Goal: Task Accomplishment & Management: Complete application form

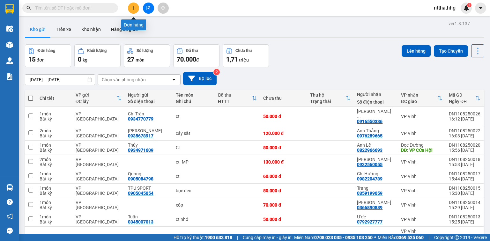
click at [131, 8] on button at bounding box center [133, 8] width 11 height 11
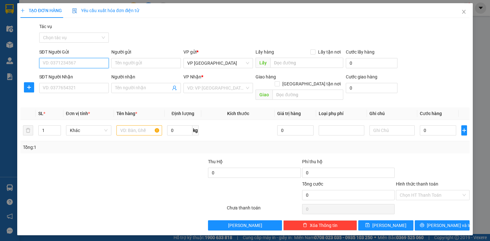
click at [82, 64] on input "SĐT Người Gửi" at bounding box center [74, 63] width 70 height 10
click at [74, 78] on div "0935889466" at bounding box center [74, 75] width 62 height 7
type input "0935889466"
click at [76, 87] on input "SĐT Người Nhận" at bounding box center [74, 88] width 70 height 10
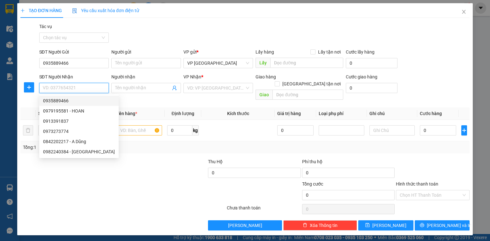
click at [73, 99] on div "0935889466" at bounding box center [79, 100] width 72 height 7
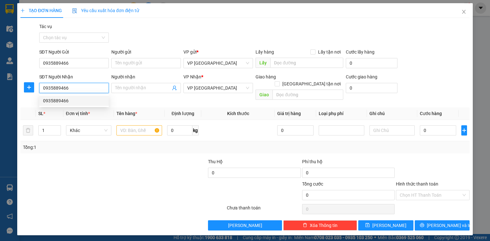
drag, startPoint x: 79, startPoint y: 87, endPoint x: 21, endPoint y: 87, distance: 57.1
click at [21, 87] on div "SĐT Người Nhận 0935889466 Người nhận Tên người nhận VP Nhận * VP Đà Nẵng Giao h…" at bounding box center [245, 87] width 451 height 29
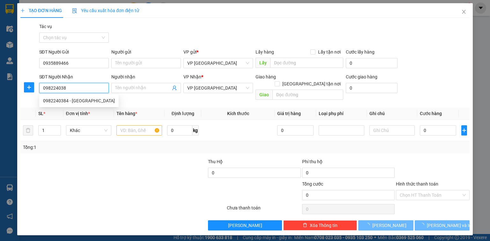
type input "0982240384"
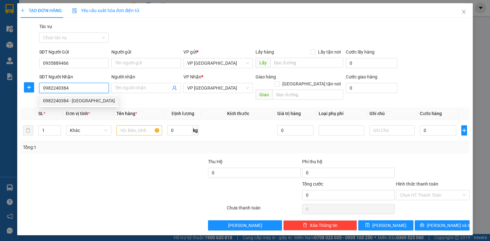
click at [78, 103] on div "0982240384 - Thanh Hà" at bounding box center [79, 100] width 72 height 7
type input "Thanh Hà"
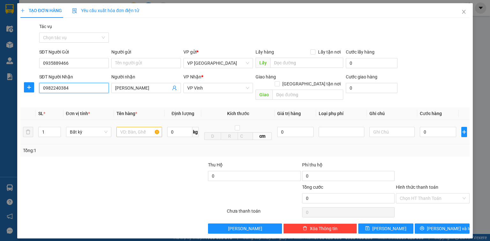
type input "0982240384"
click at [145, 127] on input "text" at bounding box center [140, 132] width 46 height 10
type input "bọc xanh"
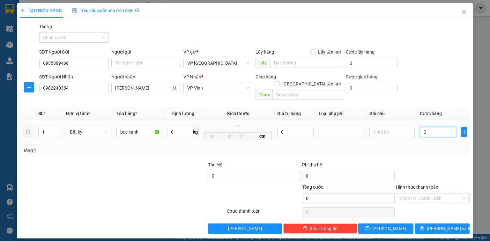
click at [435, 127] on input "0" at bounding box center [438, 132] width 36 height 10
type input "5"
type input "50"
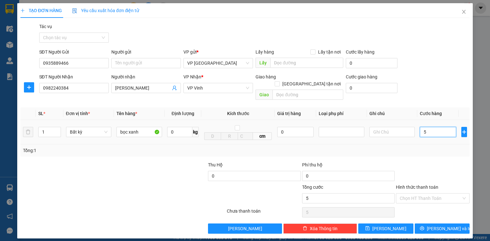
type input "50"
type input "500"
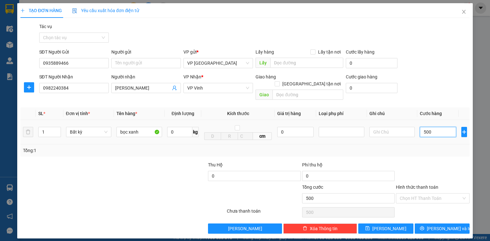
type input "5.000"
type input "50.000"
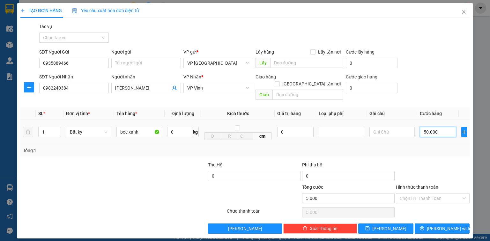
type input "50.000"
click at [456, 224] on button "[PERSON_NAME] và In" at bounding box center [442, 229] width 55 height 10
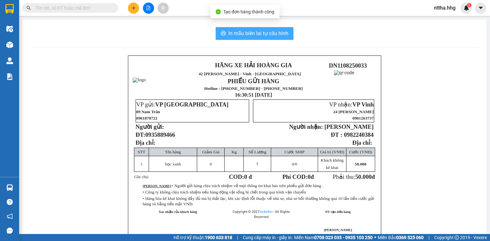
click at [243, 36] on span "In mẫu biên lai tự cấu hình" at bounding box center [259, 33] width 60 height 8
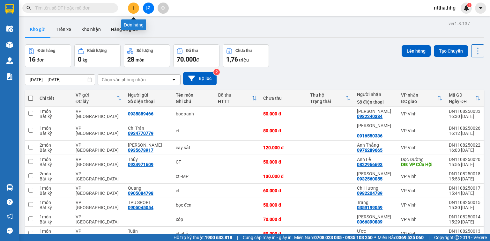
click at [132, 6] on icon "plus" at bounding box center [134, 8] width 4 height 4
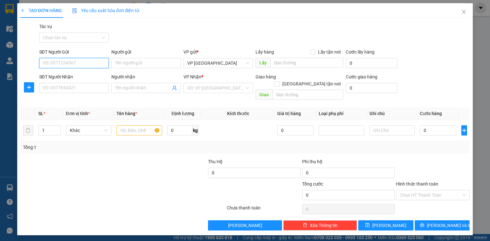
click at [81, 63] on input "SĐT Người Gửi" at bounding box center [74, 63] width 70 height 10
type input "0973627879"
click at [83, 88] on input "SĐT Người Nhận" at bounding box center [74, 88] width 70 height 10
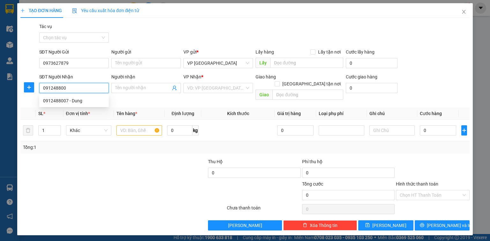
type input "0912488007"
click at [75, 102] on div "0912488007 - Dung" at bounding box center [74, 100] width 62 height 7
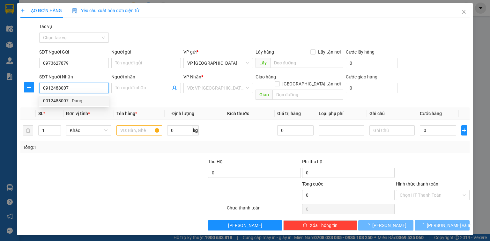
type input "Dung"
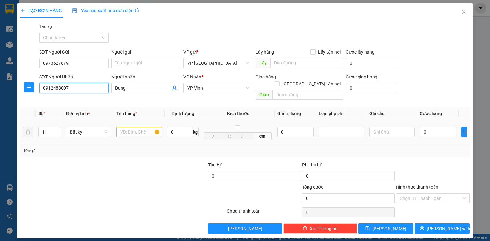
type input "0912488007"
click at [144, 127] on input "text" at bounding box center [140, 132] width 46 height 10
type input "ct"
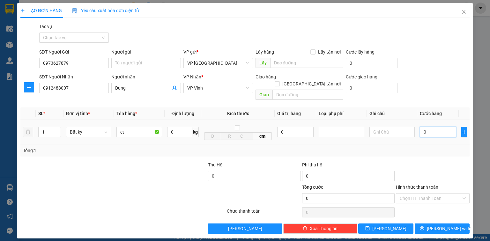
click at [428, 127] on input "0" at bounding box center [438, 132] width 36 height 10
type input "7"
type input "70"
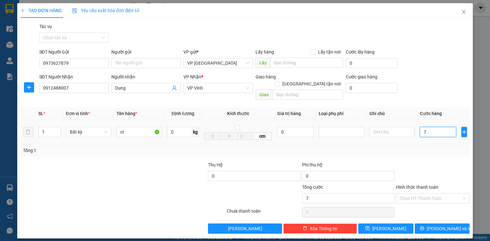
type input "70"
type input "700"
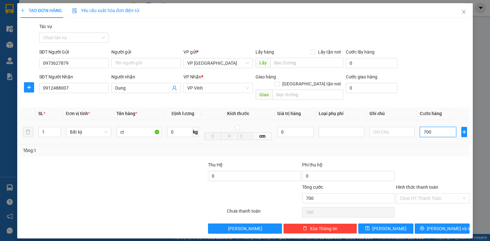
type input "7.000"
type input "70.000"
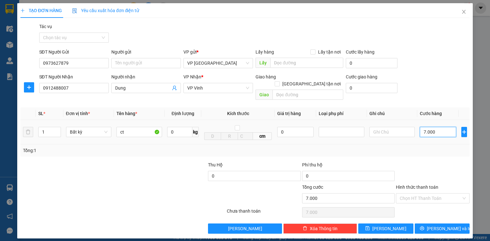
type input "70.000"
click at [440, 225] on span "[PERSON_NAME] và In" at bounding box center [449, 228] width 45 height 7
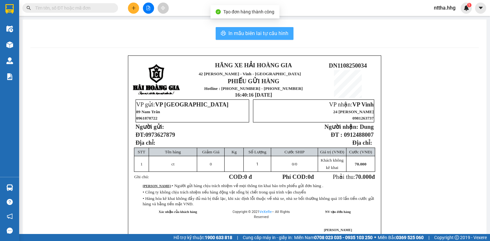
click at [277, 30] on span "In mẫu biên lai tự cấu hình" at bounding box center [259, 33] width 60 height 8
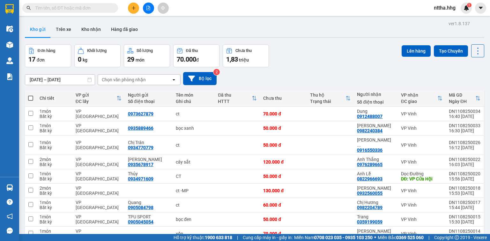
click at [134, 9] on icon "plus" at bounding box center [134, 8] width 4 height 4
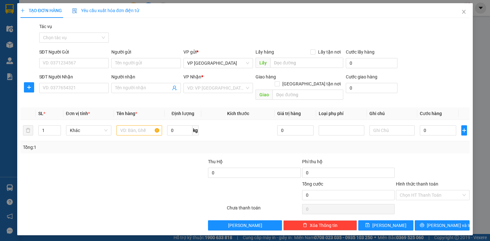
click at [125, 69] on div "Người gửi Tên người gửi" at bounding box center [146, 60] width 70 height 22
click at [127, 64] on input "Người gửi" at bounding box center [146, 63] width 70 height 10
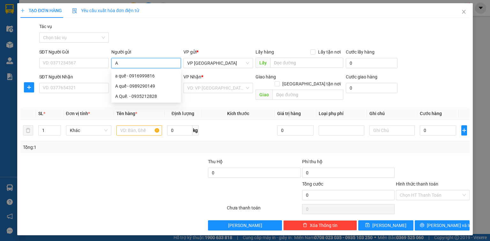
type input "A"
click at [139, 95] on div "A Quế. - 0935212828" at bounding box center [146, 96] width 62 height 7
type input "0935212828"
type input "A Quế."
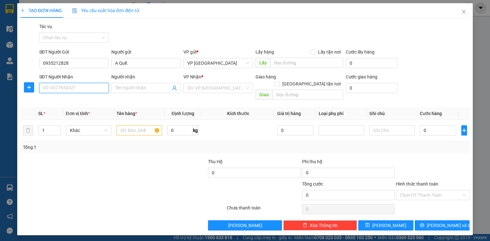
click at [91, 89] on input "SĐT Người Nhận" at bounding box center [74, 88] width 70 height 10
click at [120, 89] on input "Người nhận" at bounding box center [143, 88] width 56 height 7
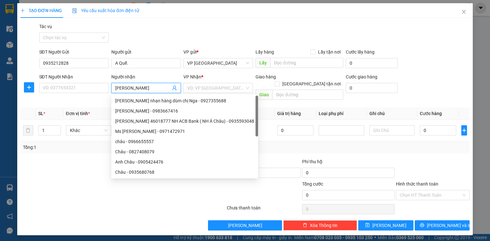
type input "Châu Ngọc"
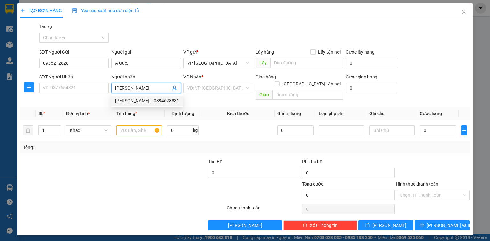
click at [154, 98] on div "Châu Ngọc. - 0394628831" at bounding box center [147, 100] width 64 height 7
type input "0394628831"
type input "Châu Ngọc."
checkbox input "true"
type input "Chung cư [GEOGRAPHIC_DATA]"
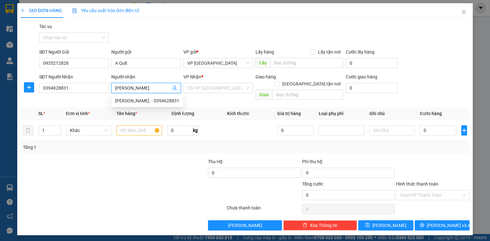
type input "20.000"
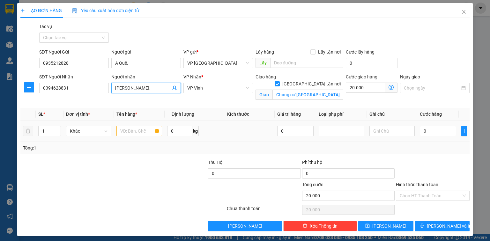
type input "Châu Ngọc."
click at [138, 129] on input "text" at bounding box center [140, 131] width 46 height 10
type input "ct"
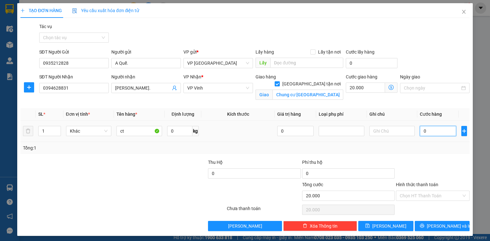
click at [427, 131] on input "0" at bounding box center [438, 131] width 36 height 10
type input "4"
type input "20.004"
type input "40"
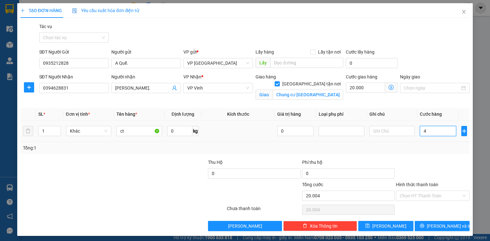
type input "20.040"
type input "400"
type input "20.400"
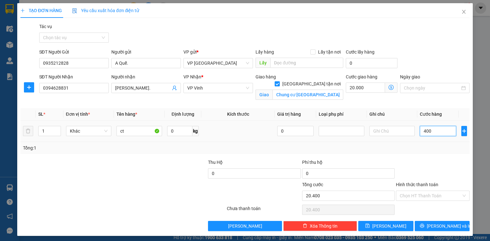
type input "4.000"
type input "24.000"
type input "40.000"
type input "60.000"
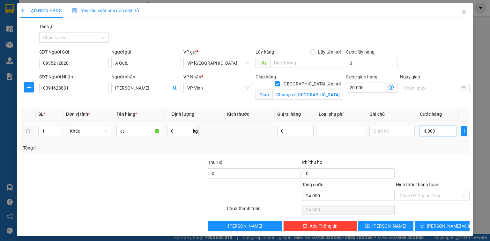
type input "60.000"
type input "40.000"
click at [424, 196] on input "Hình thức thanh toán" at bounding box center [431, 196] width 62 height 10
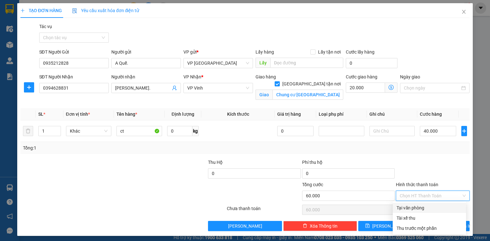
click at [419, 208] on div "Tại văn phòng" at bounding box center [430, 208] width 66 height 7
type input "0"
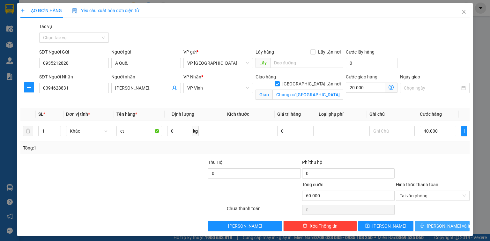
click at [424, 224] on button "[PERSON_NAME] và In" at bounding box center [442, 226] width 55 height 10
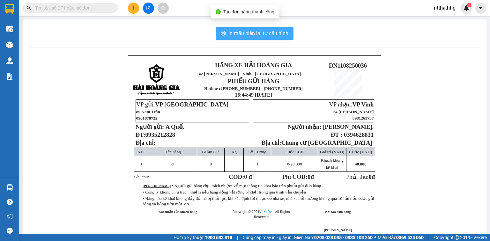
click at [278, 33] on span "In mẫu biên lai tự cấu hình" at bounding box center [259, 33] width 60 height 8
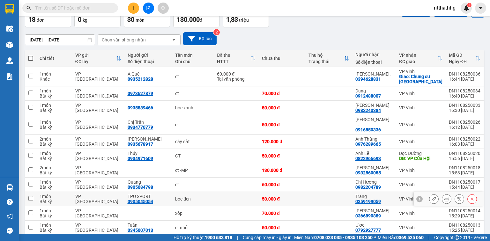
scroll to position [33, 0]
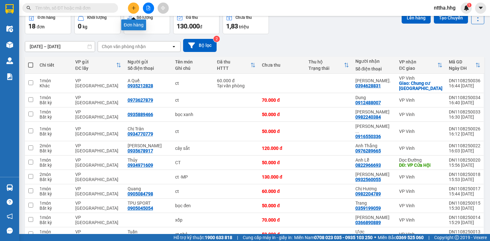
click at [134, 6] on icon "plus" at bounding box center [134, 8] width 4 height 4
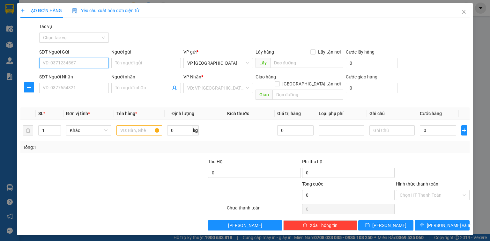
click at [85, 61] on input "SĐT Người Gửi" at bounding box center [74, 63] width 70 height 10
click at [100, 85] on input "SĐT Người Nhận" at bounding box center [74, 88] width 70 height 10
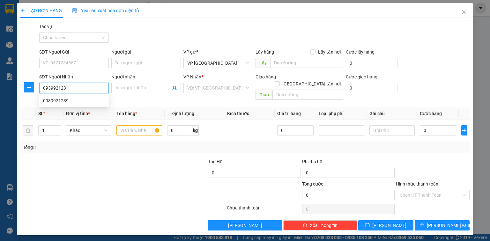
type input "0939921239"
click at [69, 102] on div "0939921239" at bounding box center [74, 100] width 62 height 7
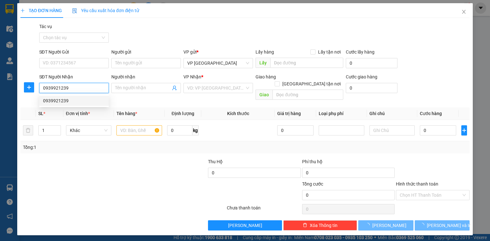
type input "Cửa Hội"
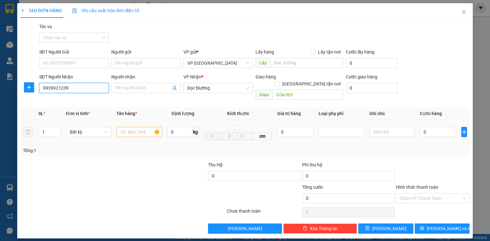
type input "0939921239"
click at [139, 127] on input "text" at bounding box center [140, 132] width 46 height 10
type input "xốp"
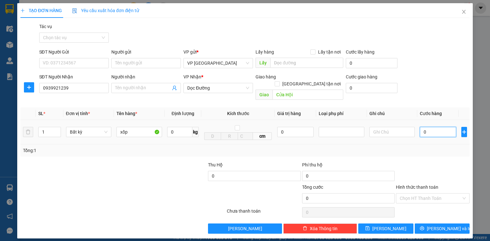
click at [429, 127] on input "0" at bounding box center [438, 132] width 36 height 10
type input "5"
type input "50"
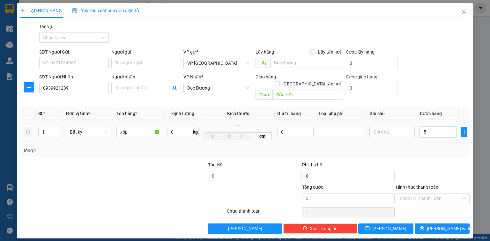
type input "50"
type input "500"
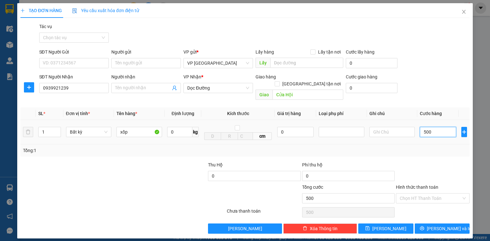
type input "5.000"
type input "50.000"
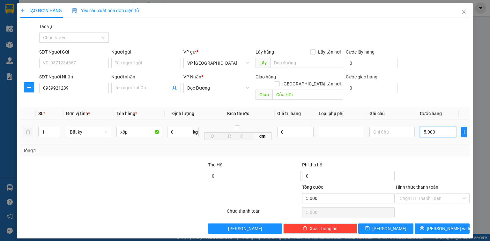
type input "50.000"
drag, startPoint x: 440, startPoint y: 125, endPoint x: 412, endPoint y: 131, distance: 28.6
click at [412, 131] on tr "1 Bất kỳ xốp 0 kg cm 0 50.000" at bounding box center [245, 132] width 450 height 25
type input "8"
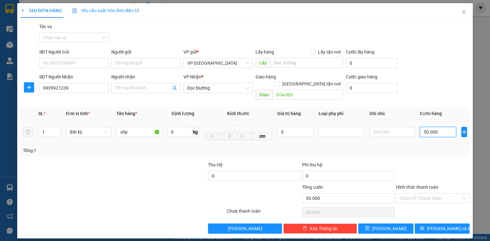
type input "8"
type input "80"
type input "800"
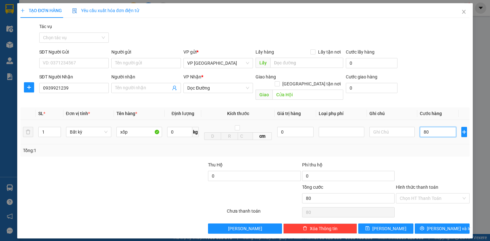
type input "800"
type input "8.000"
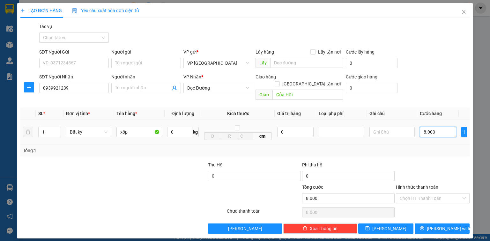
type input "80.000"
click at [303, 90] on input "Cửa Hội" at bounding box center [308, 95] width 71 height 10
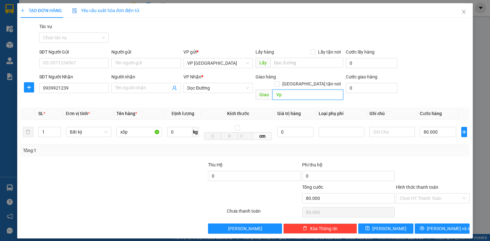
click at [309, 90] on input "Vp" at bounding box center [308, 95] width 71 height 10
type input "Vp Cửa Hội"
click at [452, 225] on span "[PERSON_NAME] và In" at bounding box center [449, 228] width 45 height 7
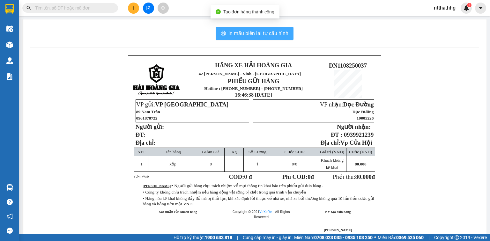
drag, startPoint x: 272, startPoint y: 31, endPoint x: 277, endPoint y: 32, distance: 5.6
click at [272, 30] on span "In mẫu biên lai tự cấu hình" at bounding box center [259, 33] width 60 height 8
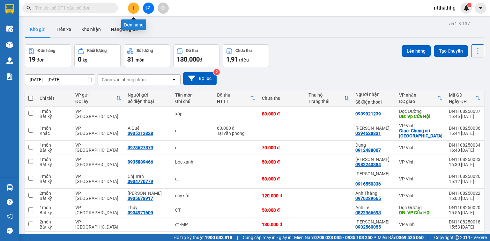
click at [135, 4] on button at bounding box center [133, 8] width 11 height 11
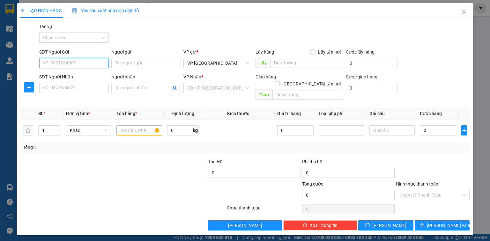
click at [97, 62] on input "SĐT Người Gửi" at bounding box center [74, 63] width 70 height 10
click at [56, 64] on input "0966655" at bounding box center [74, 63] width 70 height 10
click at [59, 63] on input "096665" at bounding box center [74, 63] width 70 height 10
click at [53, 76] on div "0966655557 - châu" at bounding box center [74, 75] width 62 height 7
type input "0966655557"
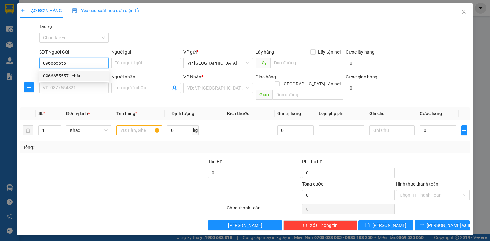
type input "châu"
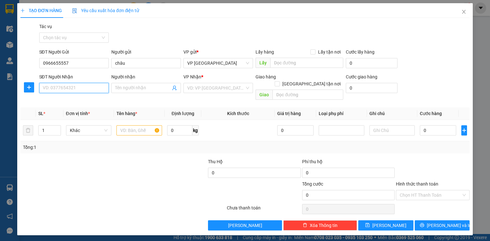
click at [61, 88] on input "SĐT Người Nhận" at bounding box center [74, 88] width 70 height 10
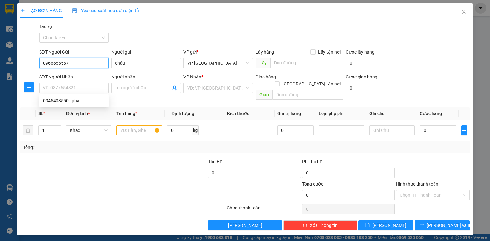
click at [79, 63] on input "0966655557" at bounding box center [74, 63] width 70 height 10
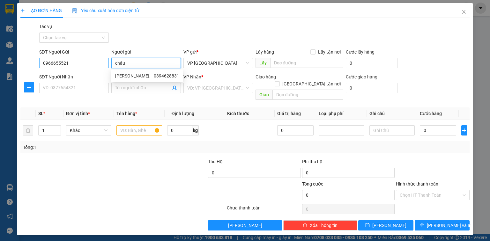
drag, startPoint x: 130, startPoint y: 64, endPoint x: 96, endPoint y: 65, distance: 34.5
click at [96, 65] on div "SĐT Người Gửi 0966655521 Người gửi châu VP gửi * VP Đà Nẵng Lấy hàng Lấy tận nơ…" at bounding box center [255, 60] width 434 height 22
click at [72, 61] on input "0966655521" at bounding box center [74, 63] width 70 height 10
click at [55, 64] on input "0966655521" at bounding box center [74, 63] width 70 height 10
click at [57, 64] on input "096655521" at bounding box center [74, 63] width 70 height 10
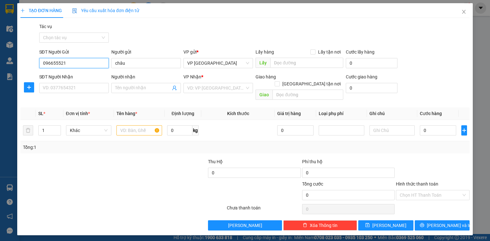
type input "0966555521"
click at [57, 74] on div "0966555521 - Anh Tiến" at bounding box center [74, 75] width 63 height 7
type input "Anh Tiến"
type input "0966555521"
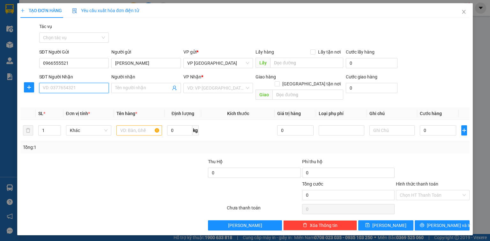
click at [60, 87] on input "SĐT Người Nhận" at bounding box center [74, 88] width 70 height 10
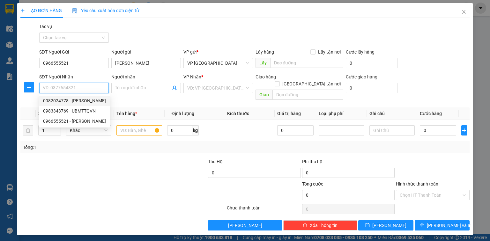
click at [61, 100] on div "0982024778 - Anh Nhàn" at bounding box center [74, 100] width 63 height 7
type input "0982024778"
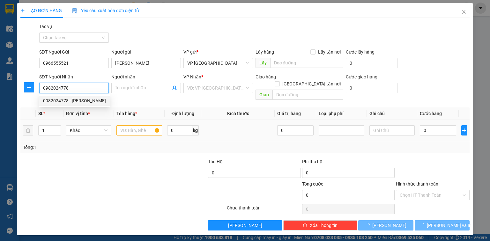
type input "Anh Nhàn"
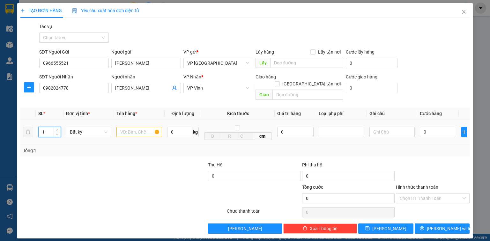
drag, startPoint x: 46, startPoint y: 123, endPoint x: 8, endPoint y: 125, distance: 38.1
click at [8, 125] on div "TẠO ĐƠN HÀNG Yêu cầu xuất hóa đơn điện tử Transit Pickup Surcharge Ids Transit …" at bounding box center [245, 120] width 490 height 241
type input "4"
click at [134, 127] on input "text" at bounding box center [140, 132] width 46 height 10
type input "ct"
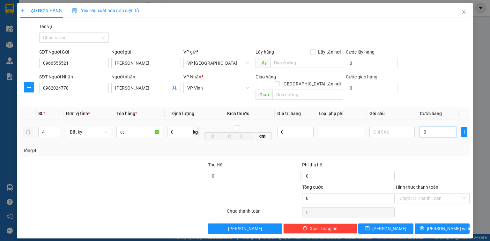
click at [430, 127] on input "0" at bounding box center [438, 132] width 36 height 10
type input "2"
type input "27"
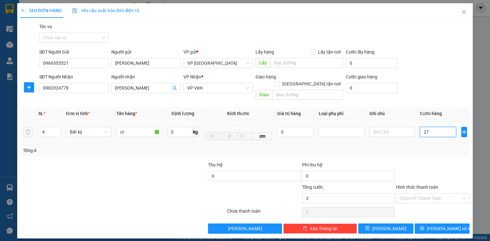
type input "27"
type input "270"
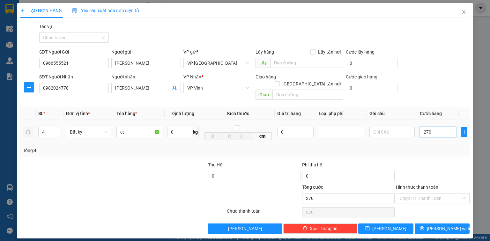
type input "2.700"
type input "27.000"
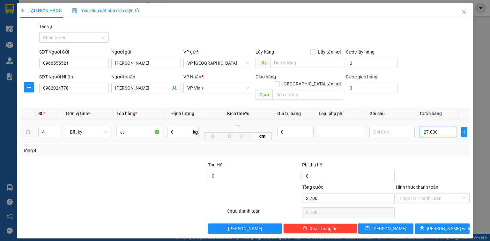
type input "27.000"
type input "270.000"
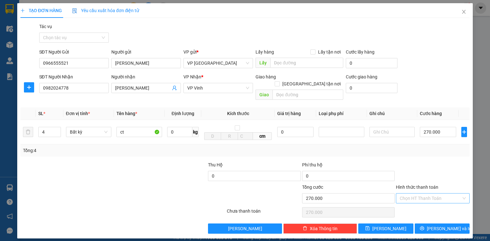
click at [415, 194] on input "Hình thức thanh toán" at bounding box center [431, 199] width 62 height 10
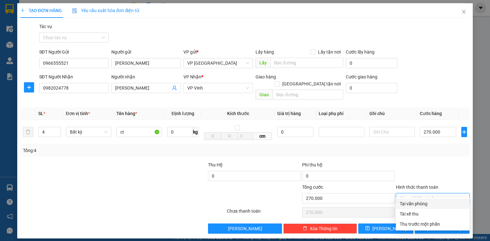
click at [415, 204] on div "Tại văn phòng" at bounding box center [433, 204] width 66 height 7
type input "0"
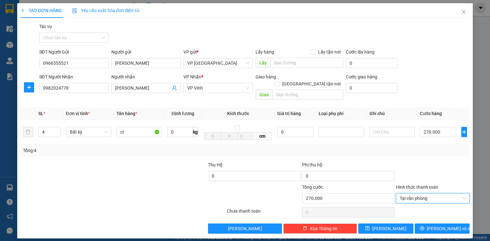
click at [153, 169] on div at bounding box center [161, 173] width 94 height 22
click at [424, 227] on icon "printer" at bounding box center [422, 229] width 4 height 4
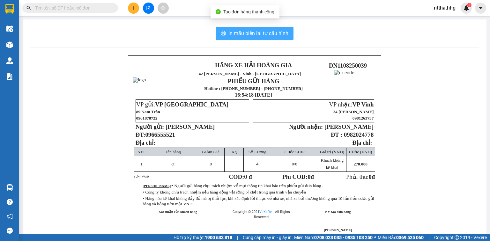
click at [271, 32] on span "In mẫu biên lai tự cấu hình" at bounding box center [259, 33] width 60 height 8
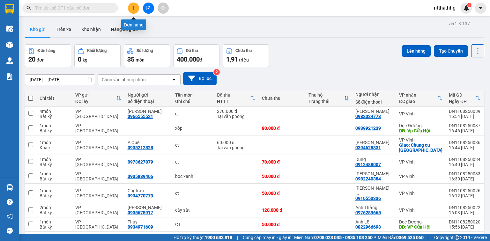
click at [132, 10] on icon "plus" at bounding box center [134, 8] width 4 height 4
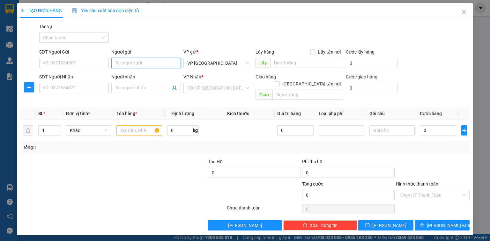
click at [138, 64] on input "Người gửi" at bounding box center [146, 63] width 70 height 10
type input "Cẩm Lệ"
click at [132, 86] on div "Cẩm Lệ - 0905579286" at bounding box center [146, 86] width 62 height 7
type input "0905579286"
type input "Cẩm Lệ"
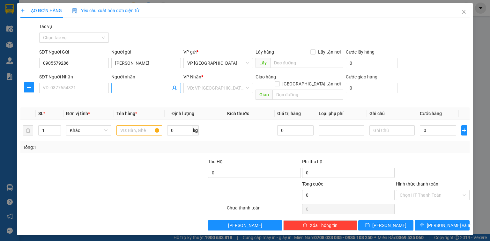
click at [117, 90] on input "Người nhận" at bounding box center [143, 88] width 56 height 7
type input "Thanh."
drag, startPoint x: 80, startPoint y: 64, endPoint x: 23, endPoint y: 73, distance: 57.6
click at [23, 73] on form "SĐT Người Gửi 0905579286 0905579286 Người gửi Cẩm Lệ VP gửi * VP Đà Nẵng Lấy hà…" at bounding box center [245, 76] width 450 height 54
click at [82, 89] on input "SĐT Người Nhận" at bounding box center [74, 88] width 70 height 10
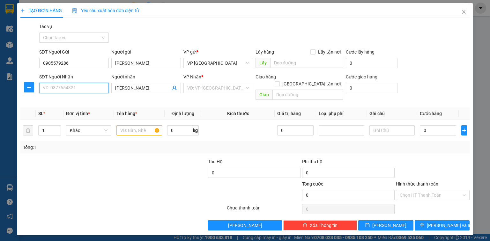
paste input "0912389383"
type input "0912389383"
drag, startPoint x: 77, startPoint y: 100, endPoint x: 83, endPoint y: 99, distance: 6.1
click at [78, 100] on div "0912389383 - Thanh." at bounding box center [75, 100] width 64 height 7
type input "Thanh."
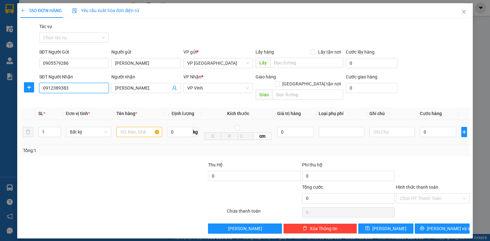
type input "0912389383"
click at [135, 127] on input "text" at bounding box center [140, 132] width 46 height 10
type input "ct"
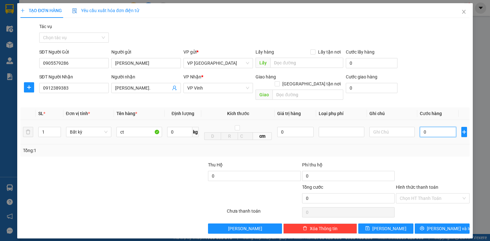
click at [435, 127] on input "0" at bounding box center [438, 132] width 36 height 10
type input "5"
type input "50"
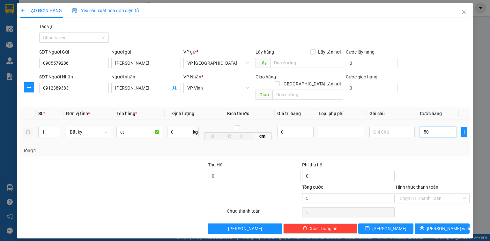
type input "50"
type input "500"
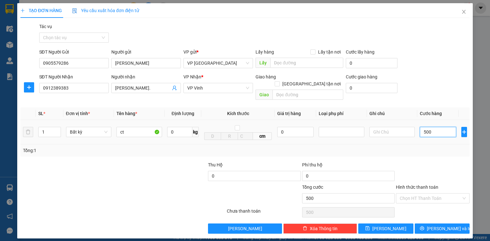
type input "5.000"
type input "50.000"
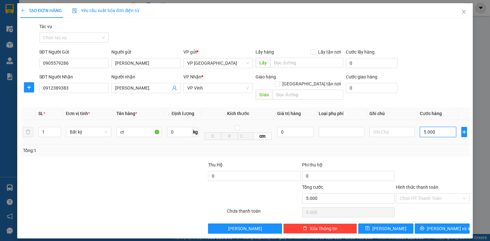
type input "50.000"
click at [425, 194] on input "Hình thức thanh toán" at bounding box center [431, 199] width 62 height 10
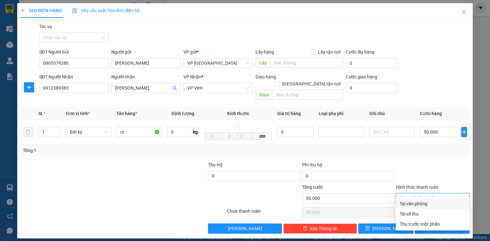
click at [421, 208] on div "Tại văn phòng" at bounding box center [433, 204] width 74 height 10
type input "0"
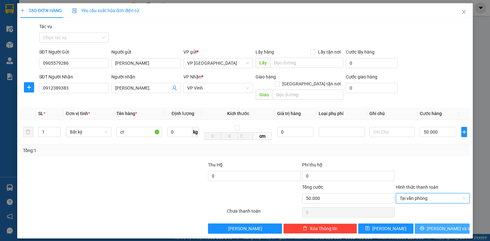
click at [425, 226] on icon "printer" at bounding box center [422, 228] width 4 height 4
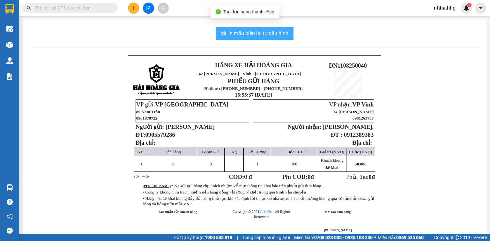
click at [252, 34] on span "In mẫu biên lai tự cấu hình" at bounding box center [259, 33] width 60 height 8
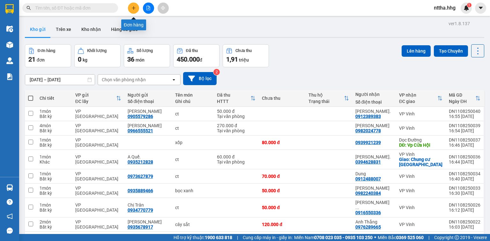
click at [132, 9] on icon "plus" at bounding box center [134, 8] width 4 height 4
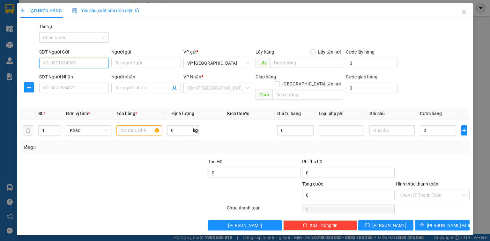
click at [60, 67] on input "SĐT Người Gửi" at bounding box center [74, 63] width 70 height 10
click at [62, 87] on input "SĐT Người Nhận" at bounding box center [74, 88] width 70 height 10
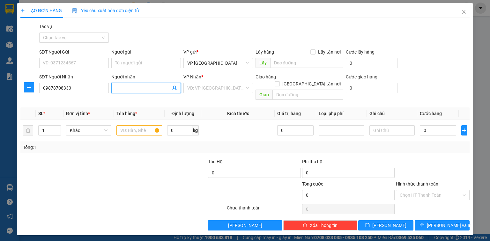
click at [132, 88] on input "Người nhận" at bounding box center [143, 88] width 56 height 7
click at [86, 89] on input "09878708333" at bounding box center [74, 88] width 70 height 10
type input "0987870833"
click at [135, 88] on input "Người nhận" at bounding box center [143, 88] width 56 height 7
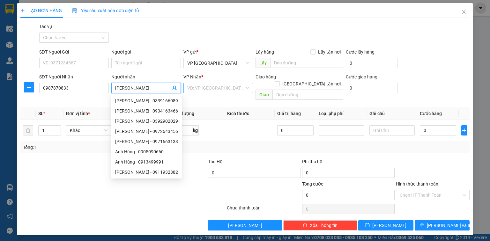
type input "[PERSON_NAME]"
click at [219, 90] on input "search" at bounding box center [215, 88] width 57 height 10
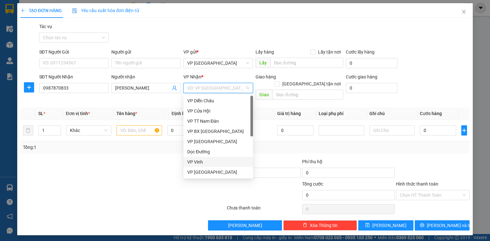
click at [197, 162] on div "VP Vinh" at bounding box center [218, 162] width 62 height 7
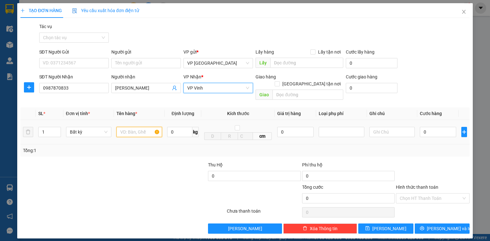
click at [134, 127] on input "text" at bounding box center [140, 132] width 46 height 10
type input "ct- hs"
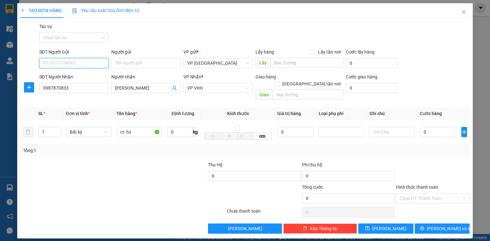
click at [89, 59] on input "SĐT Người Gửi" at bounding box center [74, 63] width 70 height 10
type input "0983077544"
click at [84, 76] on div "0983077544 - Thu" at bounding box center [74, 75] width 62 height 7
type input "Thu"
type input "0983077544"
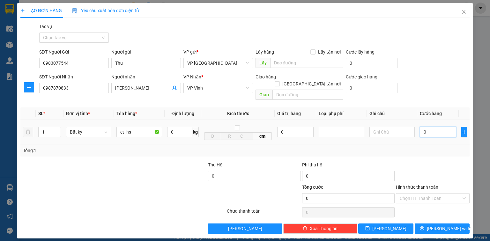
click at [433, 127] on input "0" at bounding box center [438, 132] width 36 height 10
type input "5"
type input "50"
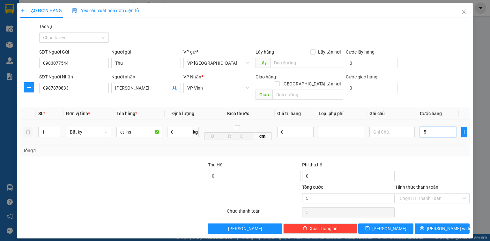
type input "50"
type input "500"
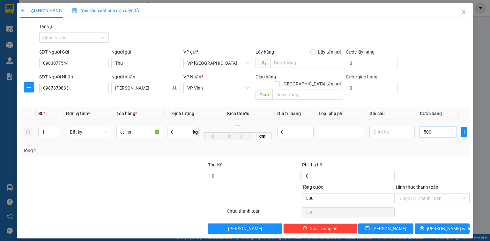
type input "5.000"
type input "50.000"
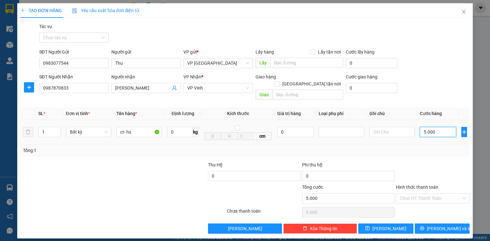
type input "50.000"
click at [441, 225] on span "[PERSON_NAME] và In" at bounding box center [449, 228] width 45 height 7
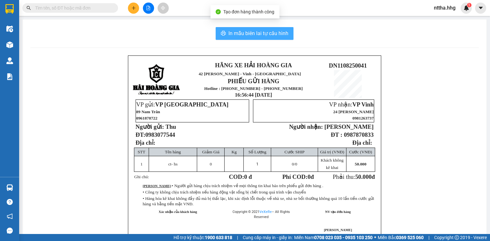
drag, startPoint x: 239, startPoint y: 37, endPoint x: 283, endPoint y: 72, distance: 55.5
click at [239, 37] on button "In mẫu biên lai tự cấu hình" at bounding box center [255, 33] width 78 height 13
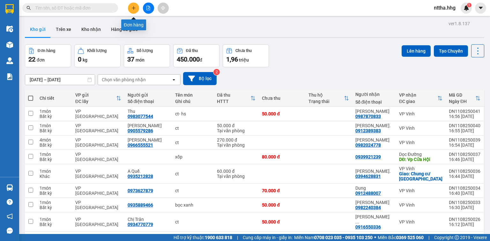
click at [134, 10] on icon "plus" at bounding box center [134, 8] width 4 height 4
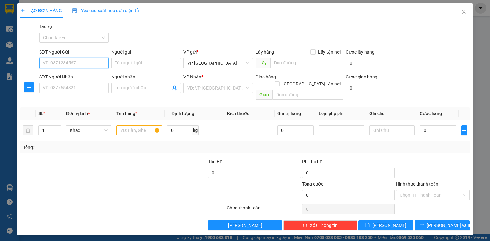
click at [74, 61] on input "SĐT Người Gửi" at bounding box center [74, 63] width 70 height 10
type input "0865090233"
click at [72, 78] on div "0865090233 - Vân" at bounding box center [74, 75] width 62 height 7
type input "Vân"
type input "0865090233"
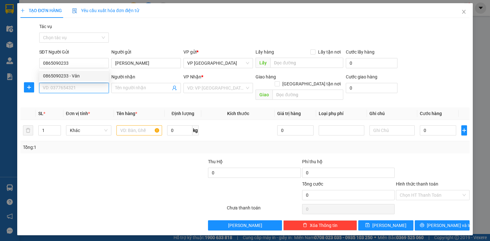
click at [71, 88] on input "SĐT Người Nhận" at bounding box center [74, 88] width 70 height 10
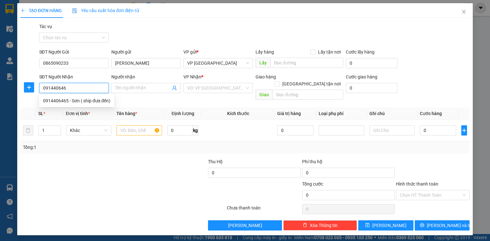
type input "0914406465"
click at [71, 103] on div "0914406465 - Sơn ( ship đưa đến)" at bounding box center [76, 100] width 67 height 7
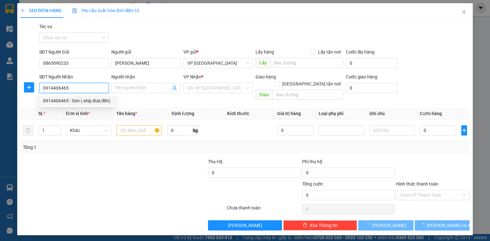
type input "Sơn ( ship đưa đến)"
checkbox input "true"
type input "05 Nguyễn Thị Minh Khai-CHƯA TÍNH SHIP"
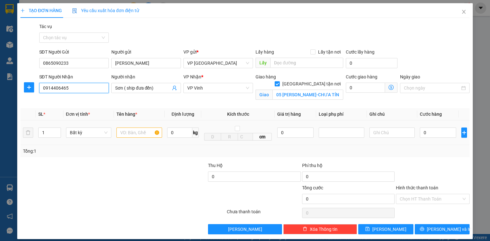
type input "0914406465"
click at [124, 130] on input "text" at bounding box center [140, 133] width 46 height 10
type input "ct"
click at [430, 131] on input "0" at bounding box center [438, 133] width 36 height 10
type input "5"
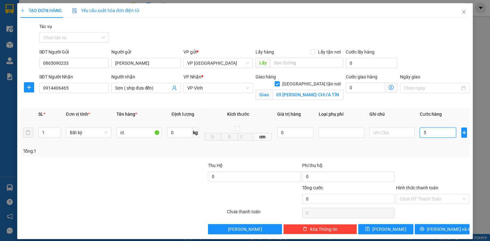
type input "5"
type input "50"
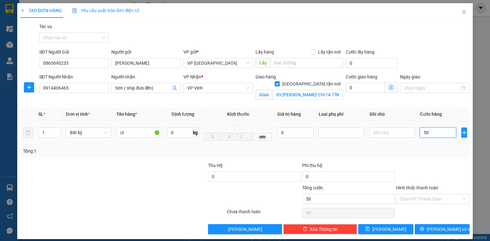
type input "500"
click at [141, 134] on input "ct" at bounding box center [140, 133] width 46 height 10
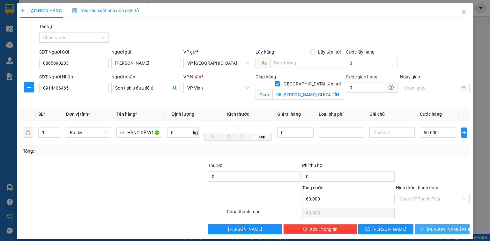
click at [435, 229] on span "[PERSON_NAME] và In" at bounding box center [449, 229] width 45 height 7
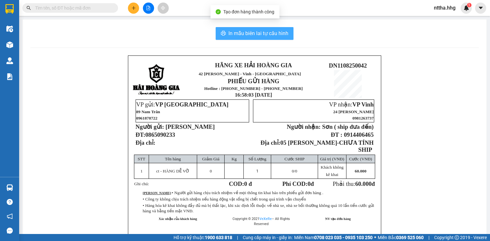
click at [238, 29] on button "In mẫu biên lai tự cấu hình" at bounding box center [255, 33] width 78 height 13
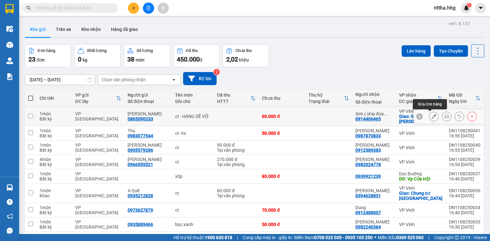
click at [432, 117] on icon at bounding box center [434, 116] width 4 height 4
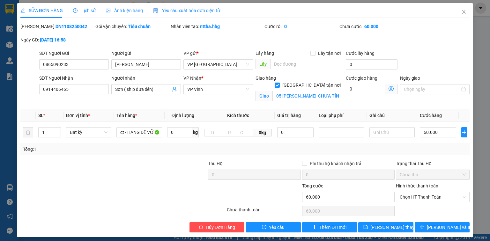
click at [306, 78] on div "Giao hàng Giao tận nơi" at bounding box center [300, 78] width 88 height 7
click at [279, 83] on input "[GEOGRAPHIC_DATA] tận nơi" at bounding box center [277, 85] width 4 height 4
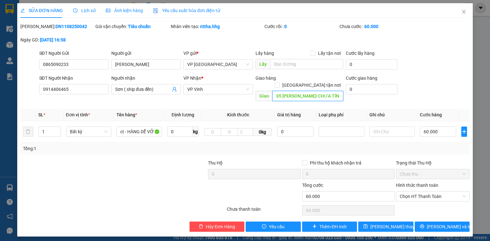
click at [309, 91] on input "05 Nguyễn Thị Minh Khai-CHƯA TÍNH SHIP" at bounding box center [308, 96] width 71 height 10
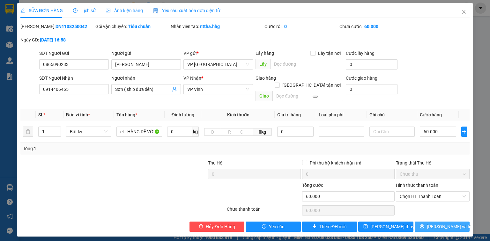
click at [428, 222] on button "[PERSON_NAME] và In" at bounding box center [442, 227] width 55 height 10
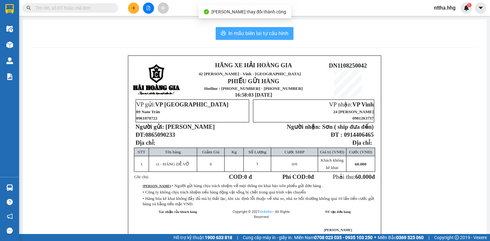
click at [279, 37] on span "In mẫu biên lai tự cấu hình" at bounding box center [259, 33] width 60 height 8
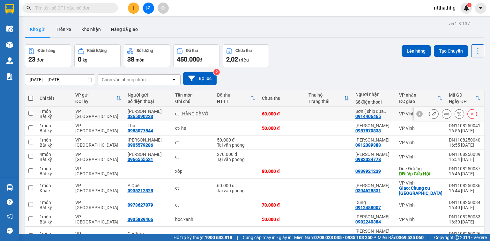
click at [432, 112] on icon at bounding box center [434, 114] width 4 height 4
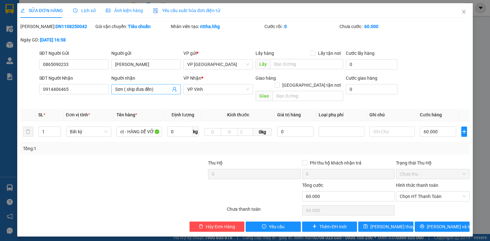
click at [155, 89] on input "Sơn ( ship đưa đến)" at bounding box center [143, 89] width 56 height 7
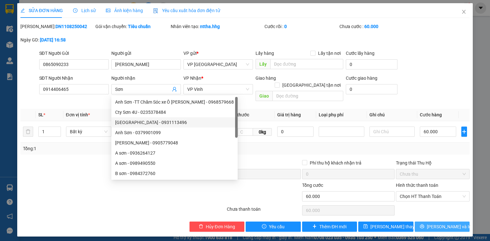
click at [438, 223] on span "[PERSON_NAME] và In" at bounding box center [449, 226] width 45 height 7
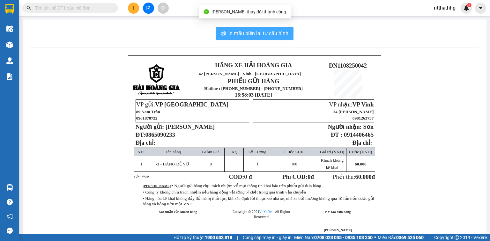
click at [253, 31] on span "In mẫu biên lai tự cấu hình" at bounding box center [259, 33] width 60 height 8
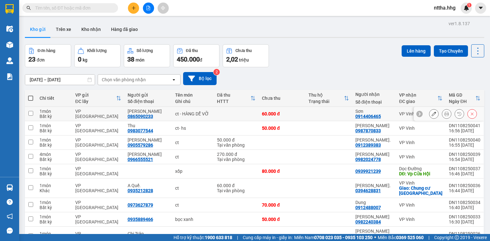
click at [445, 112] on icon at bounding box center [447, 114] width 4 height 4
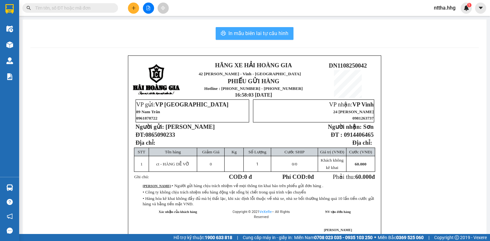
click at [240, 32] on span "In mẫu biên lai tự cấu hình" at bounding box center [259, 33] width 60 height 8
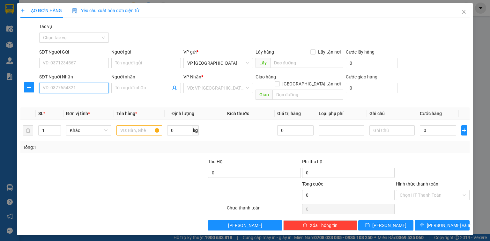
click at [98, 88] on input "SĐT Người Nhận" at bounding box center [74, 88] width 70 height 10
click at [81, 101] on div "0812562686" at bounding box center [74, 100] width 62 height 7
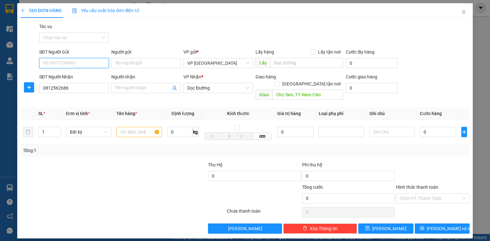
click at [82, 64] on input "SĐT Người Gửi" at bounding box center [74, 63] width 70 height 10
click at [79, 76] on div "0903541310" at bounding box center [74, 75] width 62 height 7
click at [135, 128] on input "text" at bounding box center [140, 132] width 46 height 10
click at [446, 127] on input "0" at bounding box center [438, 132] width 36 height 10
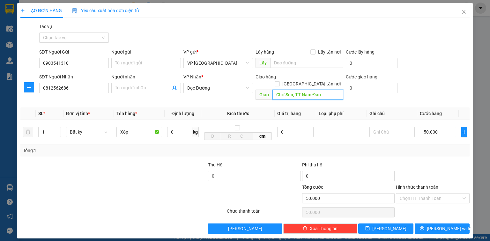
click at [327, 90] on input "Chợ Sen, TT Nam Đàn" at bounding box center [308, 95] width 71 height 10
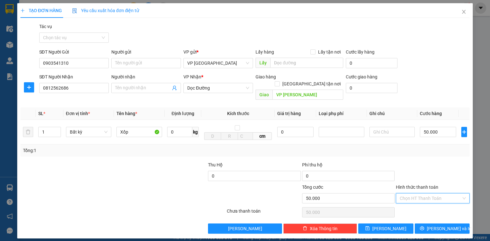
click at [420, 194] on input "Hình thức thanh toán" at bounding box center [431, 199] width 62 height 10
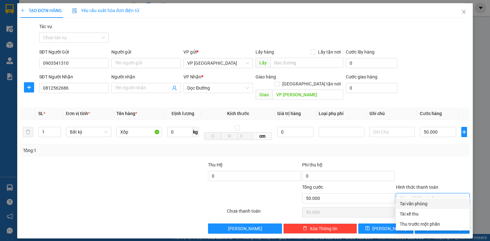
click at [420, 202] on div "Tại văn phòng" at bounding box center [433, 204] width 66 height 7
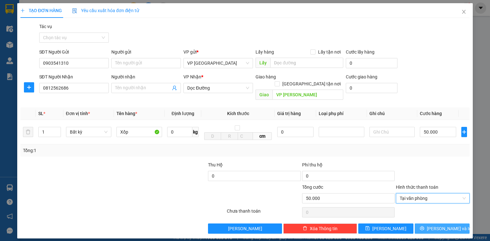
click at [451, 225] on span "[PERSON_NAME] và In" at bounding box center [449, 228] width 45 height 7
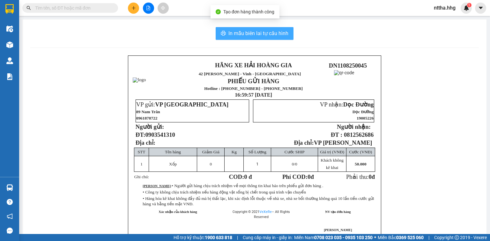
click at [256, 35] on span "In mẫu biên lai tự cấu hình" at bounding box center [259, 33] width 60 height 8
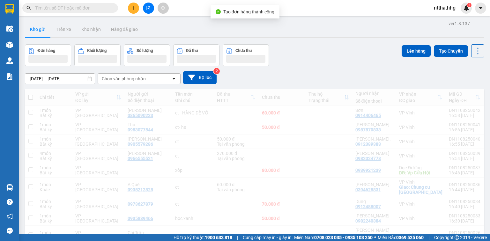
drag, startPoint x: 386, startPoint y: 214, endPoint x: 134, endPoint y: 9, distance: 324.8
click at [134, 9] on icon "plus" at bounding box center [133, 8] width 0 height 4
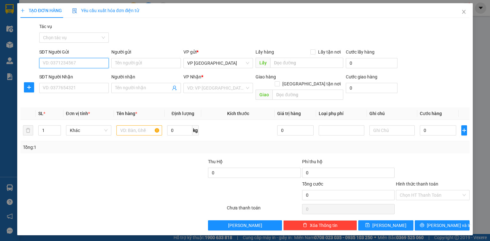
click at [93, 64] on input "SĐT Người Gửi" at bounding box center [74, 63] width 70 height 10
click at [79, 77] on div "0936668483" at bounding box center [74, 75] width 62 height 7
click at [121, 87] on input "Người nhận" at bounding box center [143, 88] width 56 height 7
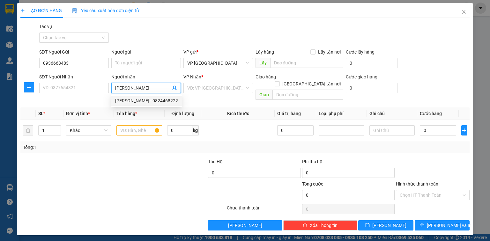
click at [132, 100] on div "Chu Văn Khánh - 0824468222" at bounding box center [146, 100] width 63 height 7
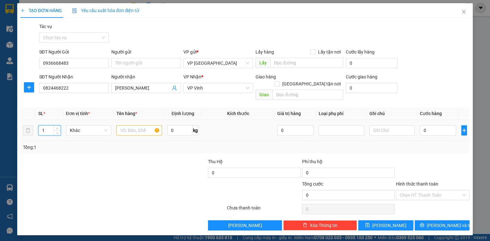
click at [25, 125] on tr "1 Khác 0 kg 0 0" at bounding box center [245, 130] width 450 height 21
click at [138, 125] on input "text" at bounding box center [140, 130] width 46 height 10
click at [445, 125] on input "0" at bounding box center [438, 130] width 36 height 10
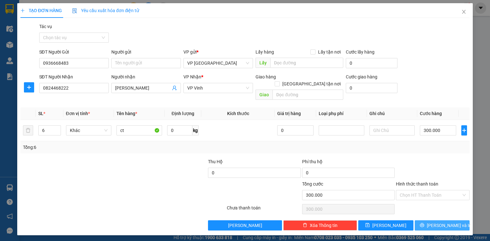
click at [432, 221] on button "[PERSON_NAME] và In" at bounding box center [442, 226] width 55 height 10
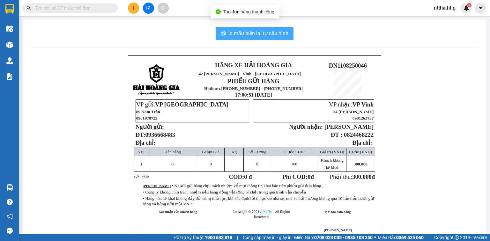
click at [234, 30] on span "In mẫu biên lai tự cấu hình" at bounding box center [259, 33] width 60 height 8
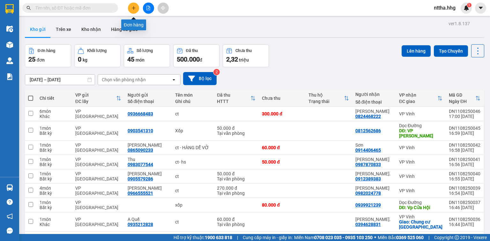
click at [135, 8] on icon "plus" at bounding box center [134, 8] width 4 height 0
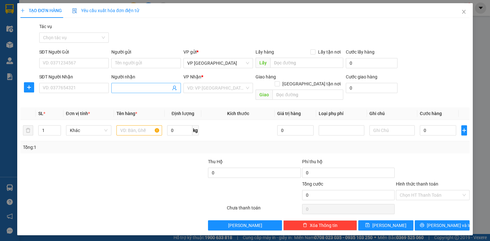
click at [128, 87] on input "Người nhận" at bounding box center [143, 88] width 56 height 7
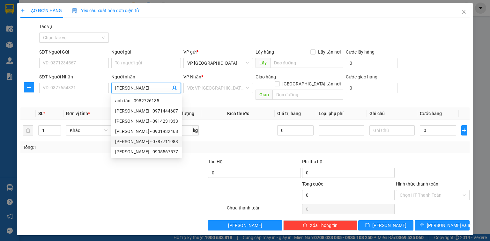
click at [131, 140] on div "Anh Tấn - 0787711983" at bounding box center [146, 141] width 63 height 7
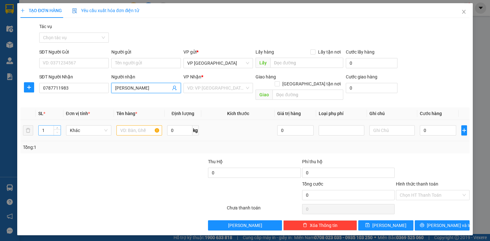
click at [54, 130] on span "Decrease Value" at bounding box center [57, 133] width 7 height 6
click at [45, 126] on input "1" at bounding box center [50, 131] width 22 height 10
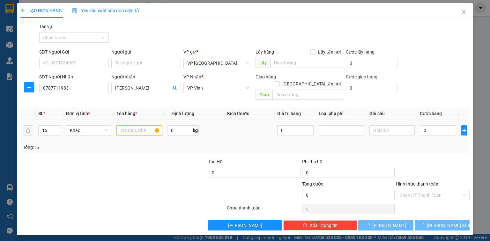
click at [141, 125] on input "text" at bounding box center [140, 130] width 46 height 10
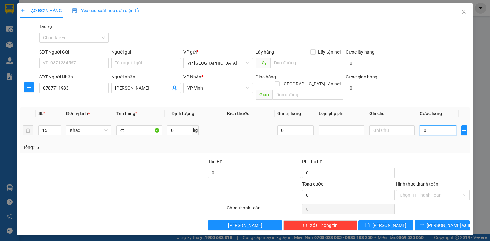
click at [428, 125] on input "0" at bounding box center [438, 130] width 36 height 10
click at [446, 222] on span "Lưu và In" at bounding box center [449, 225] width 45 height 7
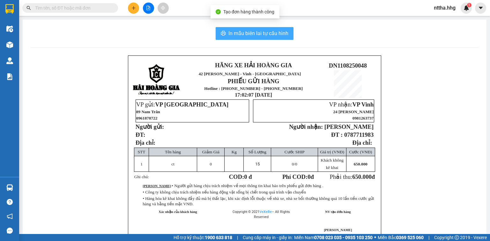
click at [255, 30] on span "In mẫu biên lai tự cấu hình" at bounding box center [259, 33] width 60 height 8
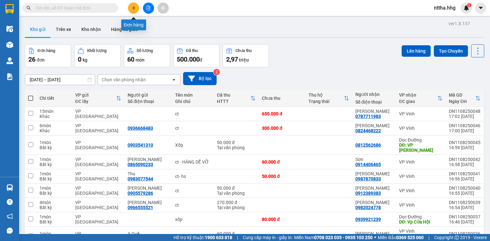
click at [135, 6] on icon "plus" at bounding box center [134, 8] width 4 height 4
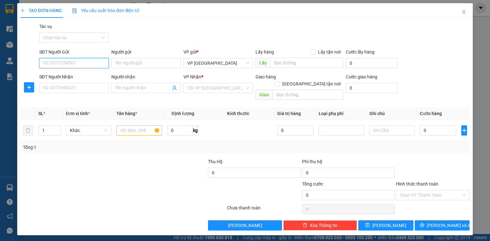
click at [84, 64] on input "SĐT Người Gửi" at bounding box center [74, 63] width 70 height 10
click at [70, 78] on div "0936689293 - Đức" at bounding box center [79, 75] width 72 height 7
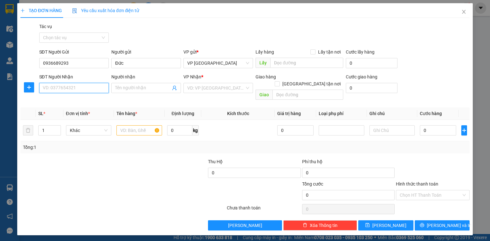
click at [68, 90] on input "SĐT Người Nhận" at bounding box center [74, 88] width 70 height 10
click at [52, 103] on div "0941551913 - Anh Thanh" at bounding box center [74, 100] width 63 height 7
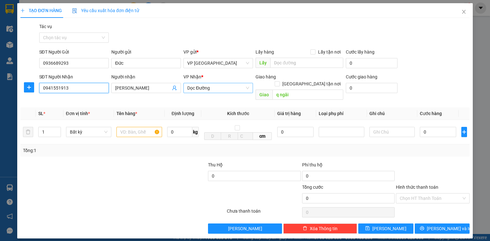
click at [239, 87] on span "Dọc Đường" at bounding box center [218, 88] width 62 height 10
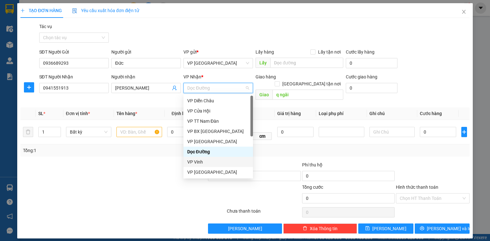
click at [193, 160] on div "VP Vinh" at bounding box center [218, 162] width 62 height 7
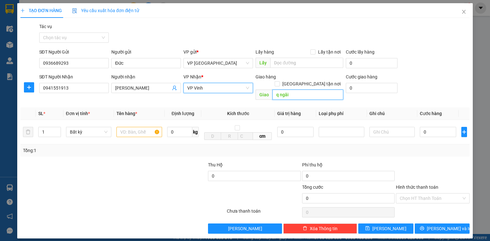
click at [281, 90] on input "q ngãi" at bounding box center [308, 95] width 71 height 10
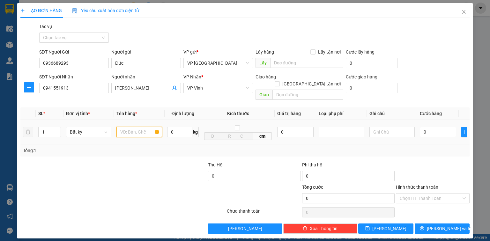
click at [140, 127] on input "text" at bounding box center [140, 132] width 46 height 10
drag, startPoint x: 48, startPoint y: 126, endPoint x: 22, endPoint y: 120, distance: 27.3
click at [23, 120] on tr "1 Bất kỳ ct 0 kg cm 0 0" at bounding box center [245, 132] width 450 height 25
click at [431, 127] on input "0" at bounding box center [438, 132] width 36 height 10
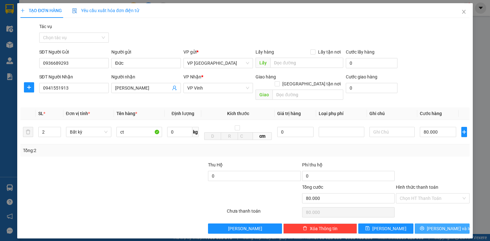
click at [443, 225] on span "Lưu và In" at bounding box center [449, 228] width 45 height 7
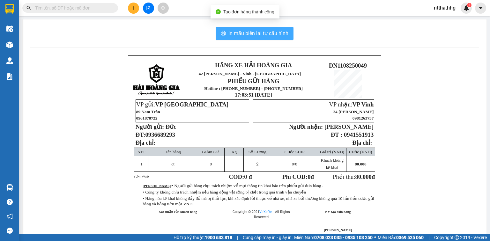
click at [263, 32] on span "In mẫu biên lai tự cấu hình" at bounding box center [259, 33] width 60 height 8
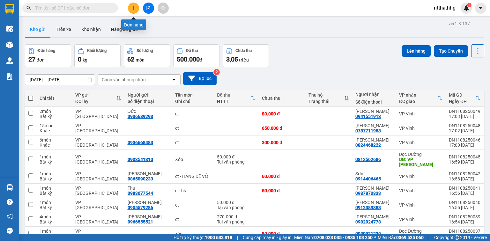
click at [132, 6] on icon "plus" at bounding box center [134, 8] width 4 height 4
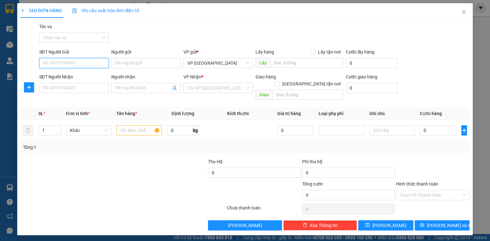
click at [86, 62] on input "SĐT Người Gửi" at bounding box center [74, 63] width 70 height 10
click at [67, 78] on div "0935677552 - Minh" at bounding box center [79, 75] width 72 height 7
click at [60, 87] on input "SĐT Người Nhận" at bounding box center [74, 88] width 70 height 10
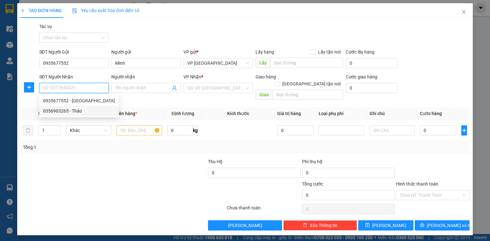
click at [65, 110] on div "0356903265 - Thảo" at bounding box center [79, 111] width 72 height 7
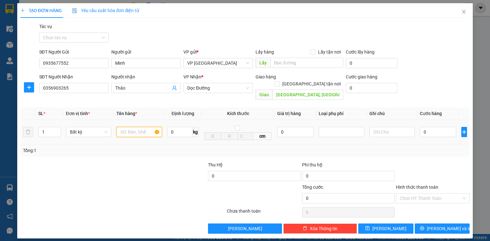
click at [134, 127] on input "text" at bounding box center [140, 132] width 46 height 10
click at [428, 127] on input "0" at bounding box center [438, 132] width 36 height 10
click at [440, 194] on input "Hình thức thanh toán" at bounding box center [431, 199] width 62 height 10
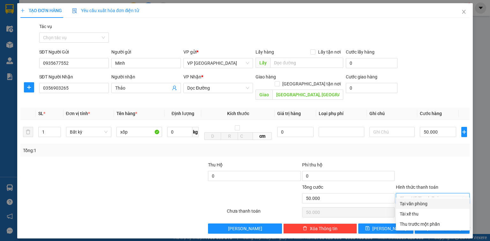
click at [429, 201] on div "Tại văn phòng" at bounding box center [433, 204] width 66 height 7
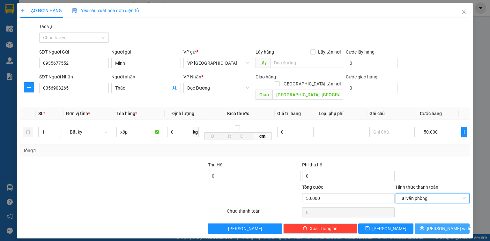
click at [425, 226] on icon "printer" at bounding box center [422, 228] width 4 height 4
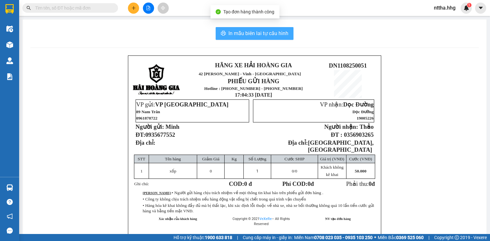
click at [272, 33] on span "In mẫu biên lai tự cấu hình" at bounding box center [259, 33] width 60 height 8
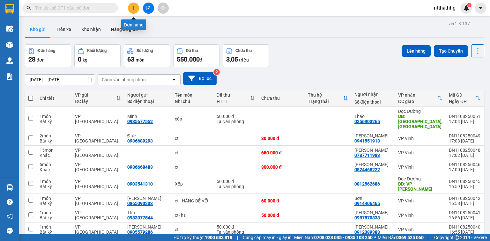
click at [135, 10] on button at bounding box center [133, 8] width 11 height 11
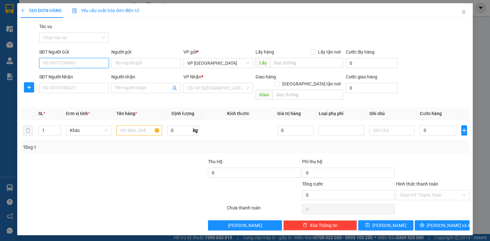
click at [56, 60] on input "SĐT Người Gửi" at bounding box center [74, 63] width 70 height 10
click at [59, 74] on div "0981136767 - Anh Tư" at bounding box center [74, 75] width 63 height 7
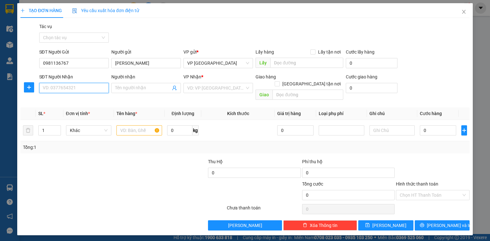
click at [57, 89] on input "SĐT Người Nhận" at bounding box center [74, 88] width 70 height 10
click at [61, 101] on div "0975413687 - Anh Linh" at bounding box center [74, 100] width 63 height 7
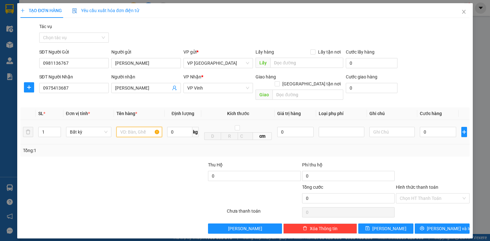
click at [126, 127] on input "text" at bounding box center [140, 132] width 46 height 10
click at [447, 127] on input "0" at bounding box center [438, 132] width 36 height 10
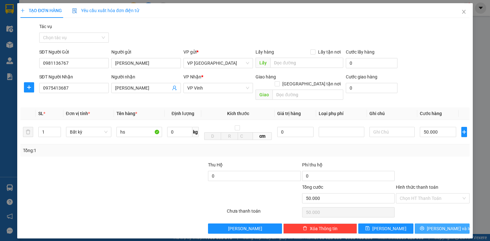
click at [448, 225] on span "Lưu và In" at bounding box center [449, 228] width 45 height 7
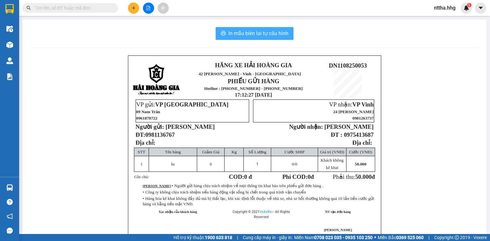
click at [271, 29] on button "In mẫu biên lai tự cấu hình" at bounding box center [255, 33] width 78 height 13
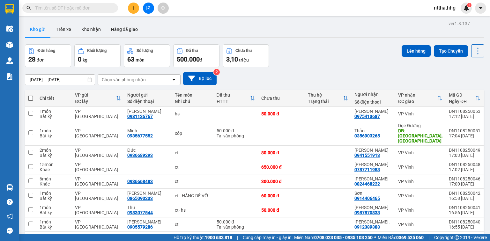
click at [89, 8] on input "text" at bounding box center [72, 7] width 75 height 7
paste input "0915457739"
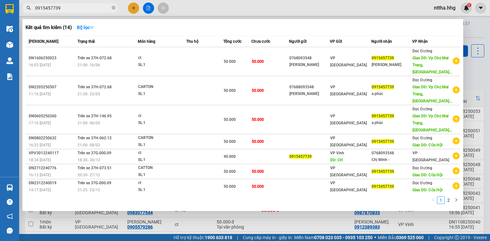
click at [269, 9] on div at bounding box center [245, 120] width 490 height 241
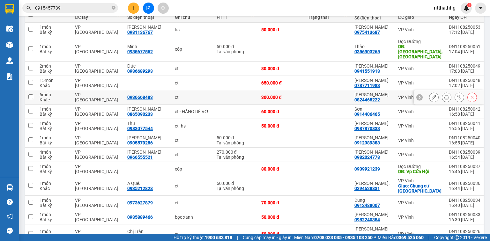
scroll to position [51, 0]
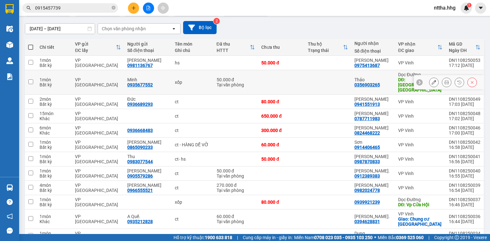
click at [236, 82] on div "Tại văn phòng" at bounding box center [236, 84] width 39 height 5
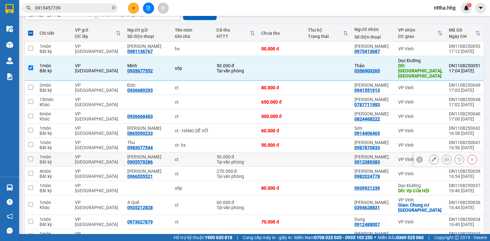
scroll to position [0, 0]
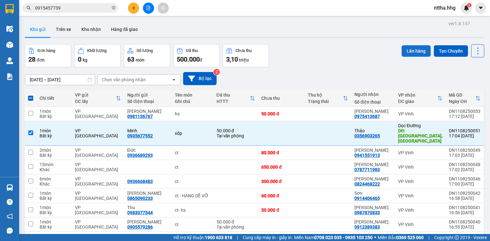
click at [412, 49] on button "Lên hàng" at bounding box center [416, 50] width 29 height 11
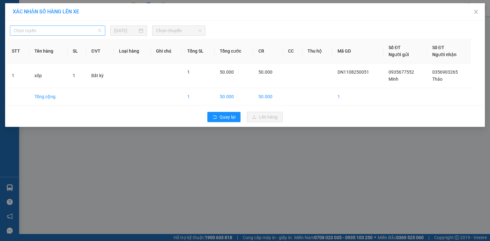
click at [72, 30] on span "Chọn tuyến" at bounding box center [58, 31] width 88 height 10
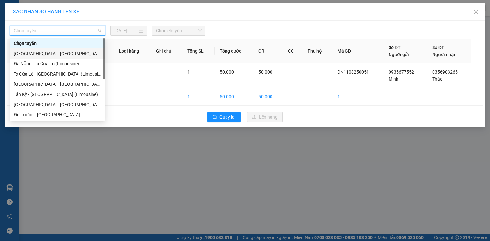
click at [56, 55] on div "Quảng Ngãi - Con Cuông" at bounding box center [58, 53] width 88 height 7
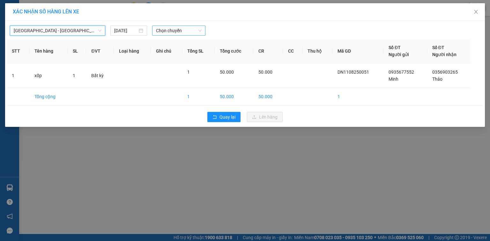
click at [185, 31] on span "Chọn chuyến" at bounding box center [179, 31] width 46 height 10
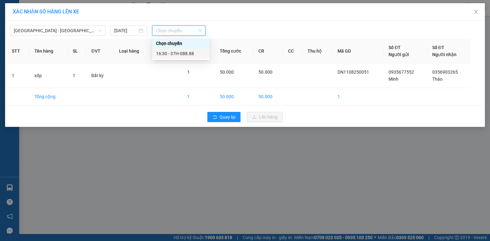
click at [180, 56] on div "16:30 - 37H-088.88" at bounding box center [181, 53] width 50 height 7
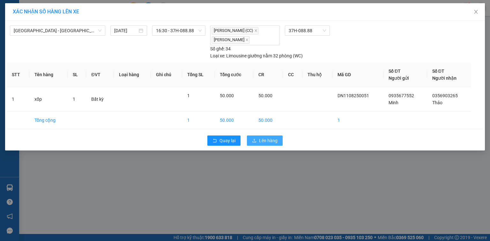
click at [268, 139] on span "Lên hàng" at bounding box center [268, 140] width 19 height 7
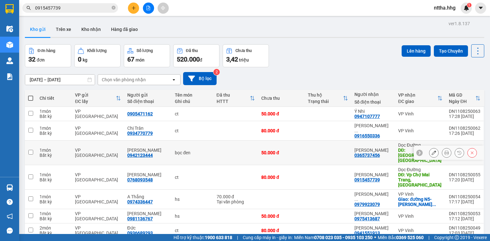
click at [136, 148] on div "Anh Minh" at bounding box center [147, 150] width 41 height 5
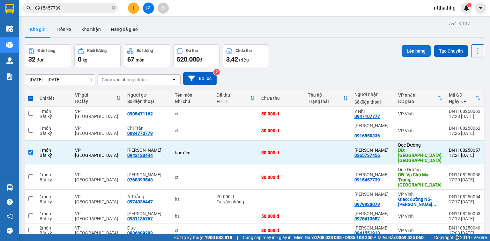
click at [410, 49] on button "Lên hàng" at bounding box center [416, 50] width 29 height 11
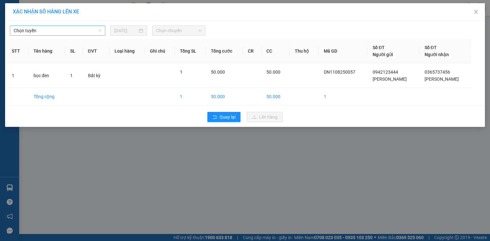
click at [81, 30] on span "Chọn tuyến" at bounding box center [58, 31] width 88 height 10
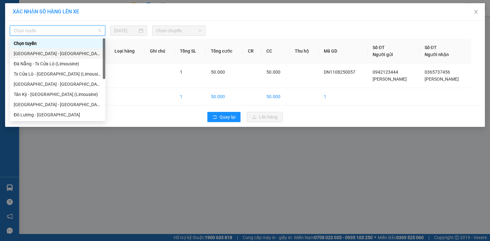
click at [41, 55] on div "Quảng Ngãi - Con Cuông" at bounding box center [58, 53] width 88 height 7
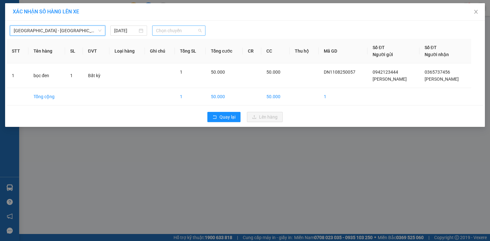
click at [183, 30] on span "Chọn chuyến" at bounding box center [179, 31] width 46 height 10
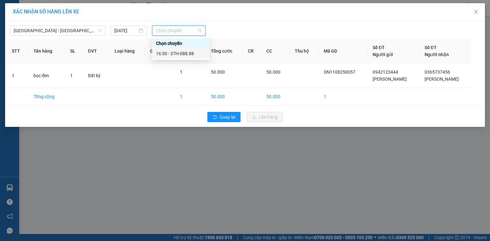
click at [181, 55] on div "16:30 - 37H-088.88" at bounding box center [181, 53] width 50 height 7
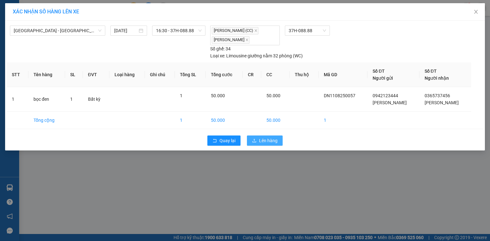
click at [264, 138] on span "Lên hàng" at bounding box center [268, 140] width 19 height 7
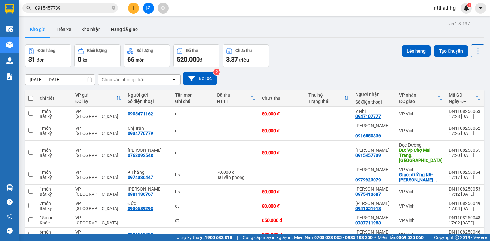
click at [31, 97] on span at bounding box center [30, 98] width 5 height 5
click at [31, 95] on input "checkbox" at bounding box center [31, 95] width 0 height 0
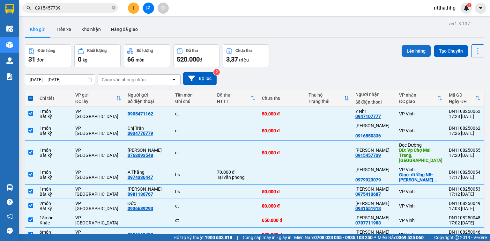
click at [405, 48] on button "Lên hàng" at bounding box center [416, 50] width 29 height 11
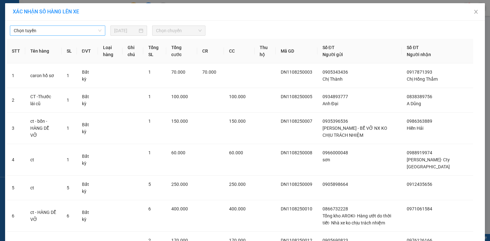
click at [69, 27] on span "Chọn tuyến" at bounding box center [58, 31] width 88 height 10
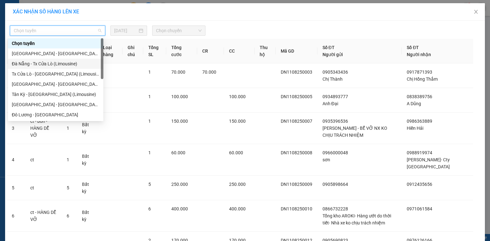
click at [49, 63] on div "Đà Nẵng - Tx Cửa Lò (Limousine)" at bounding box center [56, 63] width 88 height 7
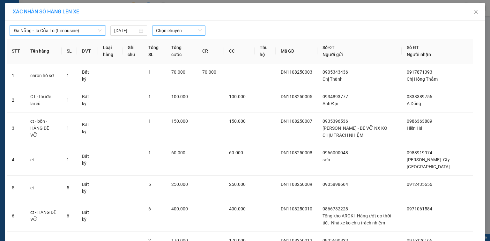
click at [167, 30] on span "Chọn chuyến" at bounding box center [179, 31] width 46 height 10
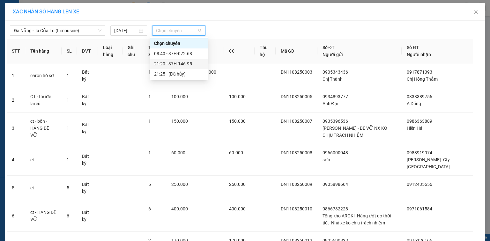
click at [174, 62] on div "21:20 - 37H-146.95" at bounding box center [179, 63] width 50 height 7
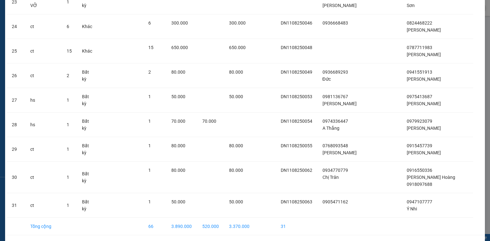
scroll to position [680, 0]
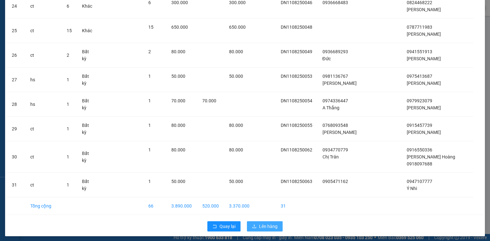
click at [266, 223] on span "Lên hàng" at bounding box center [268, 226] width 19 height 7
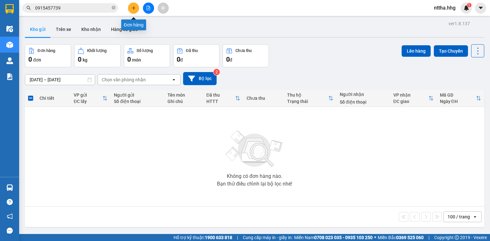
click at [128, 6] on button at bounding box center [133, 8] width 11 height 11
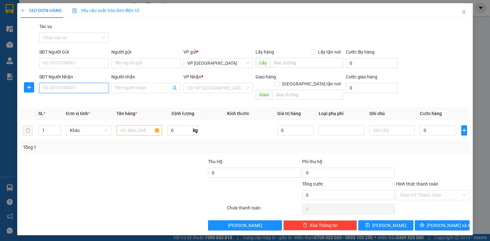
click at [80, 88] on input "SĐT Người Nhận" at bounding box center [74, 88] width 70 height 10
click at [72, 105] on div "0975350651 - a toàn" at bounding box center [74, 101] width 70 height 10
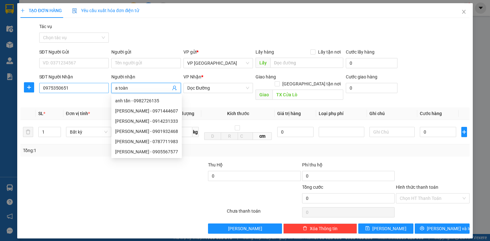
drag, startPoint x: 127, startPoint y: 87, endPoint x: 107, endPoint y: 92, distance: 20.7
click at [107, 92] on div "SĐT Người Nhận 0975350651 Người nhận a toàn VP Nhận * Dọc Đường Giao hàng Giao …" at bounding box center [255, 87] width 434 height 29
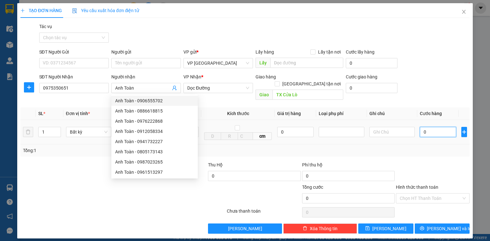
click at [432, 127] on input "0" at bounding box center [438, 132] width 36 height 10
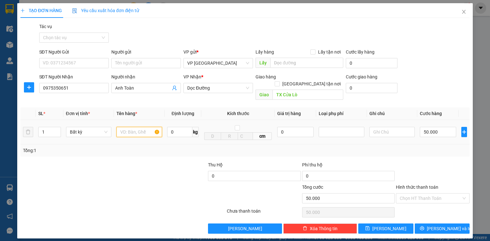
click at [145, 127] on input "text" at bounding box center [140, 132] width 46 height 10
click at [429, 224] on button "Lưu và In" at bounding box center [442, 229] width 55 height 10
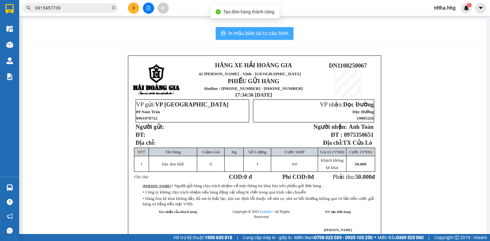
click at [267, 32] on span "In mẫu biên lai tự cấu hình" at bounding box center [259, 33] width 60 height 8
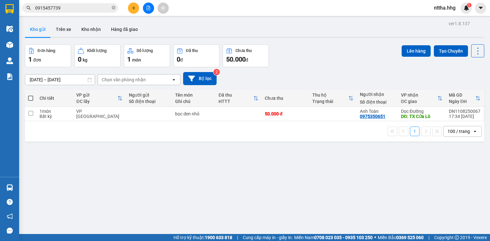
click at [134, 6] on icon "plus" at bounding box center [134, 8] width 4 height 4
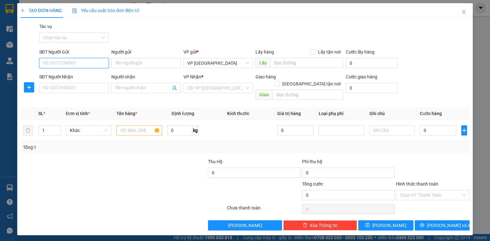
click at [102, 60] on input "SĐT Người Gửi" at bounding box center [74, 63] width 70 height 10
click at [80, 89] on input "SĐT Người Nhận" at bounding box center [74, 88] width 70 height 10
click at [82, 63] on input "SĐT Người Gửi" at bounding box center [74, 63] width 70 height 10
click at [57, 65] on input "09315552720" at bounding box center [74, 63] width 70 height 10
click at [59, 74] on div "0931552720" at bounding box center [74, 75] width 62 height 7
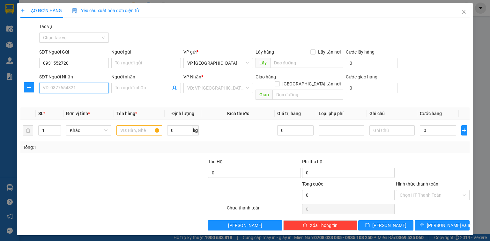
click at [57, 85] on input "SĐT Người Nhận" at bounding box center [74, 88] width 70 height 10
click at [56, 87] on input "091241167" at bounding box center [74, 88] width 70 height 10
drag, startPoint x: 60, startPoint y: 99, endPoint x: 68, endPoint y: 101, distance: 7.8
click at [60, 99] on div "0912411167 - Nguyễn Thị Hoa" at bounding box center [74, 100] width 63 height 7
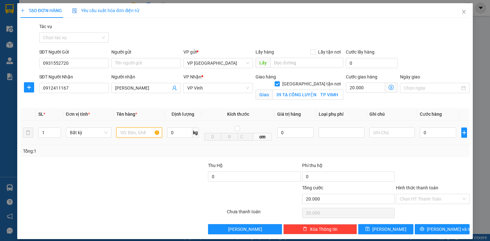
click at [126, 132] on input "text" at bounding box center [140, 133] width 46 height 10
click at [424, 134] on input "0" at bounding box center [438, 133] width 36 height 10
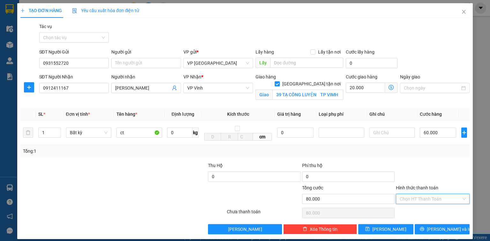
click at [414, 197] on input "Hình thức thanh toán" at bounding box center [431, 199] width 62 height 10
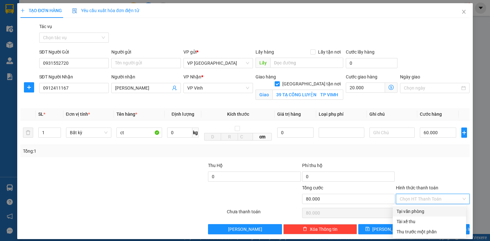
click at [412, 211] on div "Tại văn phòng" at bounding box center [430, 211] width 66 height 7
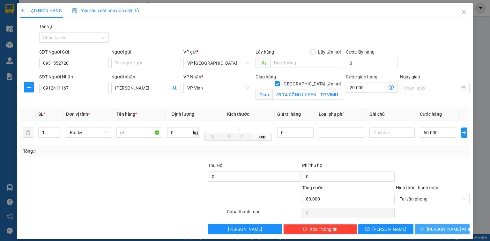
click at [441, 226] on span "Lưu và In" at bounding box center [449, 229] width 45 height 7
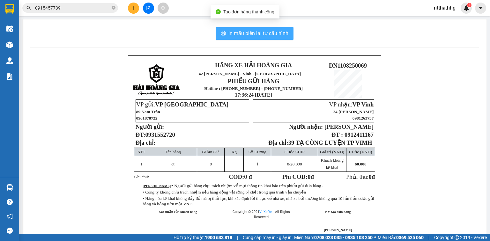
click at [256, 35] on span "In mẫu biên lai tự cấu hình" at bounding box center [259, 33] width 60 height 8
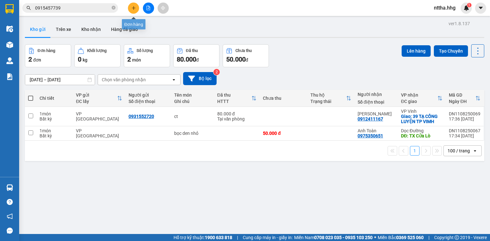
click at [132, 8] on icon "plus" at bounding box center [134, 8] width 4 height 4
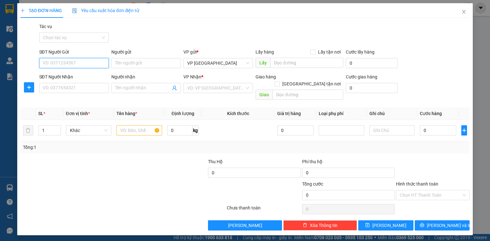
click at [98, 64] on input "SĐT Người Gửi" at bounding box center [74, 63] width 70 height 10
click at [92, 74] on div "0905740599" at bounding box center [74, 75] width 62 height 7
click at [84, 87] on input "SĐT Người Nhận" at bounding box center [74, 88] width 70 height 10
click at [56, 64] on input "0905740599" at bounding box center [74, 63] width 70 height 10
click at [77, 60] on input "0905740599" at bounding box center [74, 63] width 70 height 10
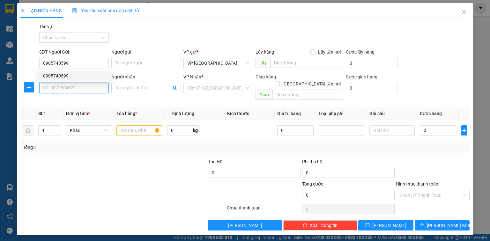
click at [61, 85] on input "SĐT Người Nhận" at bounding box center [74, 88] width 70 height 10
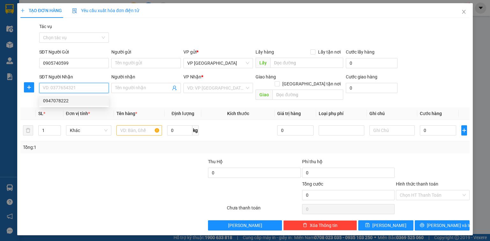
click at [60, 100] on div "0947078222" at bounding box center [74, 100] width 62 height 7
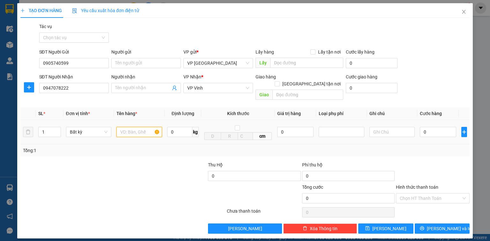
click at [126, 127] on input "text" at bounding box center [140, 132] width 46 height 10
click at [433, 127] on input "0" at bounding box center [438, 132] width 36 height 10
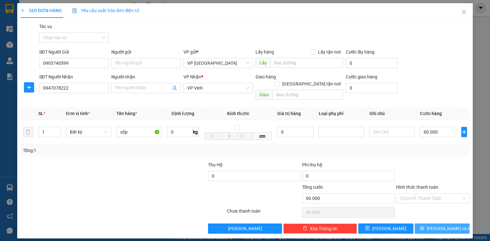
click at [448, 225] on span "Lưu và In" at bounding box center [449, 228] width 45 height 7
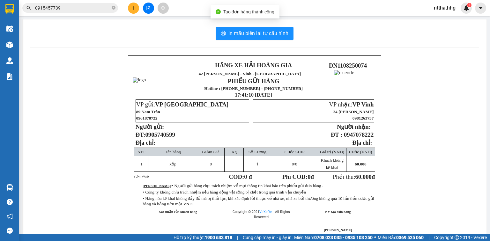
click at [236, 26] on div "In mẫu biên lai tự cấu hình HÃNG XE HẢI HOÀNG GIA 42 Nguyễn Cảnh Hoan - Vinh - …" at bounding box center [255, 138] width 464 height 239
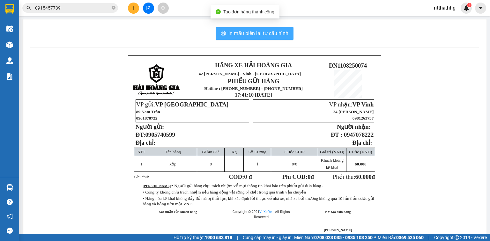
click at [237, 32] on span "In mẫu biên lai tự cấu hình" at bounding box center [259, 33] width 60 height 8
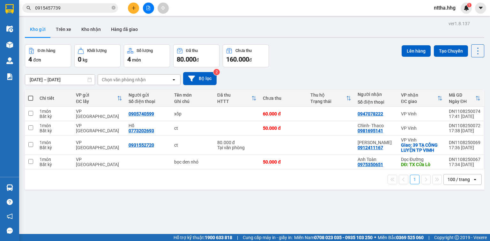
click at [130, 7] on button at bounding box center [133, 8] width 11 height 11
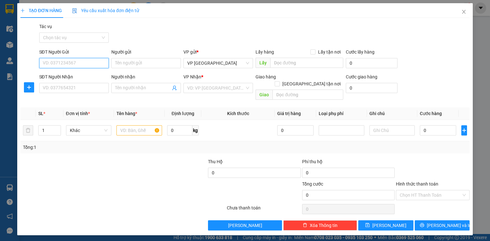
click at [94, 62] on input "SĐT Người Gửi" at bounding box center [74, 63] width 70 height 10
type input "0945359811"
click at [86, 76] on div "0945359811 - Ms Quỳnh" at bounding box center [78, 75] width 70 height 7
type input "Ms Quỳnh"
type input "0945359811"
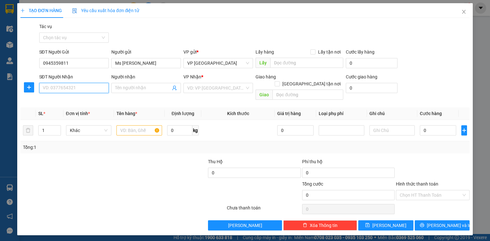
click at [84, 85] on input "SĐT Người Nhận" at bounding box center [74, 88] width 70 height 10
click at [80, 110] on div "0961513297 - Anh Toàn" at bounding box center [74, 111] width 63 height 7
type input "0961513297"
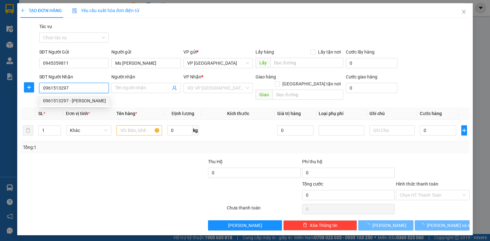
type input "Anh Toàn"
checkbox input "true"
type input "150 [PERSON_NAME]"
type input "20.000"
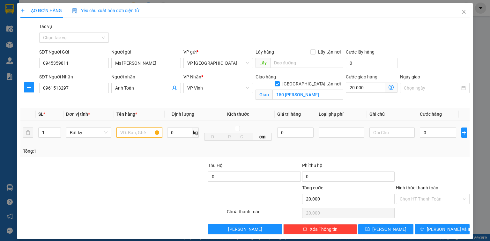
click at [144, 134] on input "text" at bounding box center [140, 133] width 46 height 10
type input "ct"
click at [432, 133] on input "0" at bounding box center [438, 133] width 36 height 10
type input "6"
type input "20.006"
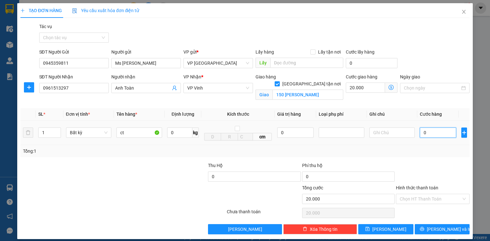
type input "20.006"
type input "60"
type input "20.060"
type input "600"
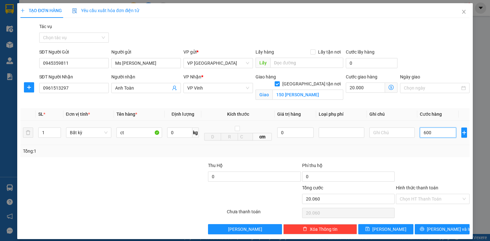
type input "20.600"
type input "6.000"
type input "26.000"
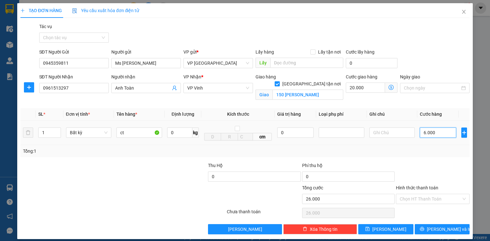
type input "60.000"
type input "80.000"
type input "60.000"
click at [429, 201] on input "Hình thức thanh toán" at bounding box center [431, 199] width 62 height 10
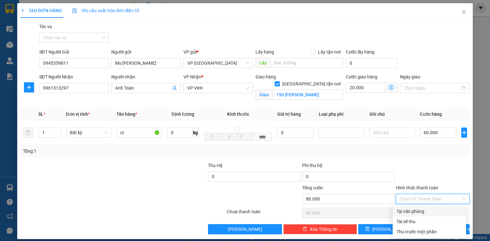
click at [424, 210] on div "Tại văn phòng" at bounding box center [430, 211] width 66 height 7
type input "0"
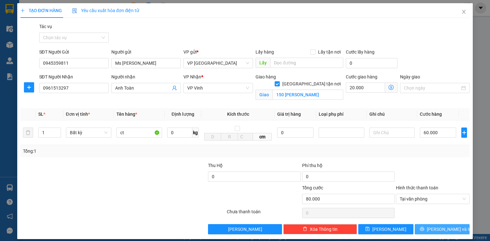
click at [444, 231] on span "[PERSON_NAME] và In" at bounding box center [449, 229] width 45 height 7
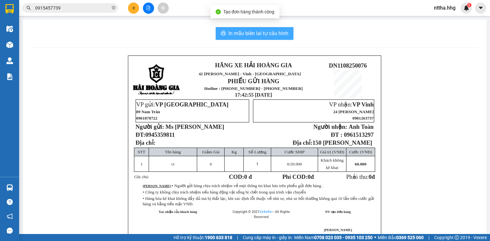
click at [243, 34] on span "In mẫu biên lai tự cấu hình" at bounding box center [259, 33] width 60 height 8
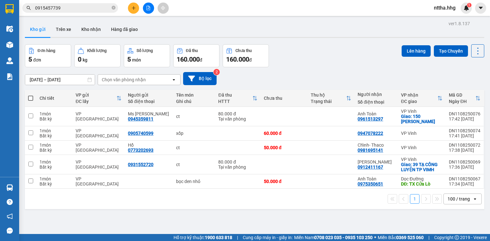
click at [31, 99] on span at bounding box center [30, 98] width 5 height 5
click at [31, 95] on input "checkbox" at bounding box center [31, 95] width 0 height 0
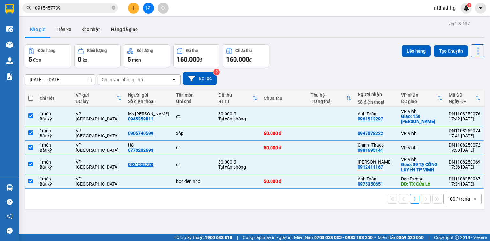
checkbox input "true"
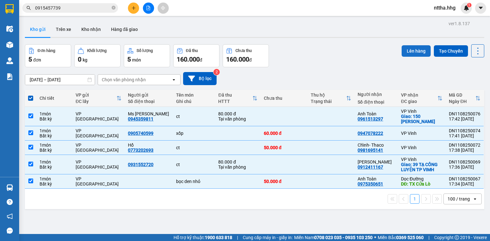
click at [410, 51] on button "Lên hàng" at bounding box center [416, 50] width 29 height 11
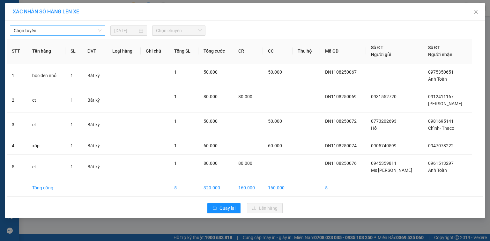
click at [96, 28] on span "Chọn tuyến" at bounding box center [58, 31] width 88 height 10
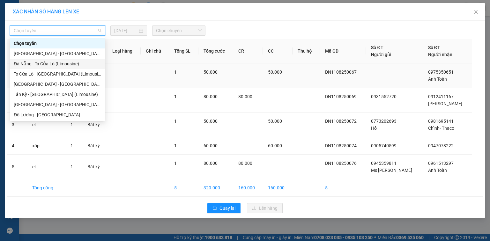
click at [40, 65] on div "Đà Nẵng - Tx Cửa Lò (Limousine)" at bounding box center [58, 63] width 88 height 7
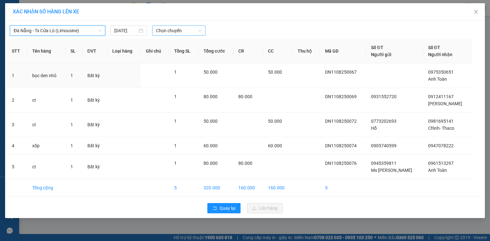
click at [191, 32] on span "Chọn chuyến" at bounding box center [179, 31] width 46 height 10
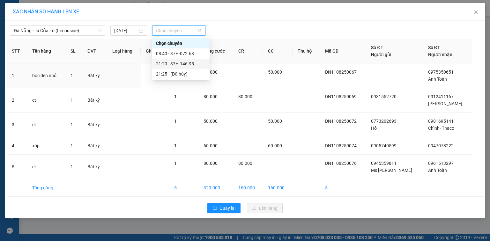
click at [190, 65] on div "21:20 - 37H-146.95" at bounding box center [181, 63] width 50 height 7
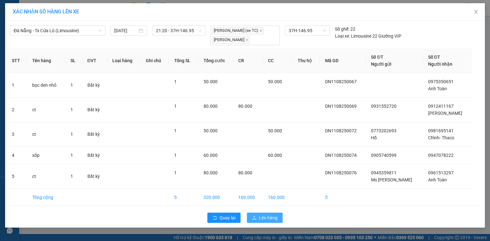
click at [276, 218] on span "Lên hàng" at bounding box center [268, 218] width 19 height 7
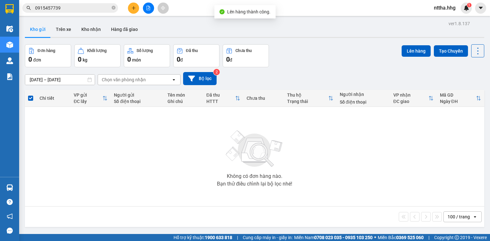
click at [240, 194] on div "Không có đơn hàng nào. Bạn thử điều chỉnh lại bộ lọc nhé!" at bounding box center [254, 157] width 453 height 96
click at [132, 7] on icon "plus" at bounding box center [134, 8] width 4 height 4
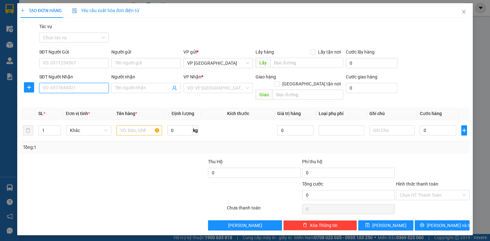
click at [56, 86] on input "SĐT Người Nhận" at bounding box center [74, 88] width 70 height 10
click at [80, 63] on input "SĐT Người Gửi" at bounding box center [74, 63] width 70 height 10
click at [87, 66] on input "SĐT Người Gửi" at bounding box center [74, 63] width 70 height 10
click at [74, 65] on input "SĐT Người Gửi" at bounding box center [74, 63] width 70 height 10
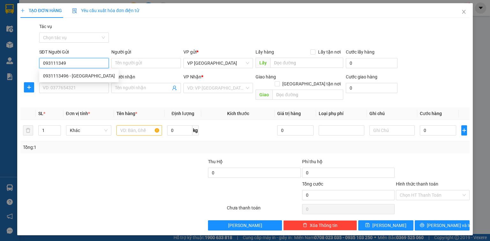
type input "0931113496"
click at [72, 77] on div "0931113496 - Cty Sơn Hà" at bounding box center [79, 75] width 72 height 7
type input "Cty Sơn Hà"
type input "0931113496"
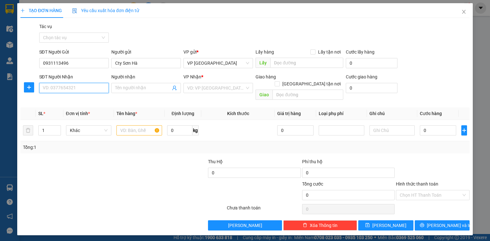
click at [71, 89] on input "SĐT Người Nhận" at bounding box center [74, 88] width 70 height 10
click at [77, 104] on div "0936807453 - A.Cường" at bounding box center [74, 100] width 62 height 7
type input "0936807453"
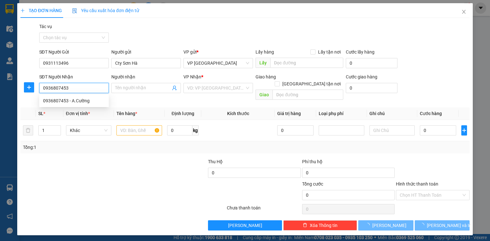
type input "A.Cường"
type input "VP [GEOGRAPHIC_DATA]"
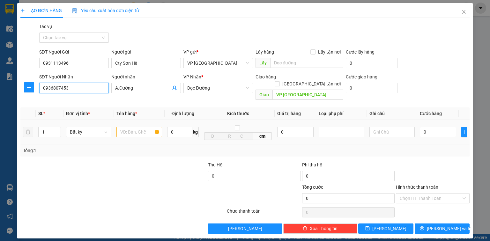
type input "0936807453"
click at [139, 127] on input "text" at bounding box center [140, 132] width 46 height 10
type input "sọc tím"
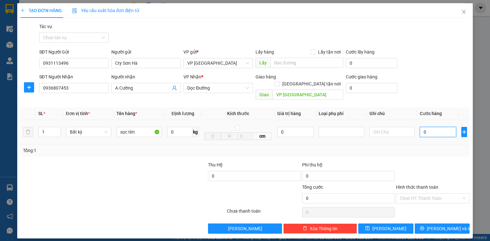
click at [435, 127] on input "0" at bounding box center [438, 132] width 36 height 10
type input "6"
type input "60"
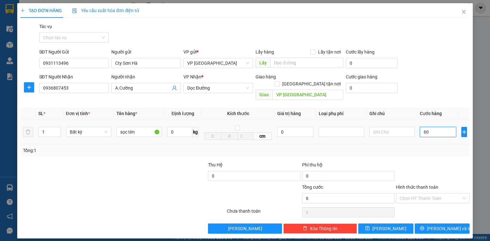
type input "60"
type input "600"
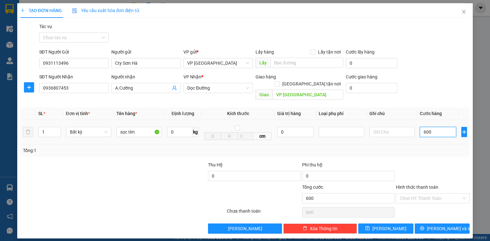
type input "6.000"
type input "60.000"
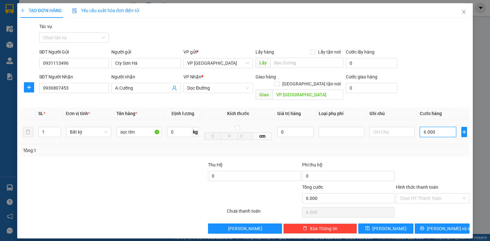
type input "60.000"
click at [415, 194] on input "Hình thức thanh toán" at bounding box center [431, 199] width 62 height 10
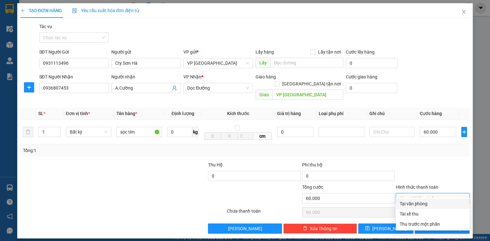
click at [418, 204] on div "Tại văn phòng" at bounding box center [433, 204] width 66 height 7
type input "0"
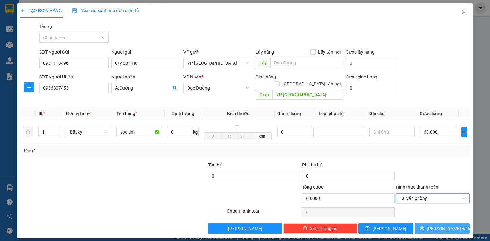
click at [437, 225] on span "[PERSON_NAME] và In" at bounding box center [449, 228] width 45 height 7
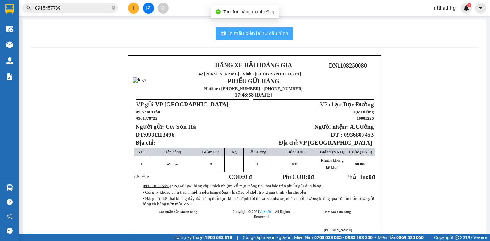
click at [246, 34] on span "In mẫu biên lai tự cấu hình" at bounding box center [259, 33] width 60 height 8
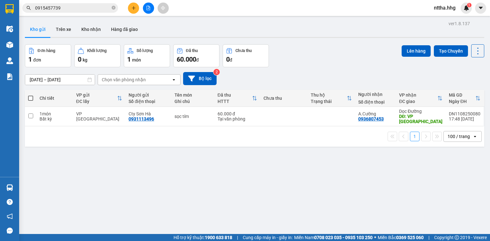
click at [259, 203] on div "ver 1.8.137 Kho gửi Trên xe Kho nhận Hàng đã giao Đơn hàng 1 đơn Khối lượng 0 k…" at bounding box center [254, 139] width 465 height 241
click at [132, 8] on icon "plus" at bounding box center [134, 8] width 4 height 4
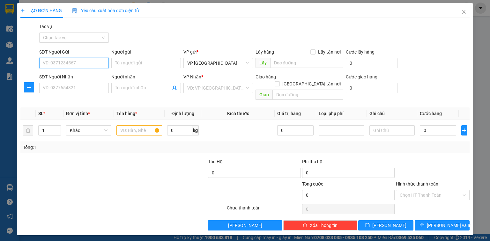
click at [90, 63] on input "SĐT Người Gửi" at bounding box center [74, 63] width 70 height 10
type input "0392126459"
click at [75, 90] on input "SĐT Người Nhận" at bounding box center [74, 88] width 70 height 10
type input "0981742165"
click at [126, 125] on input "text" at bounding box center [140, 130] width 46 height 10
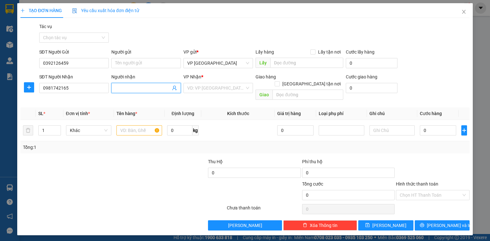
click at [137, 87] on input "Người nhận" at bounding box center [143, 88] width 56 height 7
click at [115, 89] on input "0398124713" at bounding box center [143, 88] width 56 height 7
type input "hoặc 0398124713"
click at [235, 86] on input "search" at bounding box center [215, 88] width 57 height 10
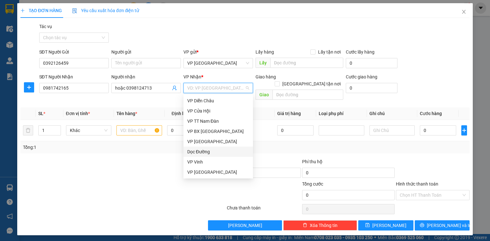
click at [207, 149] on div "Dọc Đường" at bounding box center [218, 151] width 62 height 7
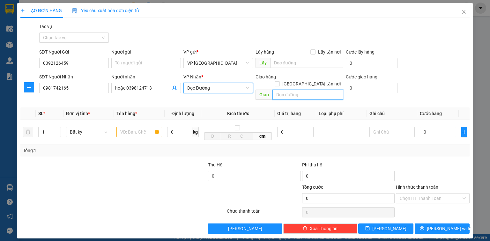
click at [290, 90] on input "text" at bounding box center [308, 95] width 71 height 10
type input "TT [GEOGRAPHIC_DATA]"
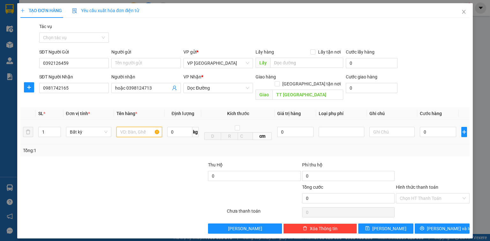
click at [139, 127] on input "text" at bounding box center [140, 132] width 46 height 10
type input "ct"
click at [427, 127] on input "0" at bounding box center [438, 132] width 36 height 10
type input "5"
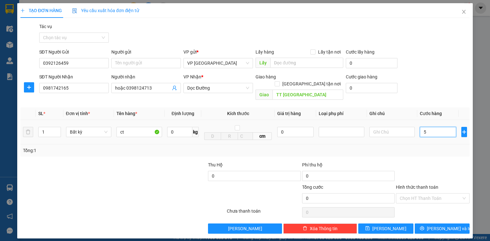
type input "5"
type input "50"
type input "500"
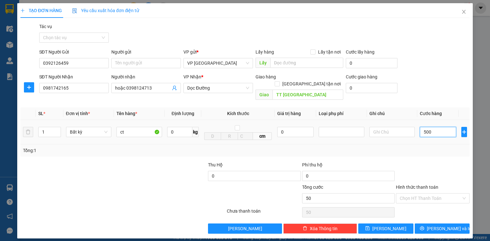
type input "500"
type input "5.000"
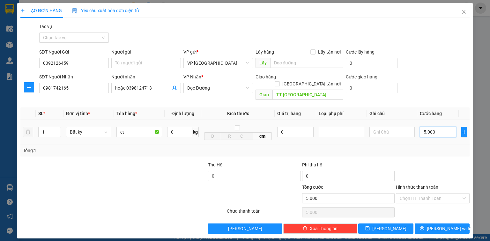
type input "50.000"
click at [429, 194] on input "Hình thức thanh toán" at bounding box center [431, 199] width 62 height 10
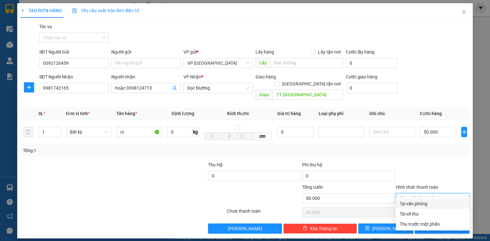
click at [429, 202] on div "Tại văn phòng" at bounding box center [433, 204] width 66 height 7
type input "0"
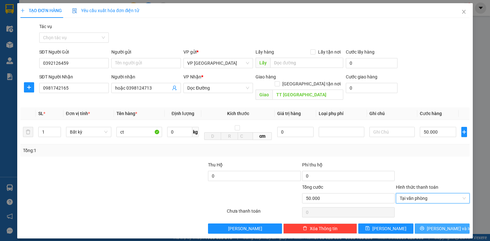
click at [436, 224] on button "[PERSON_NAME] và In" at bounding box center [442, 229] width 55 height 10
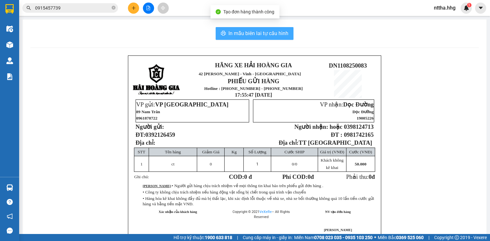
click at [276, 31] on span "In mẫu biên lai tự cấu hình" at bounding box center [259, 33] width 60 height 8
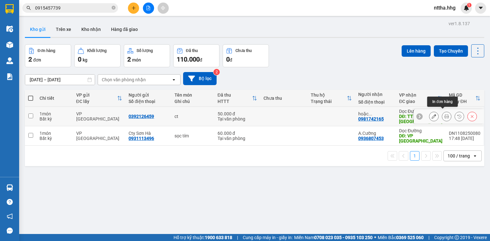
click at [445, 114] on icon at bounding box center [447, 116] width 4 height 4
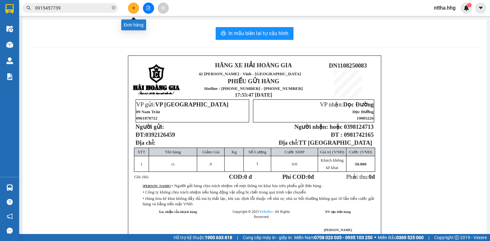
click at [134, 6] on icon "plus" at bounding box center [134, 8] width 4 height 4
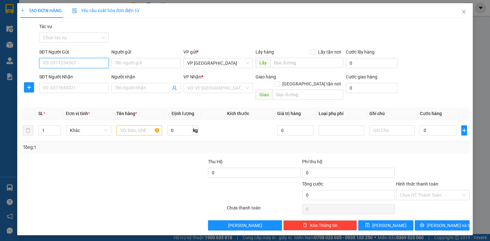
click at [66, 64] on input "SĐT Người Gửi" at bounding box center [74, 63] width 70 height 10
type input "0974149048"
click at [60, 87] on input "SĐT Người Nhận" at bounding box center [74, 88] width 70 height 10
click at [69, 90] on input "SĐT Người Nhận" at bounding box center [74, 88] width 70 height 10
click at [206, 93] on div "VD: VP [GEOGRAPHIC_DATA]" at bounding box center [219, 88] width 70 height 10
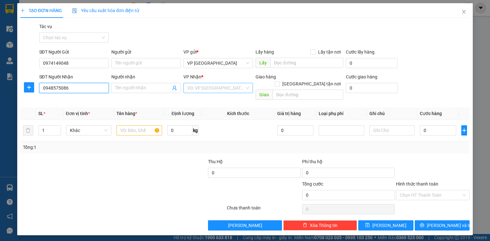
type input "0948575086"
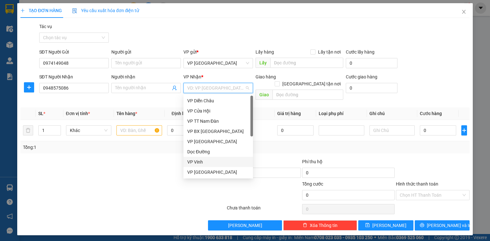
click at [198, 161] on div "VP Vinh" at bounding box center [218, 162] width 62 height 7
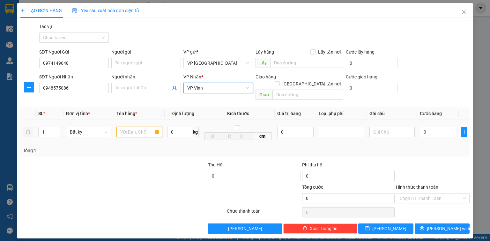
click at [129, 127] on input "text" at bounding box center [140, 132] width 46 height 10
type input "bọc đen"
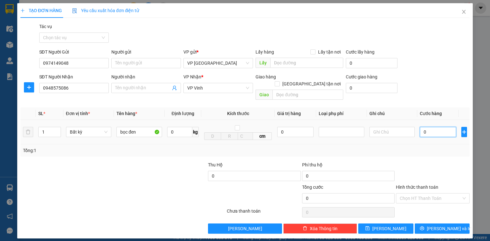
click at [430, 127] on input "0" at bounding box center [438, 132] width 36 height 10
type input "5"
type input "50"
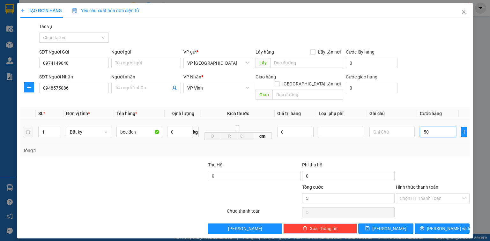
type input "50"
type input "500"
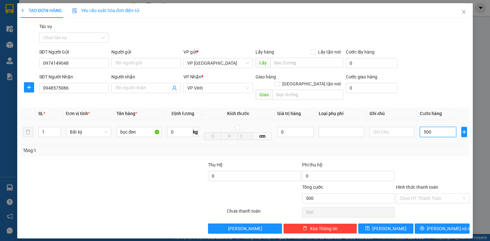
type input "5.000"
type input "50.000"
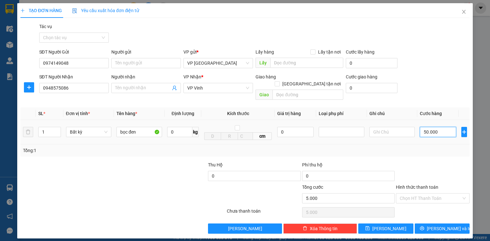
type input "50.000"
click at [442, 195] on input "Hình thức thanh toán" at bounding box center [431, 199] width 62 height 10
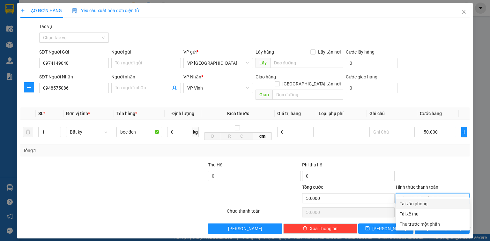
click at [434, 205] on div "Tại văn phòng" at bounding box center [433, 204] width 66 height 7
type input "0"
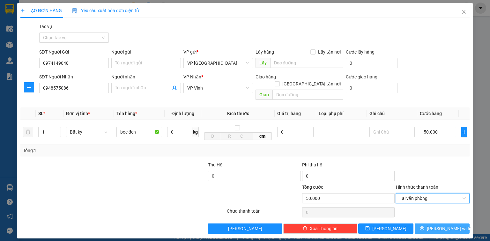
click at [424, 227] on icon "printer" at bounding box center [422, 229] width 4 height 4
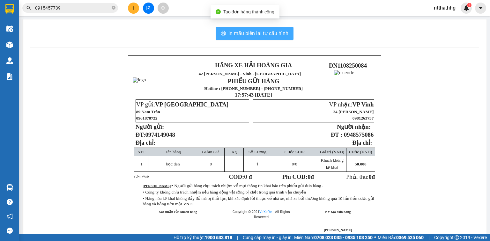
click at [238, 31] on span "In mẫu biên lai tự cấu hình" at bounding box center [259, 33] width 60 height 8
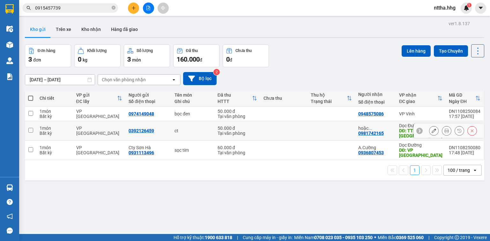
click at [43, 131] on div "Bất kỳ" at bounding box center [55, 133] width 30 height 5
checkbox input "true"
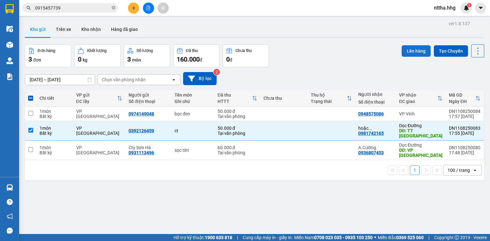
click at [414, 51] on button "Lên hàng" at bounding box center [416, 50] width 29 height 11
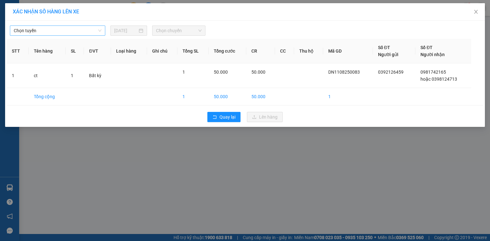
click at [72, 29] on span "Chọn tuyến" at bounding box center [58, 31] width 88 height 10
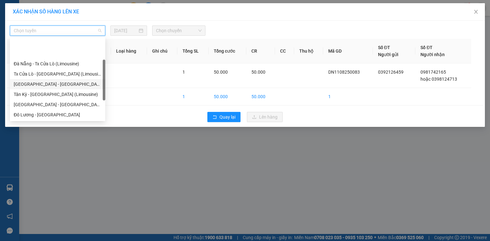
scroll to position [51, 0]
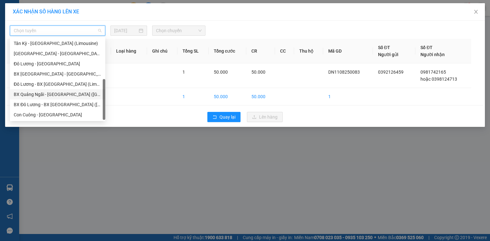
click at [41, 94] on div "BX Quảng Ngãi - [GEOGRAPHIC_DATA] ([GEOGRAPHIC_DATA])" at bounding box center [58, 94] width 88 height 7
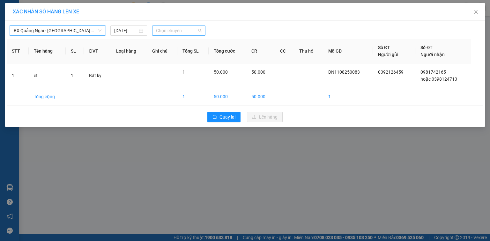
click at [181, 29] on span "Chọn chuyến" at bounding box center [179, 31] width 46 height 10
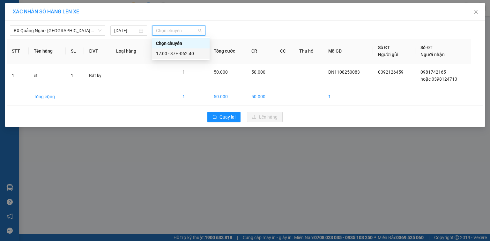
click at [180, 52] on div "17:00 - 37H-062.40" at bounding box center [181, 53] width 50 height 7
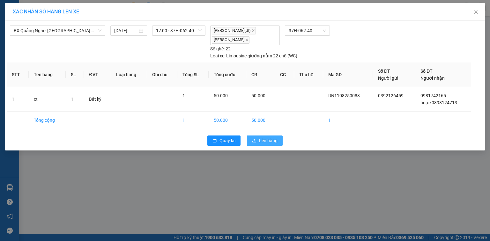
click at [257, 136] on button "Lên hàng" at bounding box center [265, 141] width 36 height 10
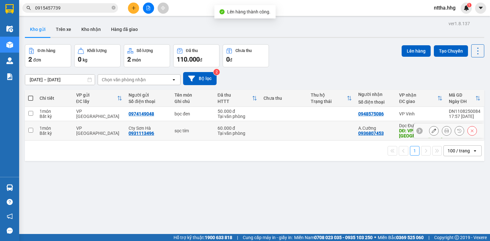
click at [135, 132] on div "0931113496" at bounding box center [142, 133] width 26 height 5
click at [33, 129] on td at bounding box center [30, 130] width 11 height 19
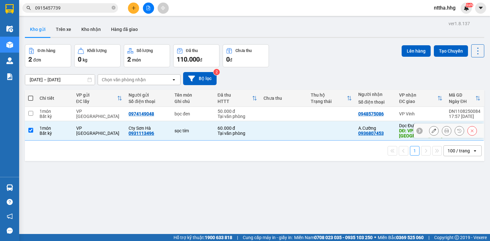
checkbox input "true"
click at [408, 50] on button "Lên hàng" at bounding box center [416, 50] width 29 height 11
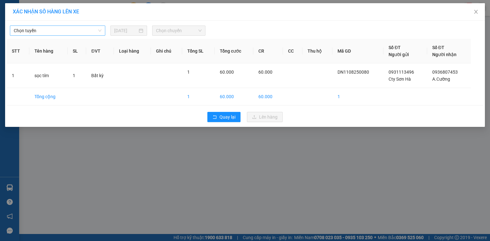
click at [87, 29] on span "Chọn tuyến" at bounding box center [58, 31] width 88 height 10
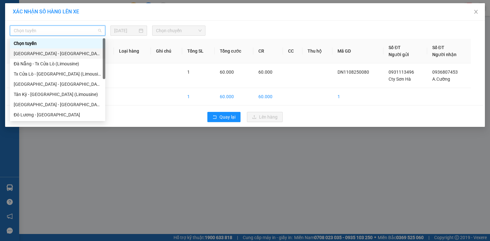
click at [46, 52] on div "[GEOGRAPHIC_DATA] - [GEOGRAPHIC_DATA]" at bounding box center [58, 53] width 88 height 7
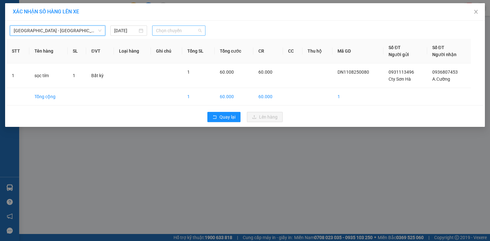
click at [166, 29] on span "Chọn chuyến" at bounding box center [179, 31] width 46 height 10
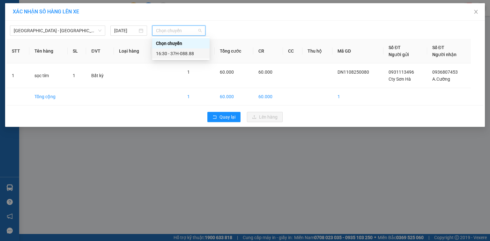
click at [170, 54] on div "16:30 - 37H-088.88" at bounding box center [181, 53] width 50 height 7
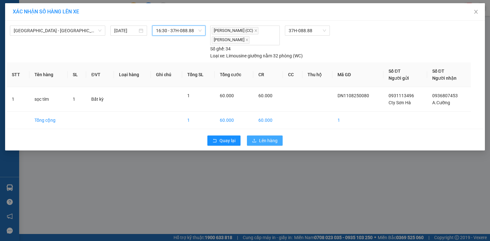
click at [262, 143] on span "Lên hàng" at bounding box center [268, 140] width 19 height 7
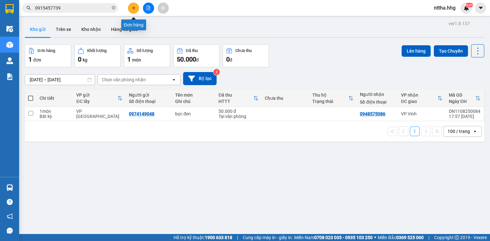
click at [131, 6] on button at bounding box center [133, 8] width 11 height 11
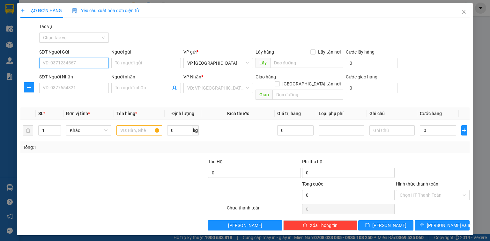
click at [88, 64] on input "SĐT Người Gửi" at bounding box center [74, 63] width 70 height 10
click at [80, 73] on div "0702771530" at bounding box center [74, 75] width 62 height 7
type input "0702771530"
click at [74, 91] on input "SĐT Người Nhận" at bounding box center [74, 88] width 70 height 10
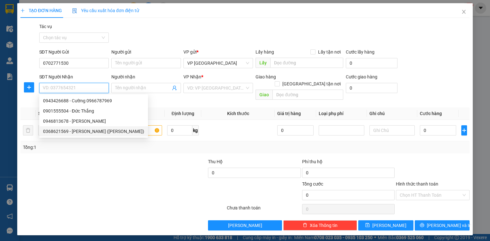
click at [74, 129] on div "0368621569 - Dì Nguyệt (Thành Na)" at bounding box center [93, 131] width 101 height 7
type input "0368621569"
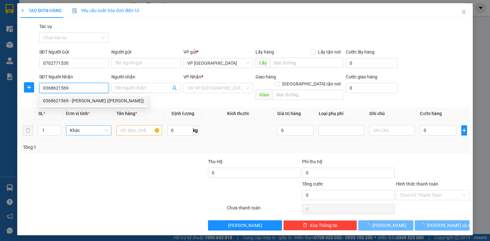
type input "[PERSON_NAME] ([PERSON_NAME])"
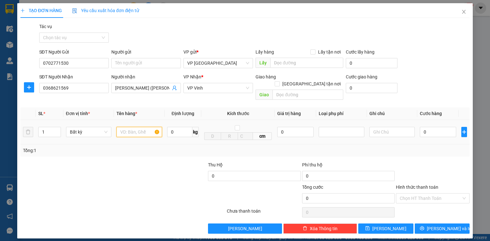
click at [137, 127] on input "text" at bounding box center [140, 132] width 46 height 10
type input "bọc đen"
click at [434, 127] on input "0" at bounding box center [438, 132] width 36 height 10
type input "5"
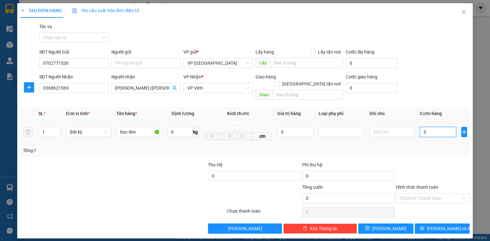
type input "5"
type input "50"
type input "500"
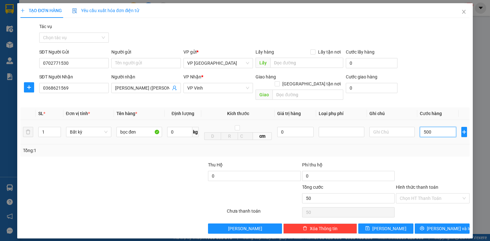
type input "500"
type input "5.000"
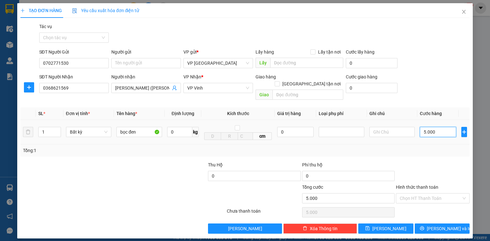
type input "50.000"
click at [444, 225] on span "[PERSON_NAME] và In" at bounding box center [449, 228] width 45 height 7
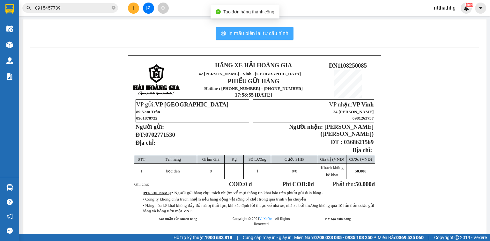
click at [267, 34] on span "In mẫu biên lai tự cấu hình" at bounding box center [259, 33] width 60 height 8
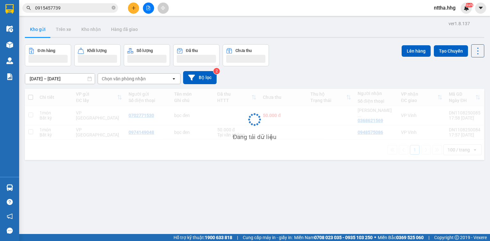
click at [135, 11] on button at bounding box center [133, 8] width 11 height 11
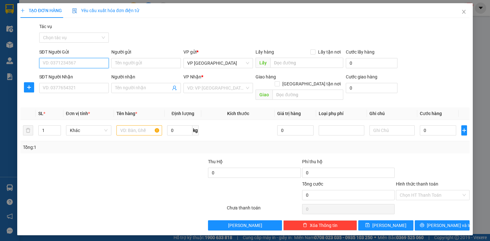
click at [71, 63] on input "SĐT Người Gửi" at bounding box center [74, 63] width 70 height 10
type input "0934966316"
click at [59, 77] on div "0934966316 - Thanh Bình" at bounding box center [79, 75] width 72 height 7
type input "Thanh Bình"
type input "0934966316"
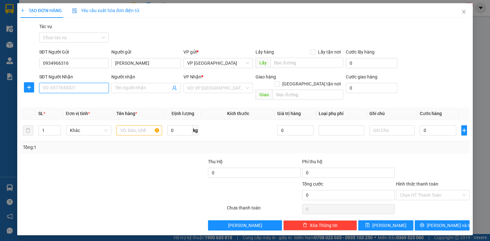
click at [69, 89] on input "SĐT Người Nhận" at bounding box center [74, 88] width 70 height 10
type input "0967856226"
click at [62, 101] on div "0967856226 - Nhâm" at bounding box center [74, 100] width 62 height 7
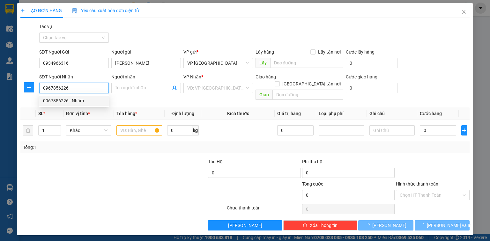
type input "Nhâm"
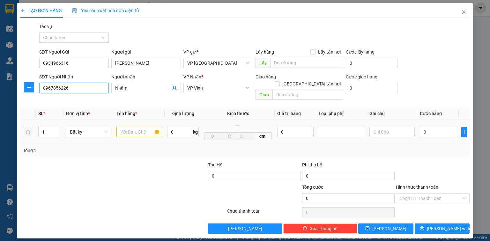
type input "0967856226"
click at [126, 127] on input "text" at bounding box center [140, 132] width 46 height 10
click at [138, 127] on input "text" at bounding box center [140, 132] width 46 height 10
type input "x"
type input "ct"
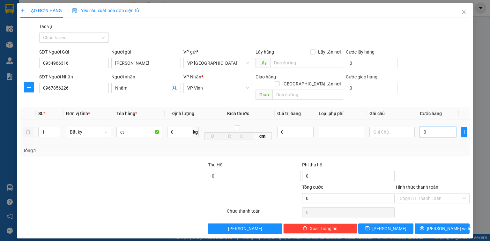
click at [434, 128] on input "0" at bounding box center [438, 132] width 36 height 10
type input "5"
type input "50"
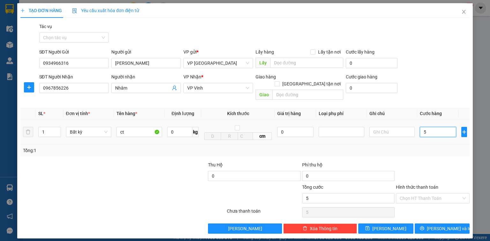
type input "50"
type input "500"
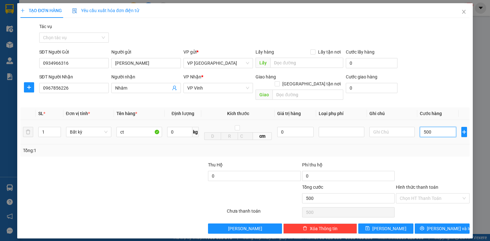
type input "5.000"
type input "50.000"
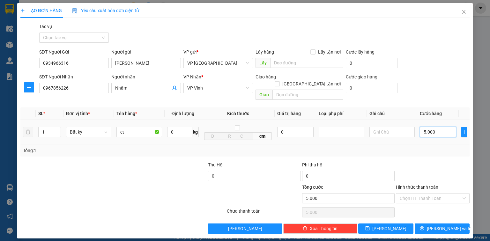
type input "50.000"
click at [462, 224] on button "[PERSON_NAME] và In" at bounding box center [442, 229] width 55 height 10
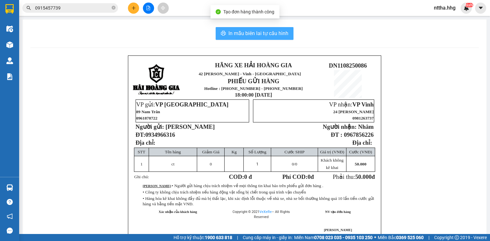
click at [251, 32] on span "In mẫu biên lai tự cấu hình" at bounding box center [259, 33] width 60 height 8
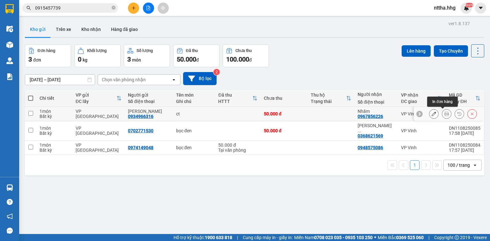
click at [445, 116] on icon at bounding box center [447, 114] width 4 height 4
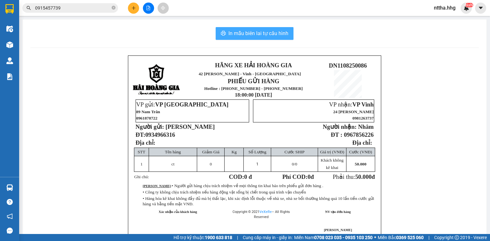
click at [256, 38] on button "In mẫu biên lai tự cấu hình" at bounding box center [255, 33] width 78 height 13
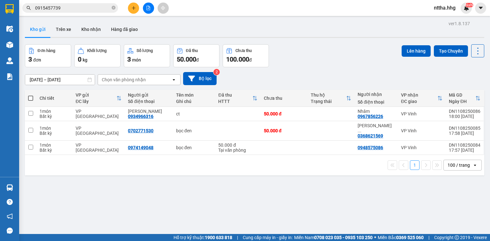
click at [33, 100] on th at bounding box center [30, 98] width 11 height 17
click at [32, 98] on span at bounding box center [30, 98] width 5 height 5
click at [31, 95] on input "checkbox" at bounding box center [31, 95] width 0 height 0
checkbox input "true"
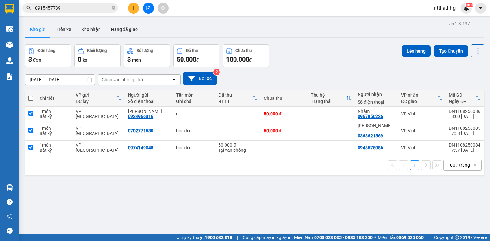
checkbox input "true"
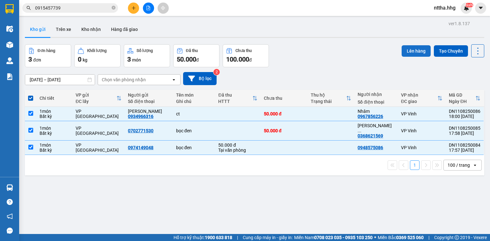
click at [418, 49] on button "Lên hàng" at bounding box center [416, 50] width 29 height 11
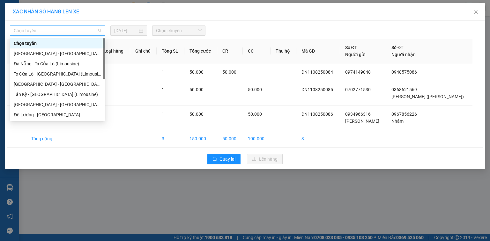
click at [81, 31] on span "Chọn tuyến" at bounding box center [58, 31] width 88 height 10
drag, startPoint x: 58, startPoint y: 65, endPoint x: 66, endPoint y: 62, distance: 8.3
click at [58, 65] on div "Đà Nẵng - Tx Cửa Lò (Limousine)" at bounding box center [58, 63] width 88 height 7
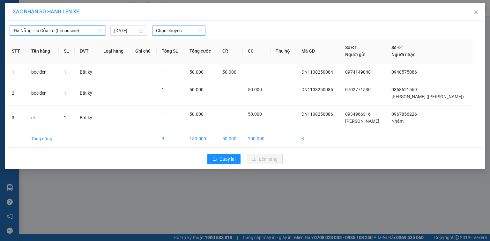
click at [179, 34] on span "Chọn chuyến" at bounding box center [179, 31] width 46 height 10
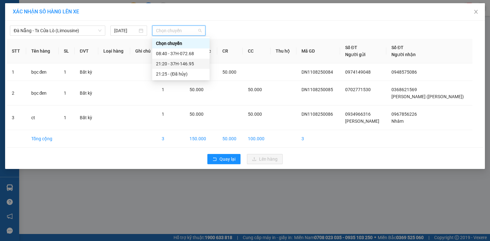
click at [172, 61] on div "21:20 - 37H-146.95" at bounding box center [181, 63] width 50 height 7
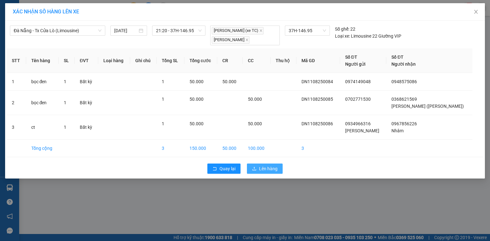
click at [271, 164] on button "Lên hàng" at bounding box center [265, 169] width 36 height 10
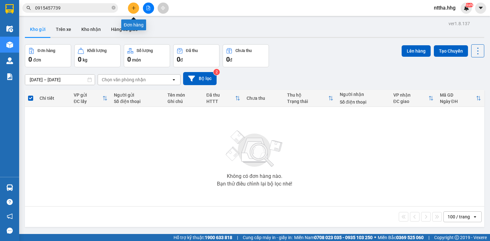
click at [134, 9] on icon "plus" at bounding box center [134, 8] width 4 height 4
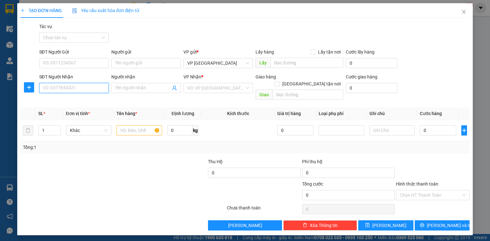
click at [81, 87] on input "SĐT Người Nhận" at bounding box center [74, 88] width 70 height 10
click at [117, 87] on input "Người nhận" at bounding box center [143, 88] width 56 height 7
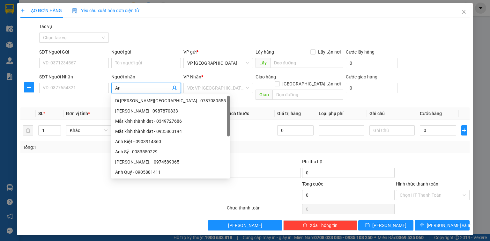
type input "A"
type input "d"
type input "đ"
type input "D"
type input "Đức Vinh"
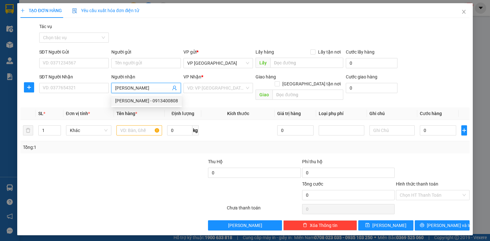
click at [119, 100] on div "Đức Vinh - 0913400808" at bounding box center [146, 100] width 63 height 7
type input "0913400808"
type input "Đức Vinh"
click at [128, 125] on input "text" at bounding box center [140, 130] width 46 height 10
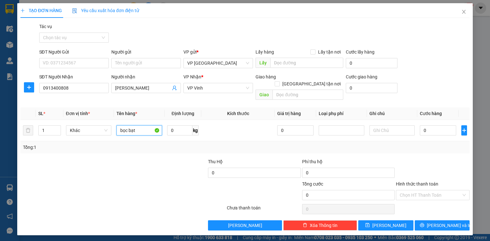
type input "bọc bạt"
click at [430, 125] on input "0" at bounding box center [438, 130] width 36 height 10
type input "5"
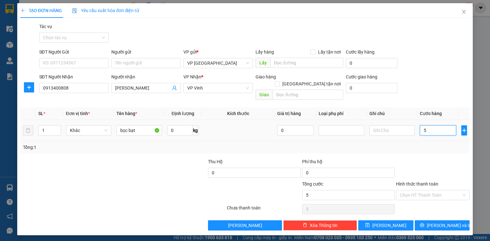
type input "50"
type input "500"
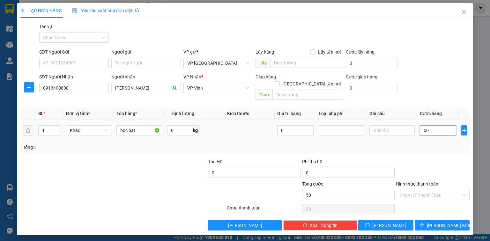
type input "500"
type input "5.000"
type input "50.000"
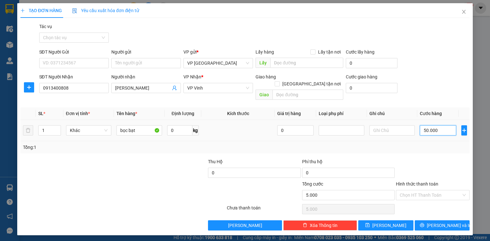
type input "50.000"
click at [442, 222] on span "[PERSON_NAME] và In" at bounding box center [449, 225] width 45 height 7
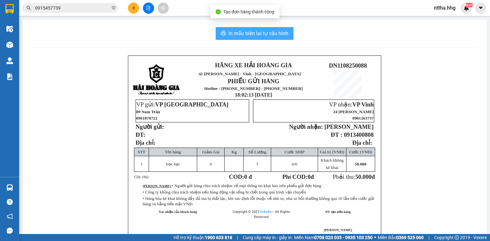
click at [268, 35] on span "In mẫu biên lai tự cấu hình" at bounding box center [259, 33] width 60 height 8
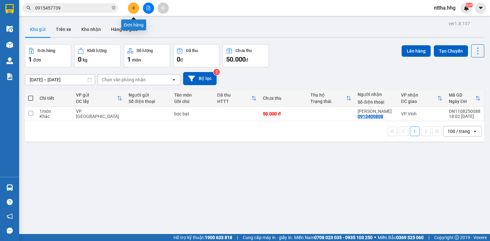
click at [137, 8] on button at bounding box center [133, 8] width 11 height 11
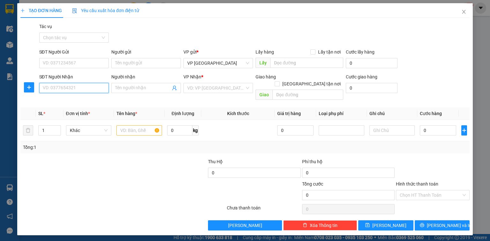
click at [77, 87] on input "SĐT Người Nhận" at bounding box center [74, 88] width 70 height 10
paste input "0974280531"
type input "0974280531"
click at [78, 99] on div "0974280531 - Thảo Vinh" at bounding box center [74, 100] width 62 height 7
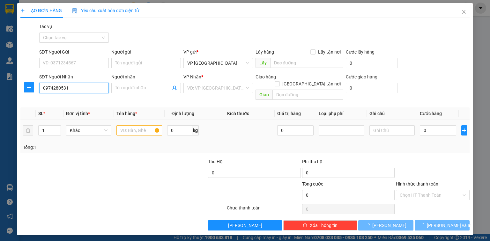
type input "Thảo Vinh"
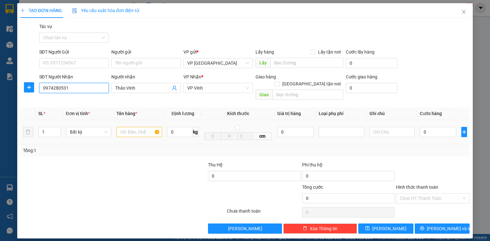
type input "0974280531"
click at [134, 127] on input "text" at bounding box center [140, 132] width 46 height 10
type input "bọc bạt"
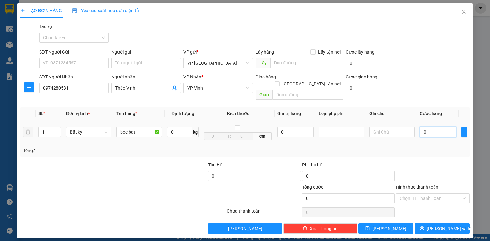
click at [435, 127] on input "0" at bounding box center [438, 132] width 36 height 10
type input "5"
type input "50"
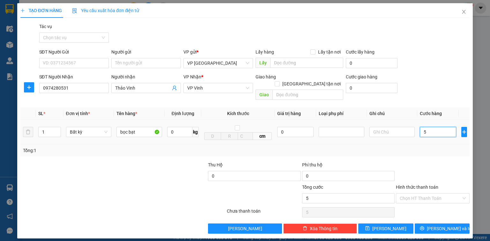
type input "50"
type input "500"
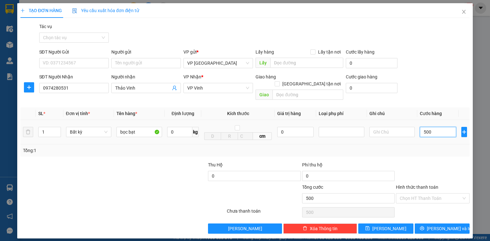
type input "5.000"
type input "50.000"
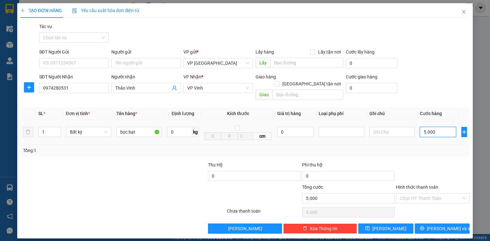
type input "50.000"
click at [436, 224] on button "[PERSON_NAME] và In" at bounding box center [442, 229] width 55 height 10
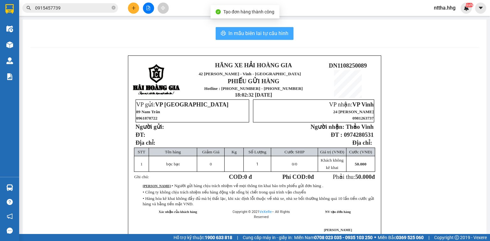
click at [276, 35] on span "In mẫu biên lai tự cấu hình" at bounding box center [259, 33] width 60 height 8
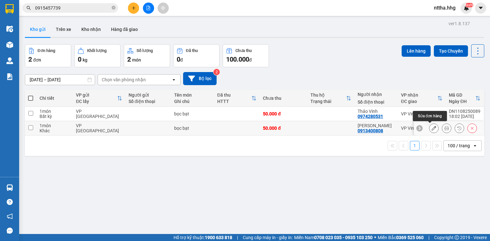
click at [434, 129] on button at bounding box center [434, 128] width 9 height 11
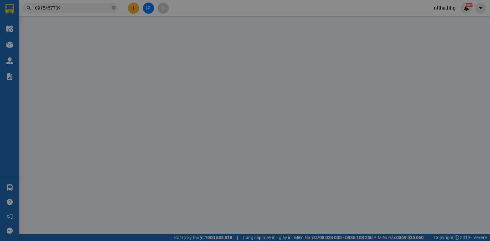
type input "0913400808"
type input "Đức Vinh"
type input "50.000"
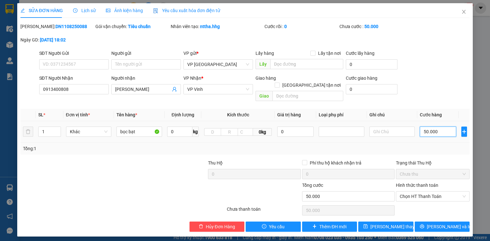
click at [424, 127] on input "50.000" at bounding box center [438, 132] width 36 height 10
type input "6"
type input "60"
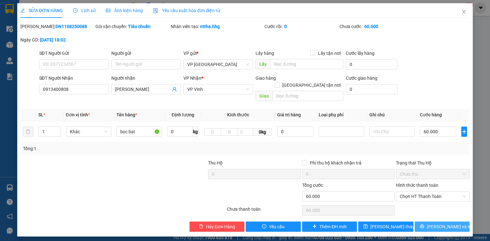
click at [425, 222] on button "[PERSON_NAME] và In" at bounding box center [442, 227] width 55 height 10
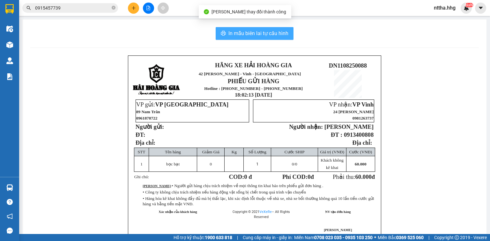
click at [221, 33] on icon "printer" at bounding box center [223, 33] width 5 height 4
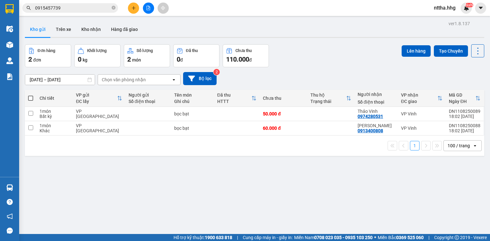
click at [136, 10] on button at bounding box center [133, 8] width 11 height 11
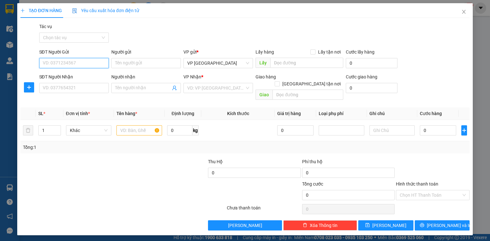
click at [87, 59] on input "SĐT Người Gửi" at bounding box center [74, 63] width 70 height 10
click at [65, 74] on div "0983616585 - Lê Thị Anh" at bounding box center [79, 75] width 72 height 7
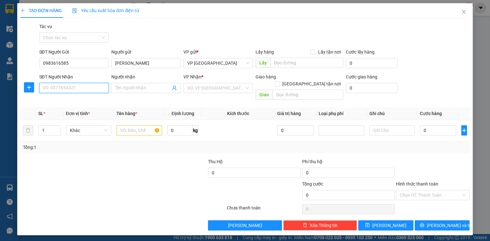
click at [69, 86] on input "SĐT Người Nhận" at bounding box center [74, 88] width 70 height 10
click at [214, 89] on input "search" at bounding box center [215, 88] width 57 height 10
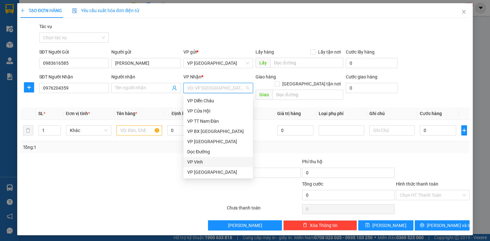
click at [202, 161] on div "VP Vinh" at bounding box center [218, 162] width 62 height 7
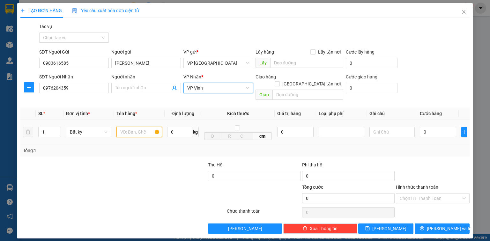
click at [147, 128] on input "text" at bounding box center [140, 132] width 46 height 10
click at [147, 127] on input "text" at bounding box center [140, 132] width 46 height 10
click at [429, 126] on div "0" at bounding box center [438, 132] width 36 height 13
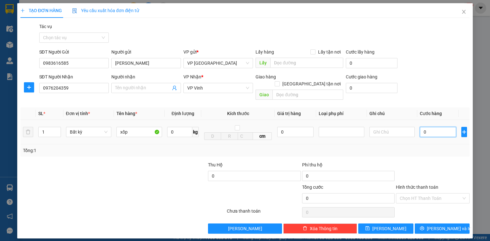
click at [428, 127] on input "0" at bounding box center [438, 132] width 36 height 10
click at [420, 195] on input "Hình thức thanh toán" at bounding box center [431, 199] width 62 height 10
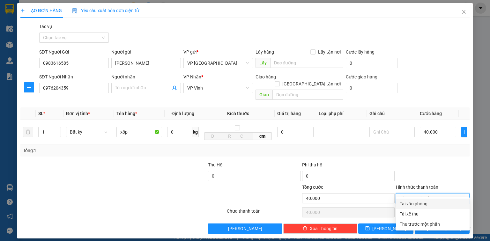
click at [411, 205] on div "Tại văn phòng" at bounding box center [433, 204] width 66 height 7
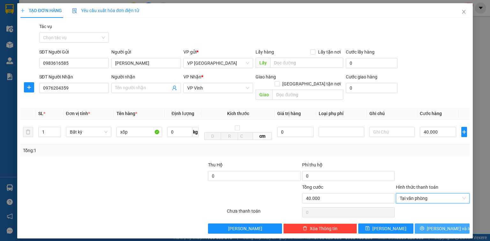
click at [433, 224] on button "[PERSON_NAME] và In" at bounding box center [442, 229] width 55 height 10
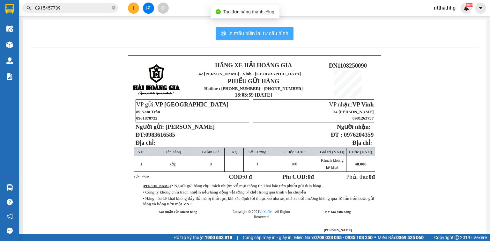
click at [237, 34] on span "In mẫu biên lai tự cấu hình" at bounding box center [259, 33] width 60 height 8
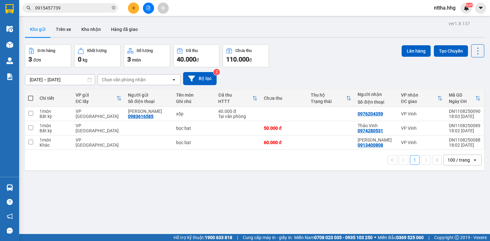
click at [30, 100] on span at bounding box center [30, 98] width 5 height 5
click at [31, 95] on input "checkbox" at bounding box center [31, 95] width 0 height 0
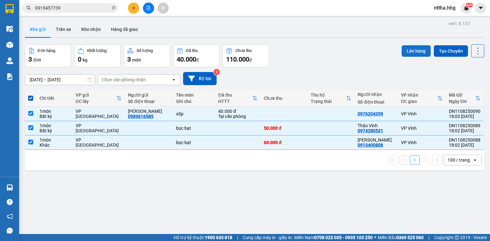
click at [418, 48] on button "Lên hàng" at bounding box center [416, 50] width 29 height 11
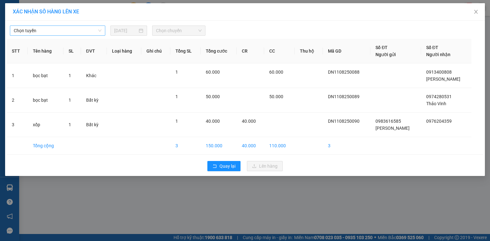
click at [70, 33] on span "Chọn tuyến" at bounding box center [58, 31] width 88 height 10
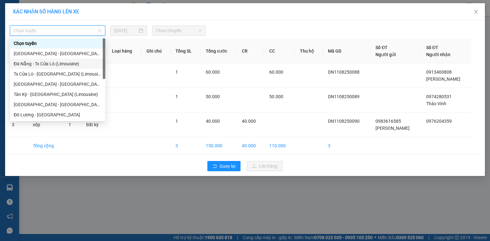
click at [45, 63] on div "Đà Nẵng - Tx Cửa Lò (Limousine)" at bounding box center [58, 63] width 88 height 7
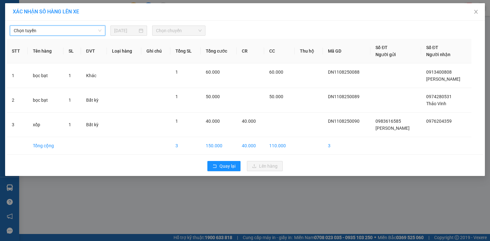
click at [178, 27] on span "Chọn chuyến" at bounding box center [179, 31] width 46 height 10
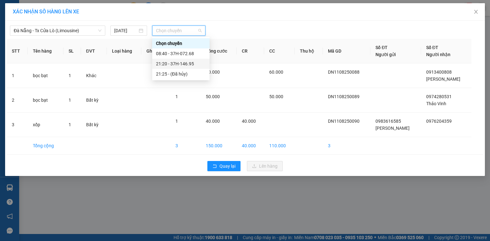
click at [178, 63] on div "21:20 - 37H-146.95" at bounding box center [181, 63] width 50 height 7
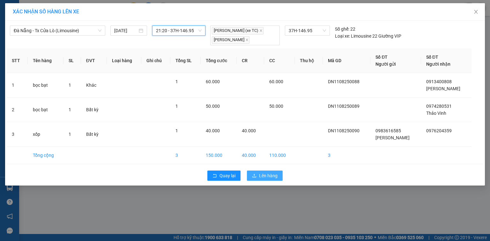
click at [262, 172] on span "Lên hàng" at bounding box center [268, 175] width 19 height 7
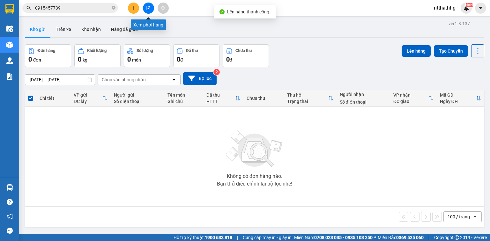
click at [149, 8] on icon "file-add" at bounding box center [148, 8] width 4 height 4
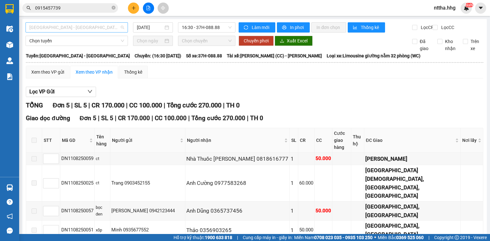
click at [109, 25] on span "[GEOGRAPHIC_DATA] - [GEOGRAPHIC_DATA]" at bounding box center [76, 28] width 95 height 10
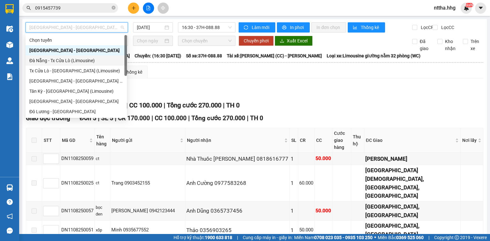
click at [70, 60] on div "Đà Nẵng - Tx Cửa Lò (Limousine)" at bounding box center [76, 60] width 94 height 7
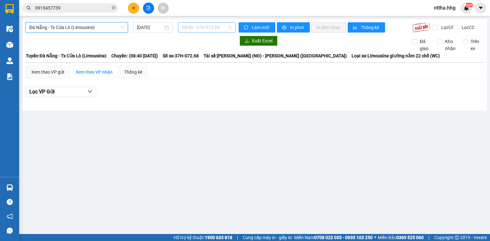
click at [220, 26] on span "08:40 - 37H-072.68" at bounding box center [207, 28] width 50 height 10
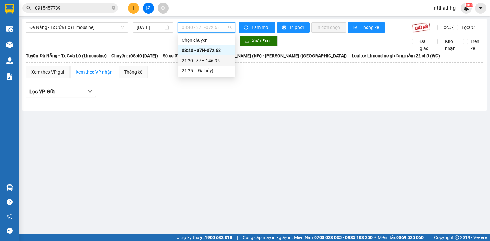
click at [216, 61] on div "21:20 - 37H-146.95" at bounding box center [207, 60] width 50 height 7
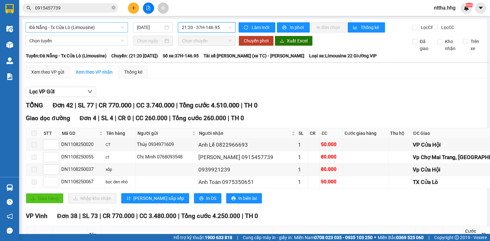
click at [85, 26] on span "Đà Nẵng - Tx Cửa Lò (Limousine)" at bounding box center [76, 28] width 95 height 10
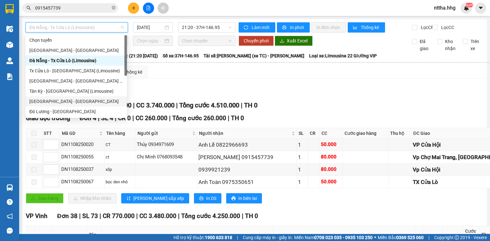
click at [62, 100] on div "[GEOGRAPHIC_DATA] - [GEOGRAPHIC_DATA]" at bounding box center [76, 101] width 94 height 7
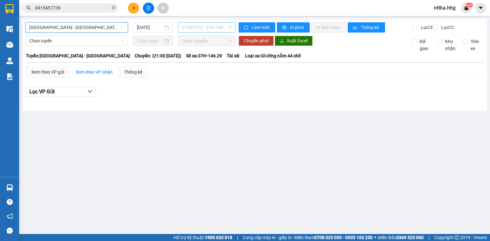
click at [193, 24] on span "21:00 (TC) - 37H-146.29 - (Đã hủy)" at bounding box center [207, 28] width 50 height 10
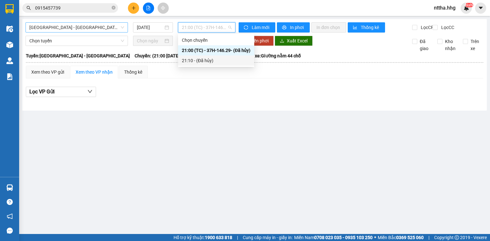
click at [79, 26] on span "[GEOGRAPHIC_DATA] - [GEOGRAPHIC_DATA]" at bounding box center [76, 28] width 95 height 10
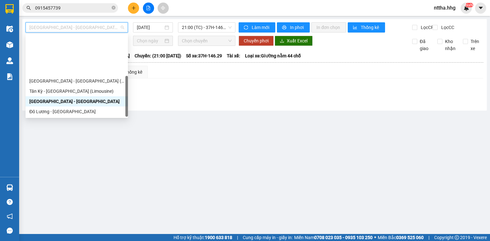
scroll to position [51, 0]
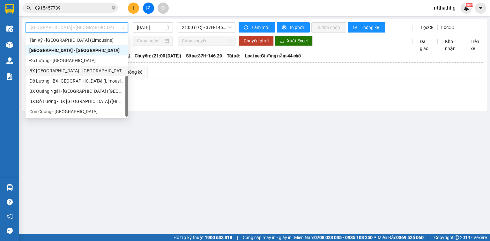
click at [61, 73] on div "BX [GEOGRAPHIC_DATA] - [GEOGRAPHIC_DATA] (Limosine 32 phòng)" at bounding box center [76, 70] width 95 height 7
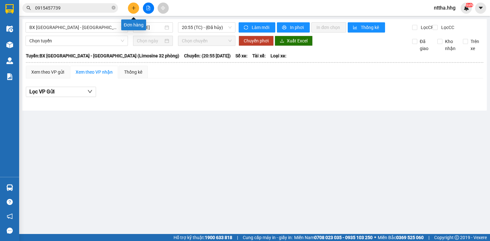
click at [130, 7] on button at bounding box center [133, 8] width 11 height 11
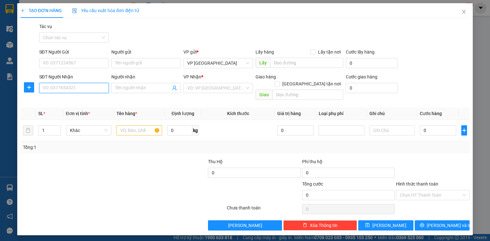
click at [75, 86] on input "SĐT Người Nhận" at bounding box center [74, 88] width 70 height 10
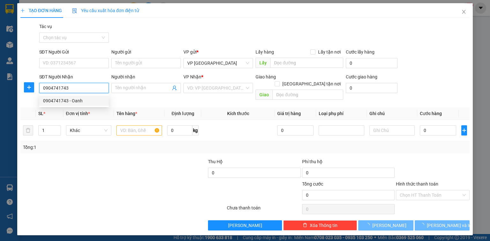
click at [71, 100] on div "0904741743 - Oanh" at bounding box center [74, 100] width 62 height 7
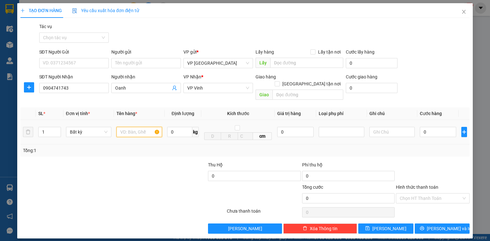
click at [128, 127] on input "text" at bounding box center [140, 132] width 46 height 10
click at [435, 128] on input "0" at bounding box center [438, 132] width 36 height 10
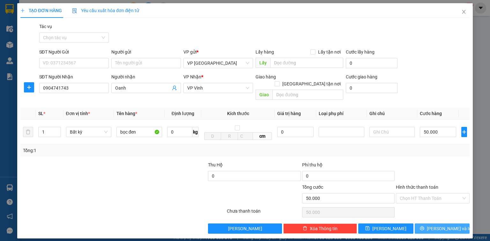
click at [442, 225] on span "[PERSON_NAME] và In" at bounding box center [449, 228] width 45 height 7
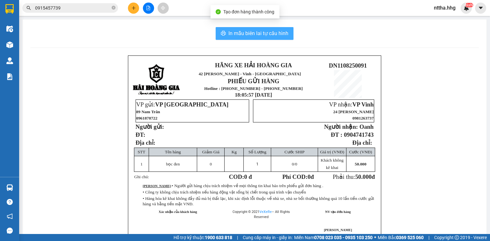
click at [269, 32] on span "In mẫu biên lai tự cấu hình" at bounding box center [259, 33] width 60 height 8
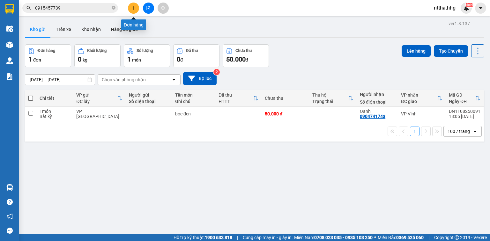
click at [135, 5] on button at bounding box center [133, 8] width 11 height 11
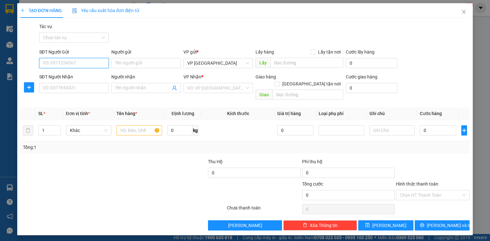
click at [77, 62] on input "SĐT Người Gửi" at bounding box center [74, 63] width 70 height 10
click at [68, 73] on div "0927529567 - A.Duy" at bounding box center [74, 75] width 62 height 7
click at [65, 86] on input "SĐT Người Nhận" at bounding box center [74, 88] width 70 height 10
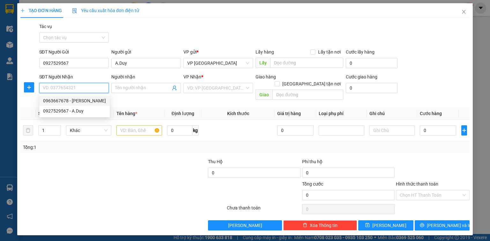
drag, startPoint x: 72, startPoint y: 101, endPoint x: 83, endPoint y: 105, distance: 11.6
click at [73, 102] on div "0963667678 - Anh Khánh" at bounding box center [74, 100] width 63 height 7
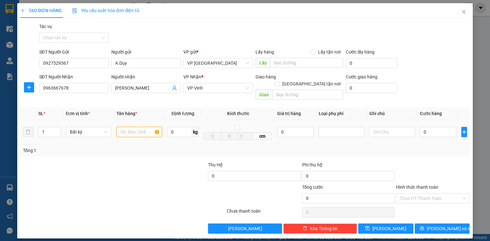
click at [125, 127] on input "text" at bounding box center [140, 132] width 46 height 10
click at [445, 127] on input "0" at bounding box center [438, 132] width 36 height 10
click at [447, 194] on input "Hình thức thanh toán" at bounding box center [431, 199] width 62 height 10
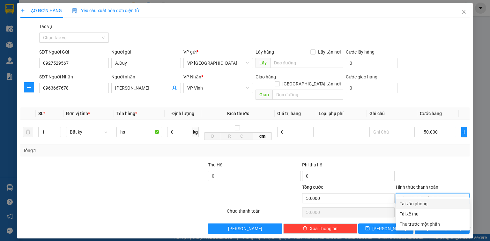
click at [433, 203] on div "Tại văn phòng" at bounding box center [433, 204] width 66 height 7
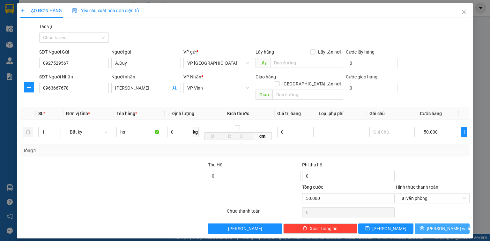
click at [443, 225] on span "[PERSON_NAME] và In" at bounding box center [449, 228] width 45 height 7
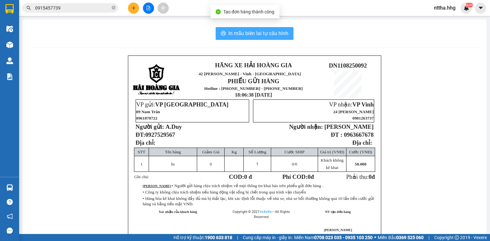
click at [278, 34] on span "In mẫu biên lai tự cấu hình" at bounding box center [259, 33] width 60 height 8
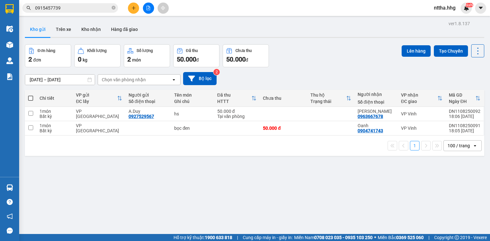
click at [30, 99] on span at bounding box center [30, 98] width 5 height 5
click at [31, 95] on input "checkbox" at bounding box center [31, 95] width 0 height 0
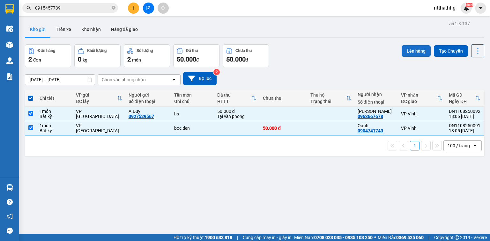
click at [407, 50] on button "Lên hàng" at bounding box center [416, 50] width 29 height 11
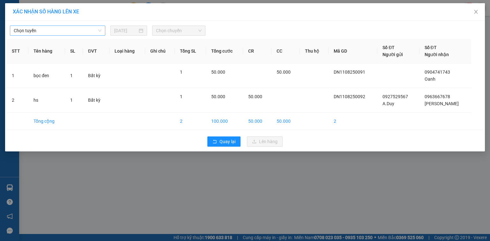
click at [89, 31] on span "Chọn tuyến" at bounding box center [58, 31] width 88 height 10
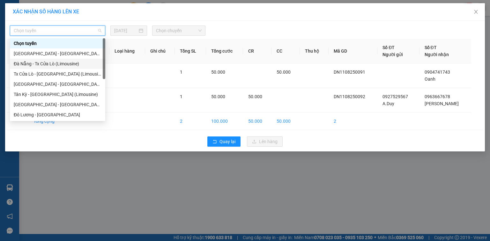
click at [66, 63] on div "Đà Nẵng - Tx Cửa Lò (Limousine)" at bounding box center [58, 63] width 88 height 7
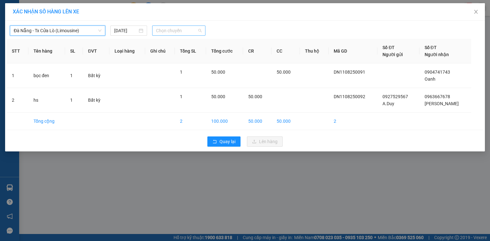
click at [174, 32] on span "Chọn chuyến" at bounding box center [179, 31] width 46 height 10
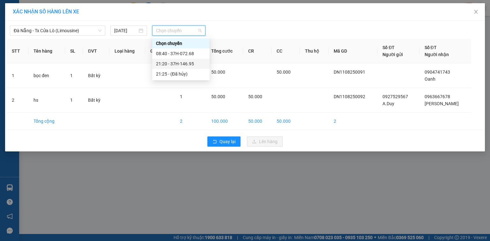
click at [179, 62] on div "21:20 - 37H-146.95" at bounding box center [181, 63] width 50 height 7
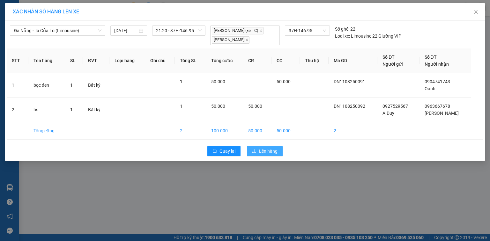
click at [273, 152] on span "Lên hàng" at bounding box center [268, 151] width 19 height 7
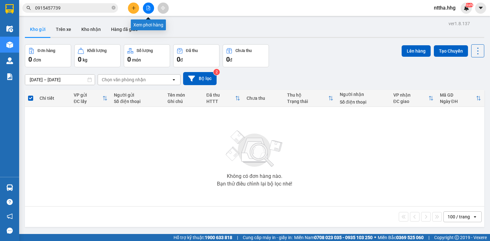
click at [150, 9] on icon "file-add" at bounding box center [149, 8] width 4 height 4
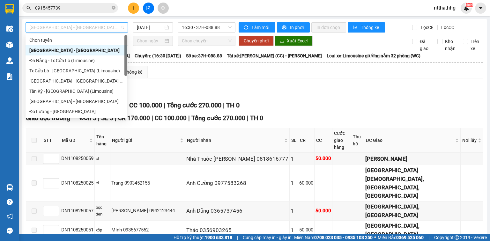
click at [110, 30] on span "[GEOGRAPHIC_DATA] - [GEOGRAPHIC_DATA]" at bounding box center [76, 28] width 95 height 10
click at [220, 79] on div "Xem theo VP gửi Xem theo VP nhận Thống kê" at bounding box center [255, 72] width 458 height 13
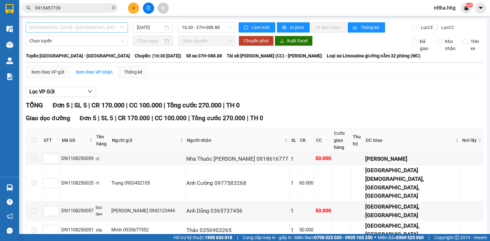
click at [115, 26] on span "[GEOGRAPHIC_DATA] - [GEOGRAPHIC_DATA]" at bounding box center [76, 28] width 95 height 10
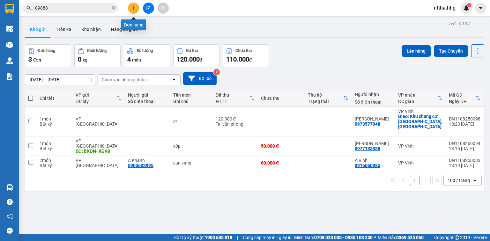
click at [136, 8] on button at bounding box center [133, 8] width 11 height 11
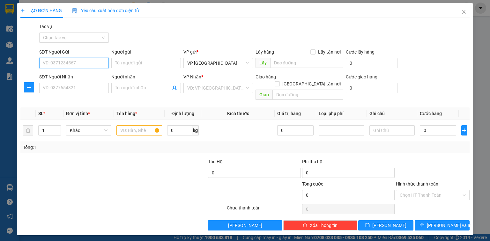
click at [72, 60] on input "SĐT Người Gửi" at bounding box center [74, 63] width 70 height 10
click at [72, 63] on input "SĐT Người Gửi" at bounding box center [74, 63] width 70 height 10
click at [63, 63] on input "09852283310" at bounding box center [74, 63] width 70 height 10
type input "0985228310"
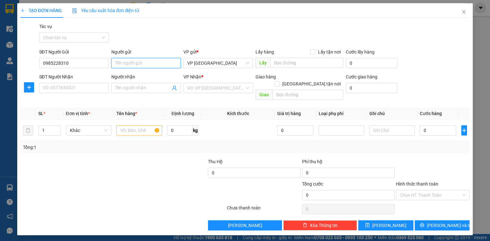
click at [130, 63] on input "Người gửi" at bounding box center [146, 63] width 70 height 10
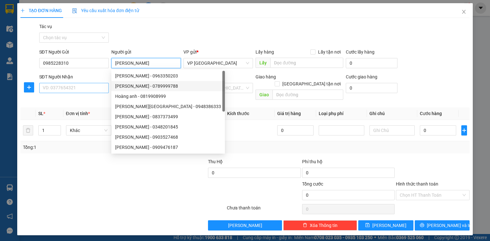
type input "Hoàng Anh"
click at [78, 91] on input "SĐT Người Nhận" at bounding box center [74, 88] width 70 height 10
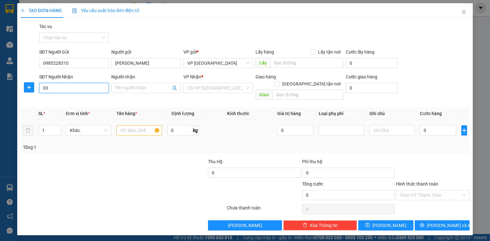
type input "0"
type input "0379973398"
click at [134, 88] on input "Người nhận" at bounding box center [143, 88] width 56 height 7
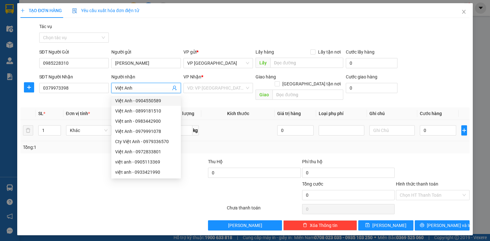
type input "Việt Anh"
drag, startPoint x: 224, startPoint y: 125, endPoint x: 226, endPoint y: 119, distance: 6.6
click at [224, 125] on td at bounding box center [238, 130] width 74 height 21
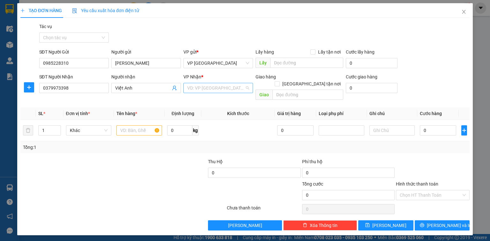
click at [224, 89] on input "search" at bounding box center [215, 88] width 57 height 10
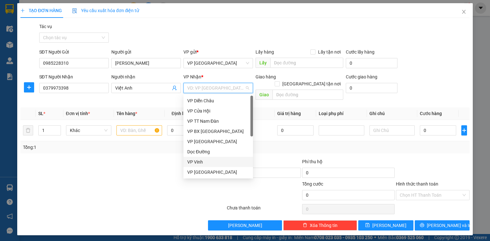
click at [200, 159] on div "VP Vinh" at bounding box center [218, 162] width 62 height 7
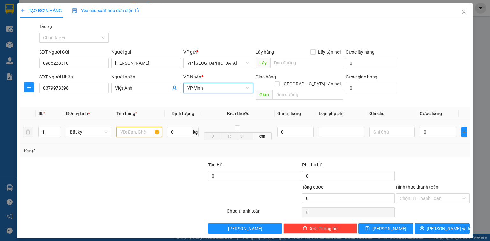
click at [145, 127] on input "text" at bounding box center [140, 132] width 46 height 10
type input "xốp"
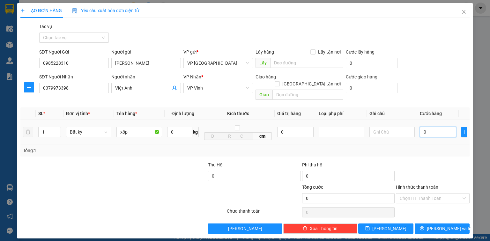
click at [428, 127] on input "0" at bounding box center [438, 132] width 36 height 10
type input "8"
type input "80"
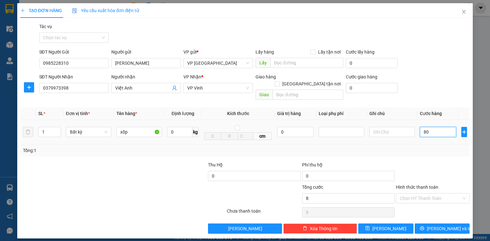
type input "80"
type input "800"
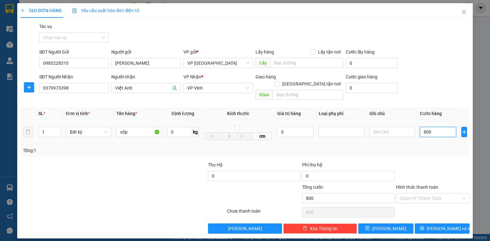
type input "8.000"
type input "80.000"
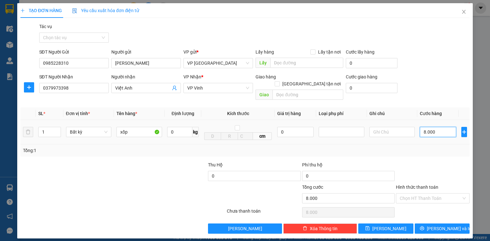
type input "80.000"
click at [450, 194] on input "Hình thức thanh toán" at bounding box center [431, 199] width 62 height 10
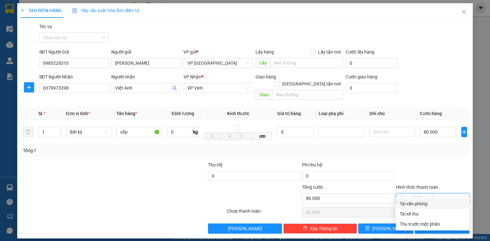
click at [430, 204] on div "Tại văn phòng" at bounding box center [433, 204] width 66 height 7
type input "0"
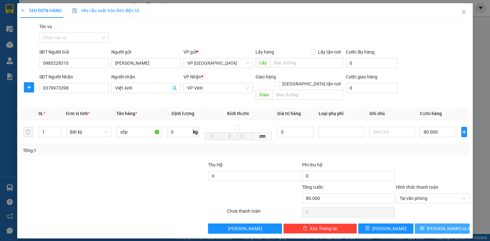
click at [439, 225] on span "Lưu và In" at bounding box center [449, 228] width 45 height 7
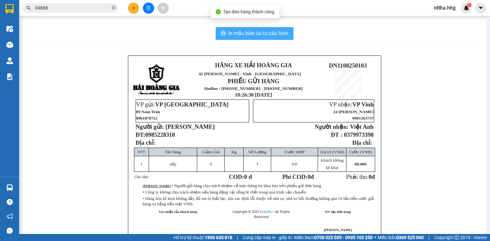
click at [269, 32] on span "In mẫu biên lai tự cấu hình" at bounding box center [259, 33] width 60 height 8
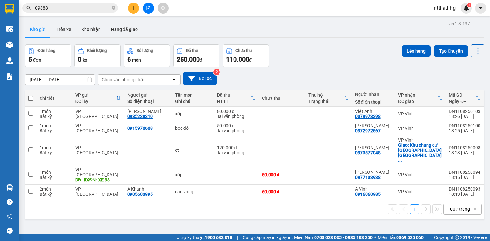
click at [29, 99] on span at bounding box center [30, 98] width 5 height 5
click at [31, 95] on input "checkbox" at bounding box center [31, 95] width 0 height 0
checkbox input "true"
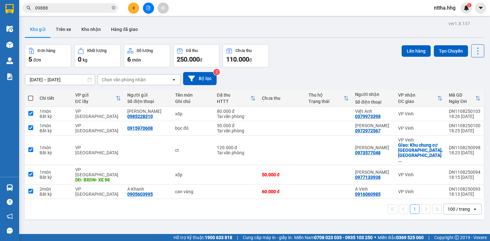
checkbox input "true"
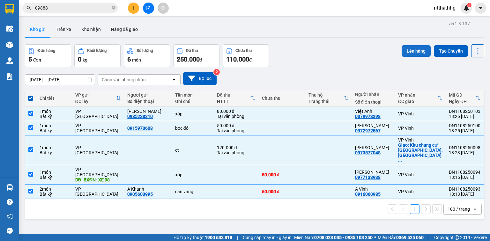
click at [419, 50] on button "Lên hàng" at bounding box center [416, 50] width 29 height 11
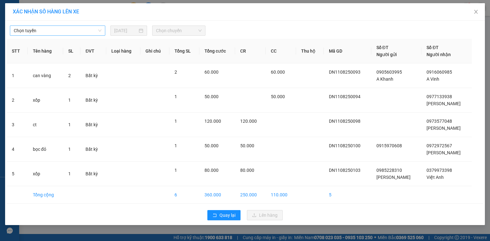
click at [54, 26] on span "Chọn tuyến" at bounding box center [58, 31] width 88 height 10
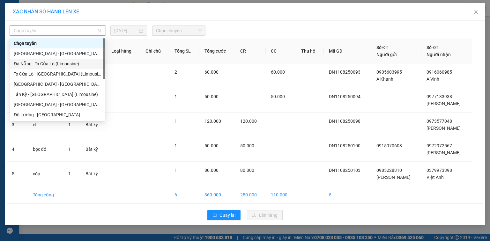
click at [39, 64] on div "Đà Nẵng - Tx Cửa Lò (Limousine)" at bounding box center [58, 63] width 88 height 7
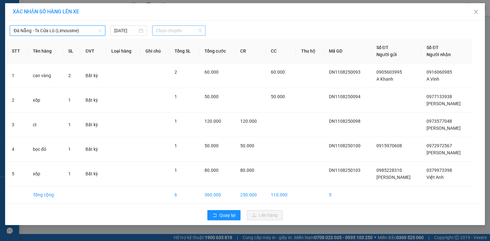
click at [174, 30] on span "Chọn chuyến" at bounding box center [179, 31] width 46 height 10
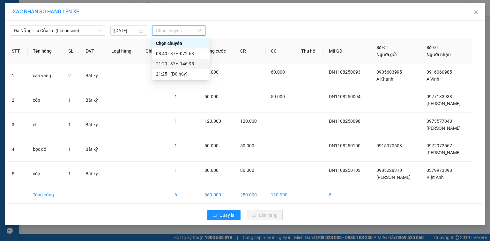
click at [176, 62] on div "21:20 - 37H-146.95" at bounding box center [181, 63] width 50 height 7
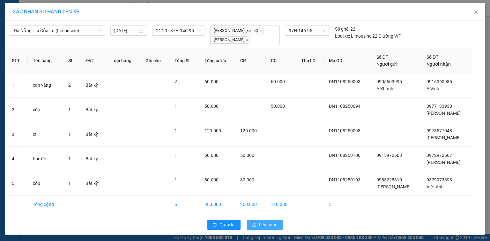
click at [264, 223] on span "Lên hàng" at bounding box center [268, 225] width 19 height 7
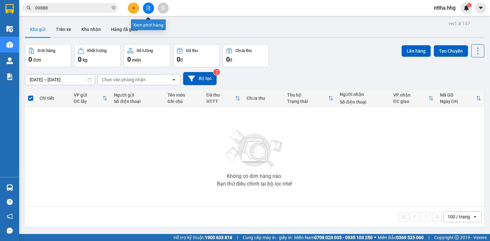
click at [152, 8] on button at bounding box center [148, 8] width 11 height 11
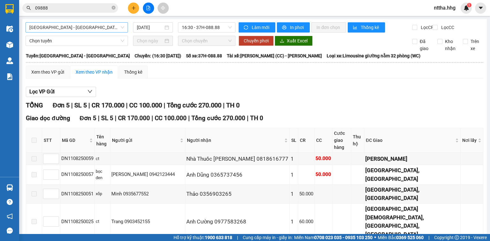
click at [94, 27] on span "Quảng Ngãi - Con Cuông" at bounding box center [76, 28] width 95 height 10
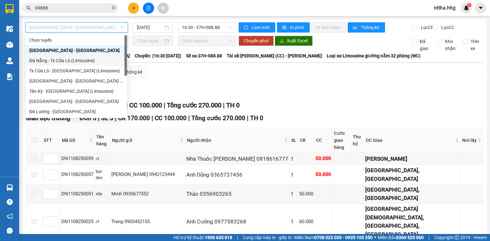
click at [69, 58] on div "Đà Nẵng - Tx Cửa Lò (Limousine)" at bounding box center [76, 60] width 94 height 7
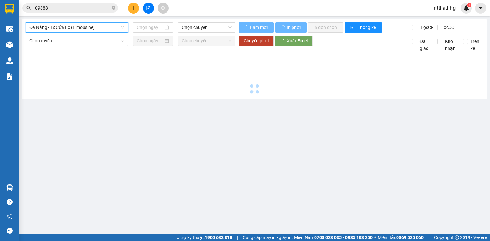
type input "11/08/2025"
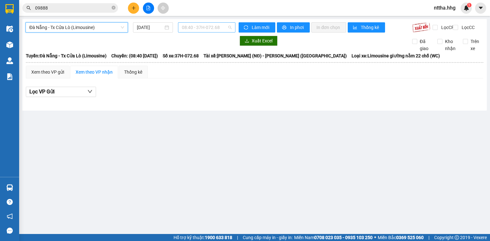
click at [192, 25] on span "08:40 - 37H-072.68" at bounding box center [207, 28] width 50 height 10
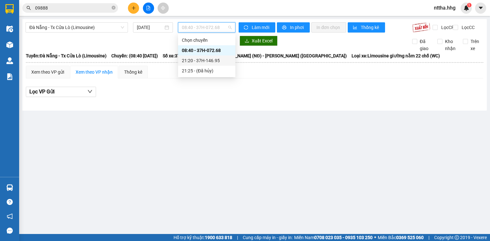
click at [195, 60] on div "21:20 - 37H-146.95" at bounding box center [207, 60] width 50 height 7
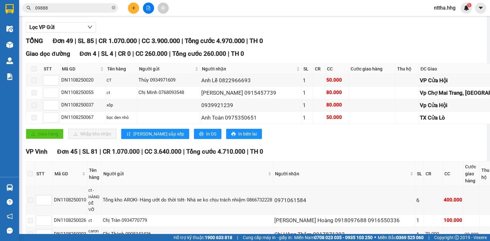
scroll to position [15, 0]
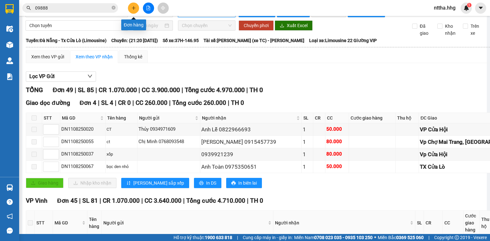
click at [135, 10] on button at bounding box center [133, 8] width 11 height 11
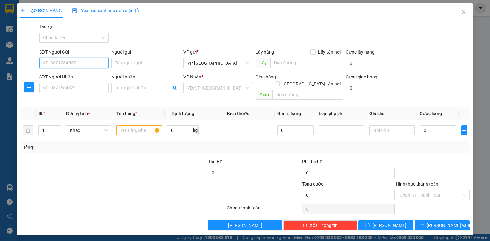
click at [91, 65] on input "SĐT Người Gửi" at bounding box center [74, 63] width 70 height 10
click at [91, 66] on input "SĐT Người Gửi" at bounding box center [74, 63] width 70 height 10
type input "0903522520"
click at [80, 75] on div "0903522520 - Mai Anh" at bounding box center [74, 75] width 63 height 7
type input "Mai Anh"
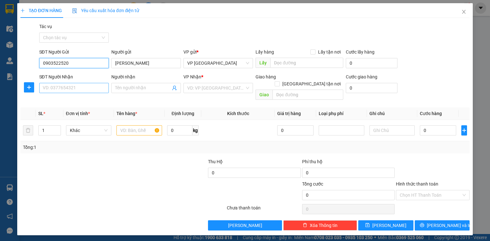
type input "0903522520"
click at [75, 89] on input "SĐT Người Nhận" at bounding box center [74, 88] width 70 height 10
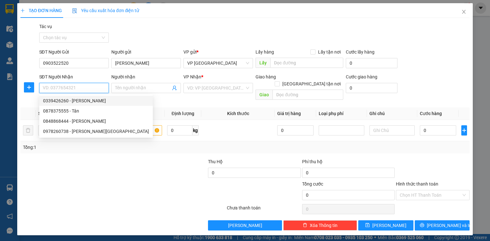
click at [70, 102] on div "0339426260 - Võ Thạch" at bounding box center [96, 100] width 106 height 7
type input "0339426260"
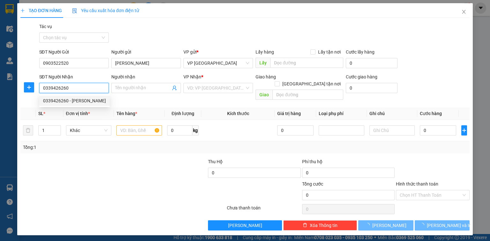
type input "Võ Thạch"
type input "Cây Xăng Kỳ Văn, Hà Tĩnh"
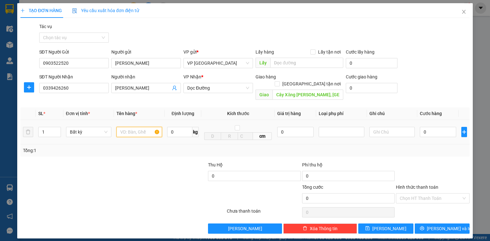
click at [138, 127] on input "text" at bounding box center [140, 132] width 46 height 10
type input "xốp"
click at [441, 127] on input "0" at bounding box center [438, 132] width 36 height 10
type input "1"
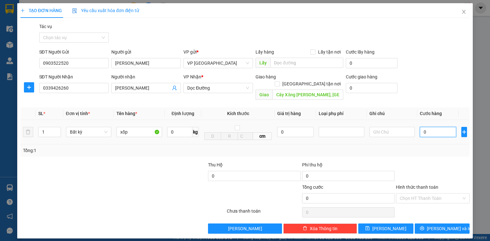
type input "1"
type input "12"
type input "120"
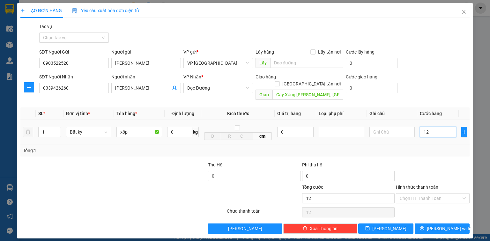
type input "120"
type input "1.200"
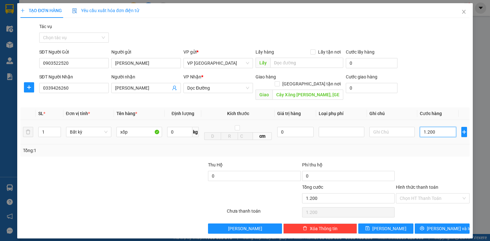
type input "12.000"
type input "120.000"
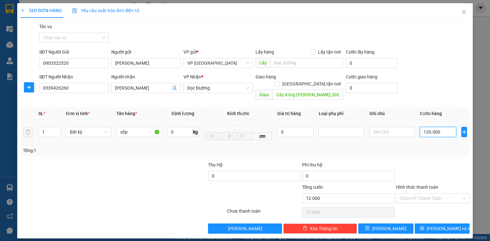
type input "120.000"
click at [424, 227] on icon "printer" at bounding box center [422, 229] width 4 height 4
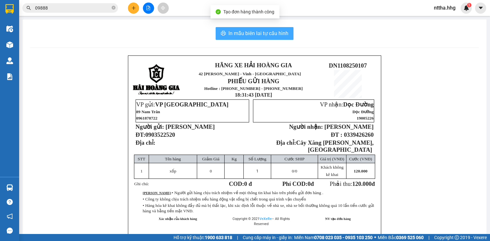
click at [264, 29] on button "In mẫu biên lai tự cấu hình" at bounding box center [255, 33] width 78 height 13
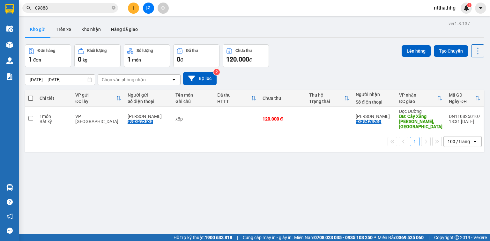
click at [30, 98] on span at bounding box center [30, 98] width 5 height 5
click at [31, 95] on input "checkbox" at bounding box center [31, 95] width 0 height 0
checkbox input "true"
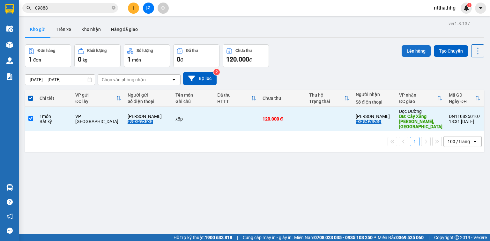
click at [412, 54] on button "Lên hàng" at bounding box center [416, 50] width 29 height 11
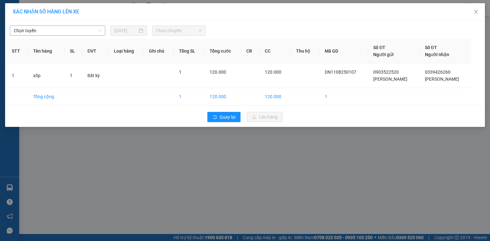
click at [80, 28] on span "Chọn tuyến" at bounding box center [58, 31] width 88 height 10
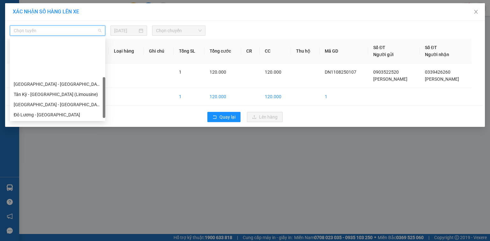
scroll to position [49, 0]
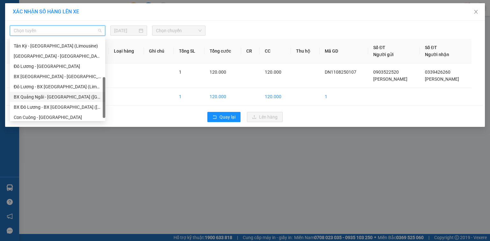
drag, startPoint x: 56, startPoint y: 92, endPoint x: 57, endPoint y: 95, distance: 3.3
click at [57, 95] on div "BX Quảng Ngãi - BX Đô Lương (Limousine)" at bounding box center [58, 97] width 88 height 7
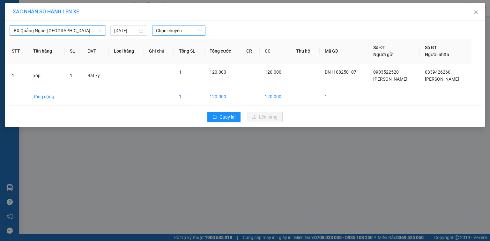
click at [188, 29] on span "Chọn chuyến" at bounding box center [179, 31] width 46 height 10
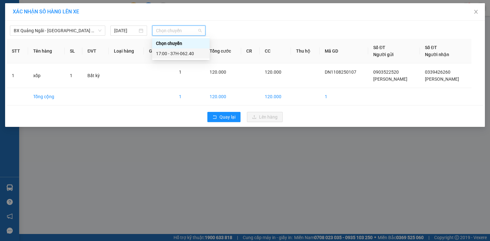
click at [182, 53] on div "17:00 - 37H-062.40" at bounding box center [181, 53] width 50 height 7
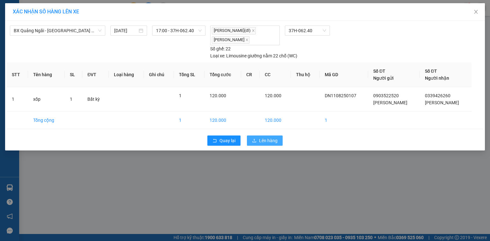
click at [262, 140] on span "Lên hàng" at bounding box center [268, 140] width 19 height 7
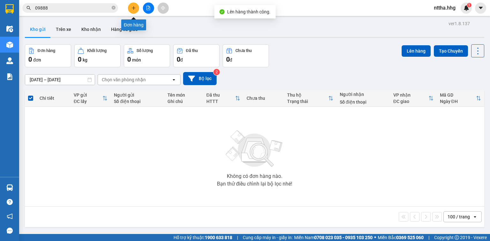
click at [133, 9] on icon "plus" at bounding box center [134, 8] width 4 height 4
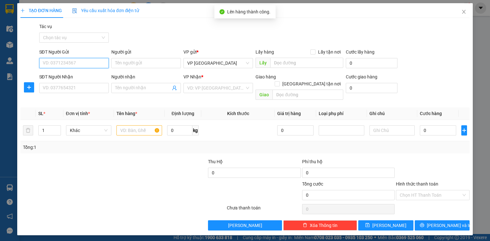
click at [85, 64] on input "SĐT Người Gửi" at bounding box center [74, 63] width 70 height 10
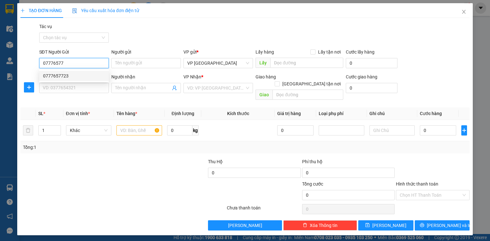
click at [75, 74] on div "0777657723" at bounding box center [74, 75] width 62 height 7
type input "0777657723"
click at [65, 90] on input "SĐT Người Nhận" at bounding box center [74, 88] width 70 height 10
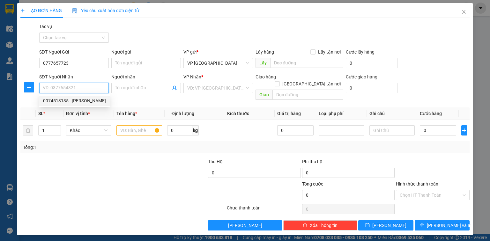
click at [62, 102] on div "0974513135 - Anh Tùng" at bounding box center [74, 100] width 63 height 7
type input "0974513135"
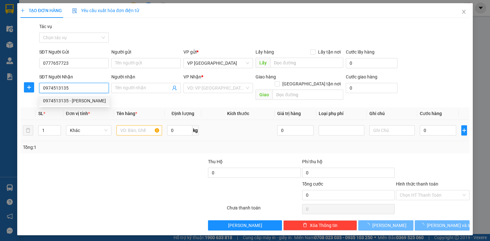
type input "Anh Tùng"
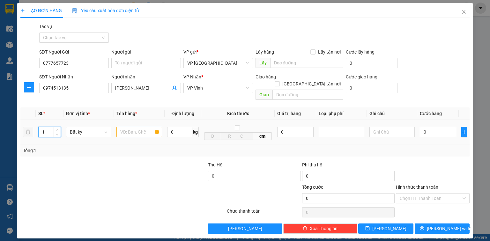
drag, startPoint x: 46, startPoint y: 126, endPoint x: 21, endPoint y: 132, distance: 26.0
click at [21, 132] on tr "1 Bất kỳ 0 kg cm 0 0" at bounding box center [245, 132] width 450 height 25
click at [137, 127] on input "text" at bounding box center [140, 132] width 46 height 10
type input "ct"
click at [432, 127] on input "0" at bounding box center [438, 132] width 36 height 10
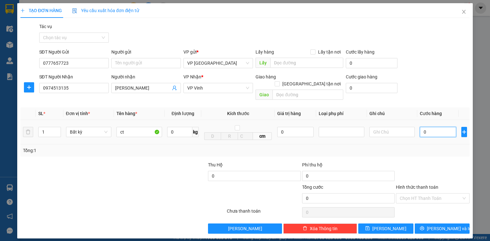
type input "5"
type input "50"
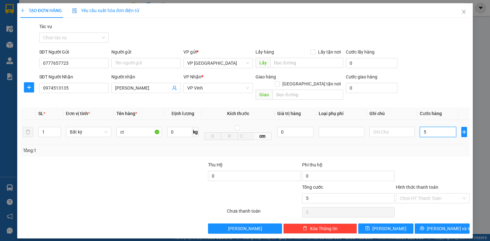
type input "50"
type input "500"
type input "5.000"
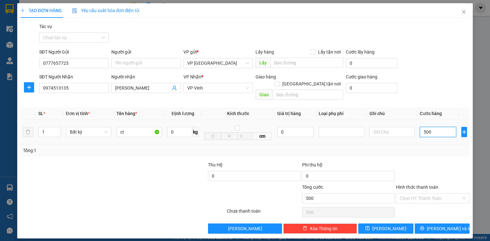
type input "5.000"
type input "50.000"
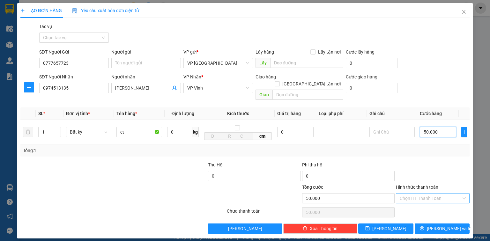
type input "50.000"
click at [434, 194] on input "Hình thức thanh toán" at bounding box center [431, 199] width 62 height 10
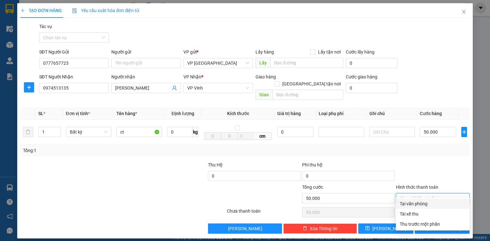
click at [433, 204] on div "Tại văn phòng" at bounding box center [433, 204] width 66 height 7
type input "0"
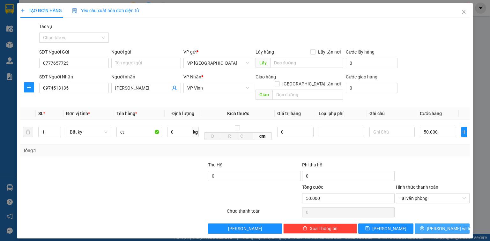
click at [437, 225] on span "Lưu và In" at bounding box center [449, 228] width 45 height 7
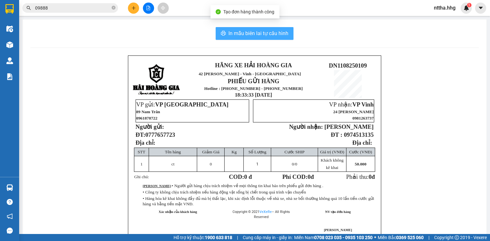
click at [240, 35] on span "In mẫu biên lai tự cấu hình" at bounding box center [259, 33] width 60 height 8
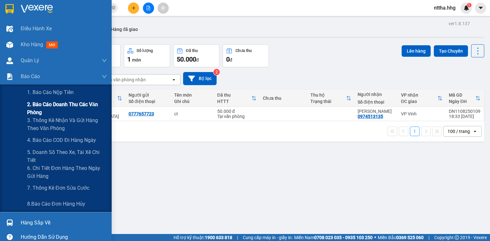
click at [36, 106] on span "2. Báo cáo doanh thu các văn phòng" at bounding box center [67, 109] width 80 height 16
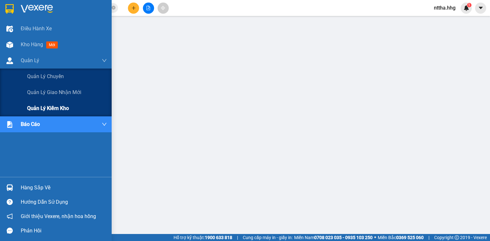
click at [44, 109] on span "Quản lý kiểm kho" at bounding box center [48, 108] width 42 height 8
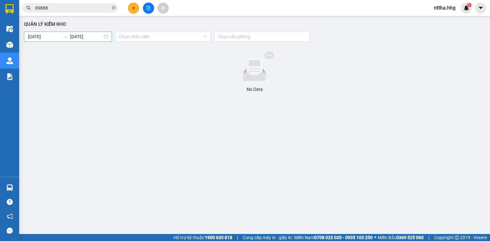
click at [89, 36] on input "11/08/2025" at bounding box center [86, 36] width 32 height 7
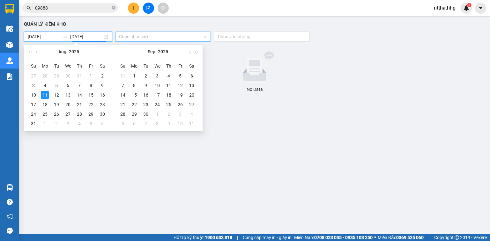
click at [137, 35] on input "search" at bounding box center [161, 37] width 84 height 10
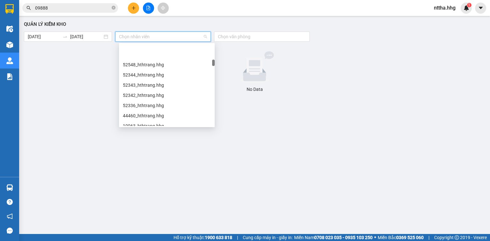
scroll to position [460, 0]
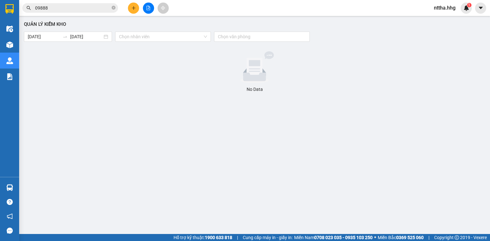
click at [184, 160] on div "Quản lý kiểm kho 11/08/2025 11/08/2025 Chọn nhân viên Chọn văn phòng No Data" at bounding box center [254, 124] width 465 height 210
click at [181, 34] on input "search" at bounding box center [161, 37] width 84 height 10
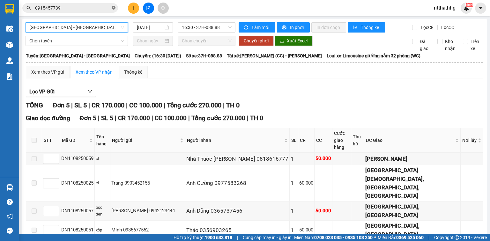
click at [114, 7] on icon "close-circle" at bounding box center [114, 8] width 4 height 4
click at [106, 9] on input "text" at bounding box center [72, 7] width 75 height 7
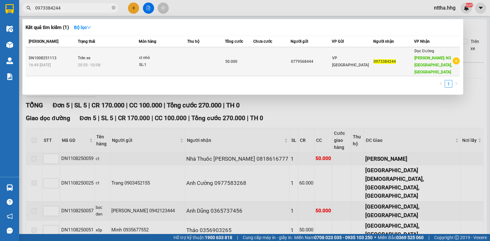
type input "0973384244"
click at [165, 55] on div "ct nhỏ" at bounding box center [163, 58] width 48 height 7
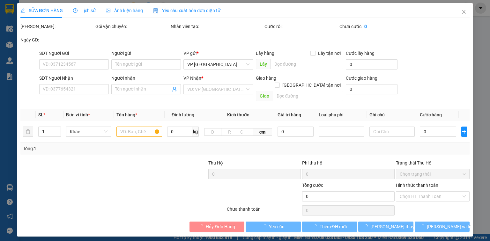
type input "0779568444"
type input "0973384244"
type input "N3 Hồng Lĩnh, Hà Tĩnh"
type input "50.000"
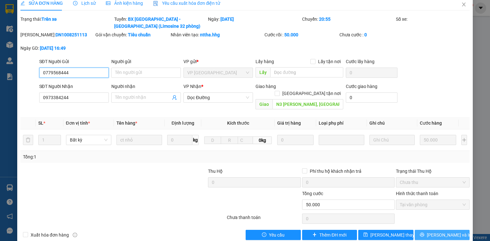
scroll to position [11, 0]
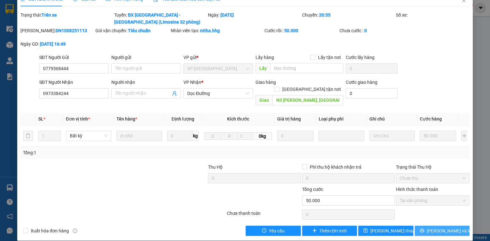
click at [428, 226] on button "[PERSON_NAME] và In" at bounding box center [442, 231] width 55 height 10
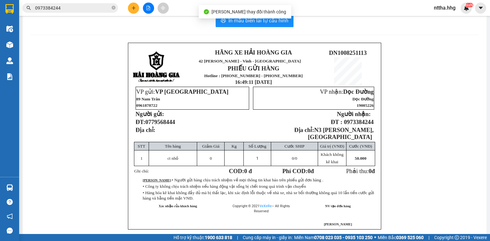
scroll to position [26, 0]
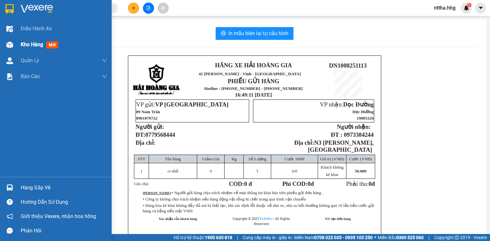
click at [23, 49] on div "Kho hàng mới" at bounding box center [64, 45] width 86 height 16
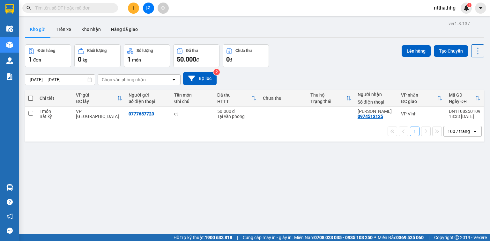
click at [31, 96] on span at bounding box center [30, 98] width 5 height 5
click at [31, 95] on input "checkbox" at bounding box center [31, 95] width 0 height 0
checkbox input "true"
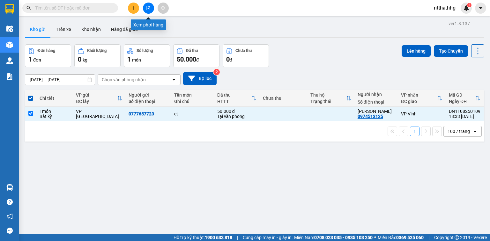
click at [150, 8] on icon "file-add" at bounding box center [149, 8] width 4 height 4
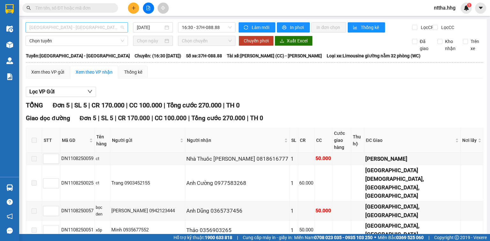
click at [108, 24] on span "[GEOGRAPHIC_DATA] - [GEOGRAPHIC_DATA]" at bounding box center [76, 28] width 95 height 10
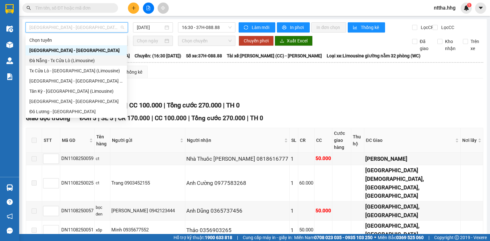
click at [64, 63] on div "Đà Nẵng - Tx Cửa Lò (Limousine)" at bounding box center [76, 60] width 94 height 7
type input "[DATE]"
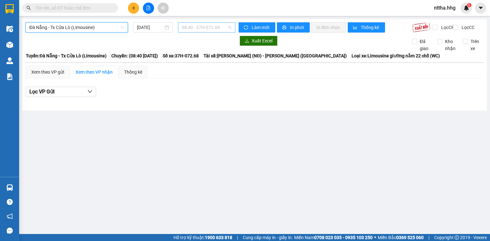
click at [203, 29] on span "08:40 - 37H-072.68" at bounding box center [207, 28] width 50 height 10
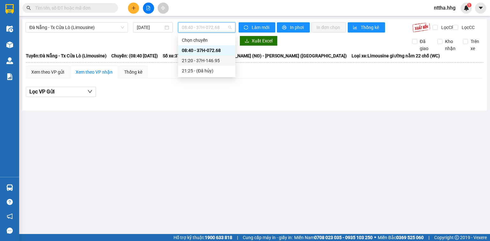
click at [210, 60] on div "21:20 - 37H-146.95" at bounding box center [207, 60] width 50 height 7
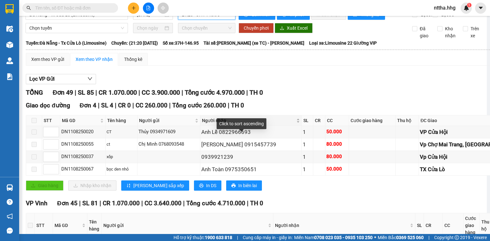
scroll to position [26, 0]
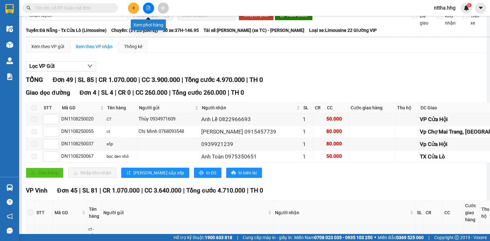
click at [147, 10] on icon "file-add" at bounding box center [149, 8] width 4 height 4
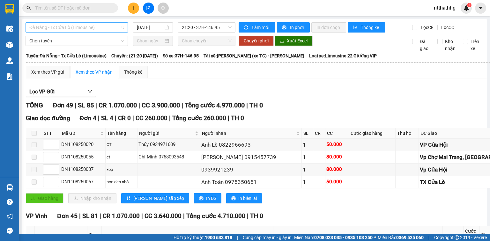
click at [83, 26] on span "Đà Nẵng - Tx Cửa Lò (Limousine)" at bounding box center [76, 28] width 95 height 10
click at [207, 8] on div "Kết quả tìm kiếm ( 0 ) Bộ lọc No Data nttha.hhg 1" at bounding box center [245, 8] width 490 height 16
click at [102, 26] on span "Đà Nẵng - Tx Cửa Lò (Limousine)" at bounding box center [76, 28] width 95 height 10
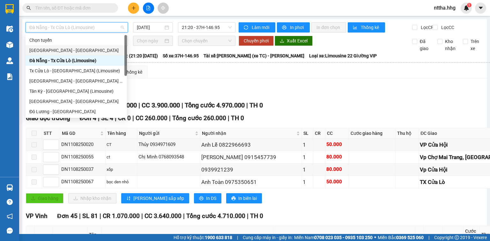
click at [74, 51] on div "[GEOGRAPHIC_DATA] - [GEOGRAPHIC_DATA]" at bounding box center [76, 50] width 94 height 7
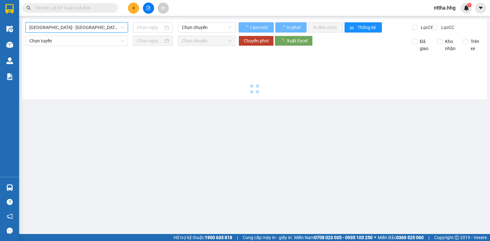
type input "[DATE]"
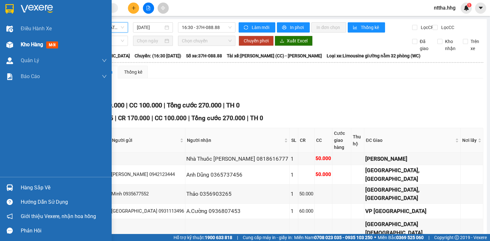
click at [17, 44] on div "Kho hàng mới" at bounding box center [56, 45] width 112 height 16
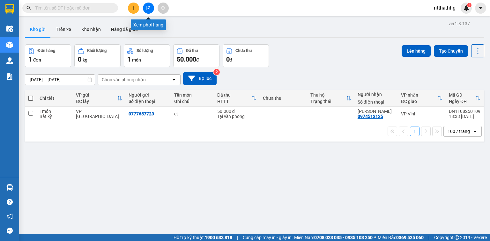
click at [150, 8] on icon "file-add" at bounding box center [149, 8] width 4 height 4
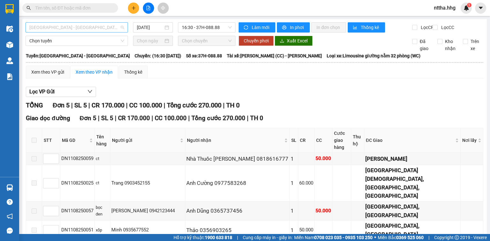
click at [75, 24] on span "[GEOGRAPHIC_DATA] - [GEOGRAPHIC_DATA]" at bounding box center [76, 28] width 95 height 10
click at [166, 76] on div "Xem theo VP gửi Xem theo VP nhận Thống kê" at bounding box center [255, 72] width 458 height 13
click at [57, 75] on div "Xem theo VP gửi" at bounding box center [47, 72] width 33 height 7
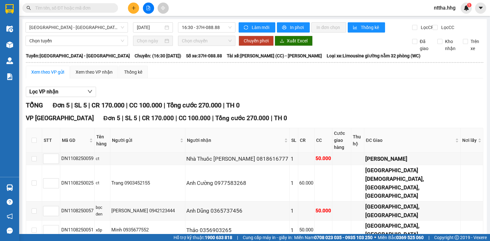
checkbox input "true"
click at [100, 46] on span "Chọn tuyến" at bounding box center [76, 41] width 95 height 10
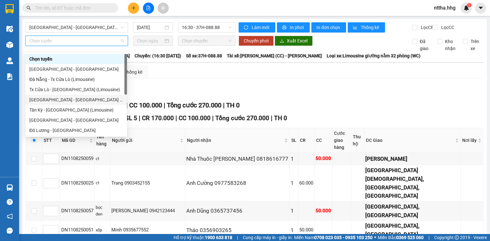
scroll to position [49, 0]
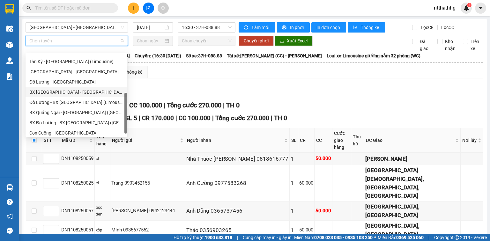
click at [71, 95] on div "BX [GEOGRAPHIC_DATA] - [GEOGRAPHIC_DATA] (Limosine 32 phòng)" at bounding box center [76, 92] width 94 height 7
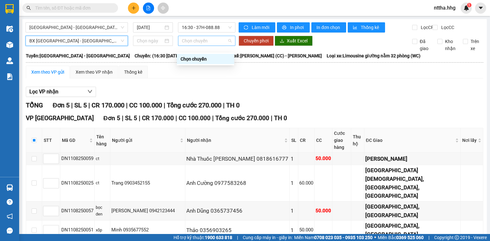
click at [189, 43] on span "Chọn chuyến" at bounding box center [207, 41] width 50 height 10
click at [157, 44] on input at bounding box center [150, 40] width 26 height 7
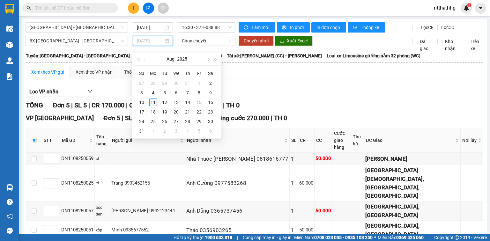
type input "[DATE]"
click at [153, 102] on div "11" at bounding box center [153, 103] width 8 height 8
type input "[DATE]"
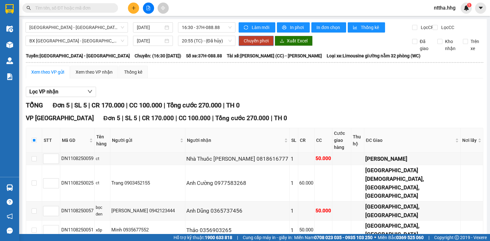
click at [261, 44] on span "Chuyển phơi" at bounding box center [256, 40] width 25 height 7
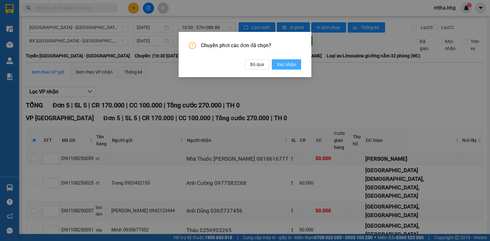
click at [285, 68] on span "Xác nhận" at bounding box center [286, 64] width 19 height 7
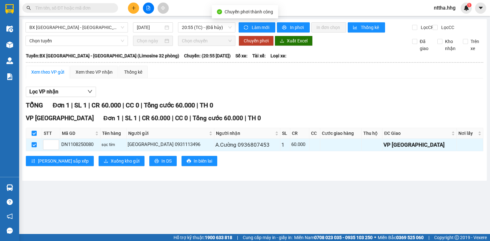
checkbox input "false"
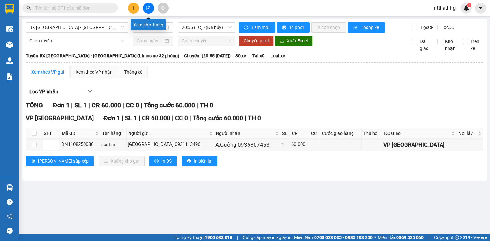
click at [150, 10] on icon "file-add" at bounding box center [148, 8] width 4 height 4
click at [88, 28] on span "BX [GEOGRAPHIC_DATA] - [GEOGRAPHIC_DATA] (Limosine 32 phòng)" at bounding box center [76, 28] width 95 height 10
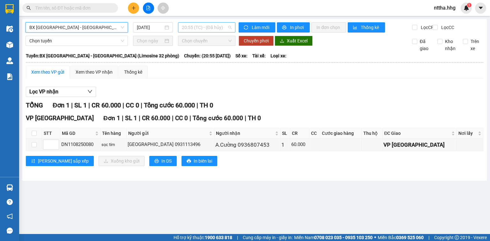
click at [199, 26] on span "20:55 (TC) - (Đã hủy)" at bounding box center [207, 28] width 50 height 10
click at [55, 76] on div "Xem theo VP gửi" at bounding box center [47, 72] width 33 height 7
click at [33, 136] on input "checkbox" at bounding box center [34, 133] width 5 height 5
checkbox input "true"
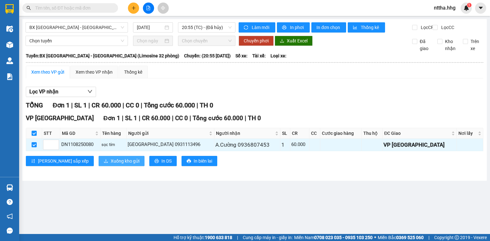
click at [111, 165] on span "Xuống kho gửi" at bounding box center [125, 161] width 29 height 7
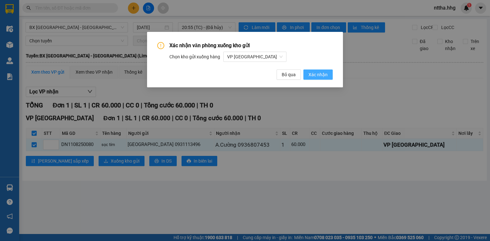
click at [319, 73] on span "Xác nhận" at bounding box center [318, 74] width 19 height 7
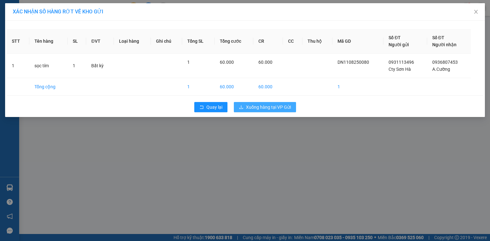
click at [272, 104] on span "Xuống hàng tại VP Gửi" at bounding box center [268, 107] width 45 height 7
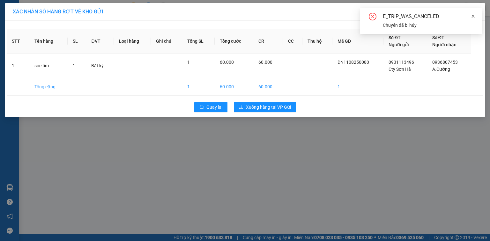
click at [473, 16] on icon "close" at bounding box center [473, 16] width 3 height 3
click at [475, 12] on icon "close" at bounding box center [476, 11] width 5 height 5
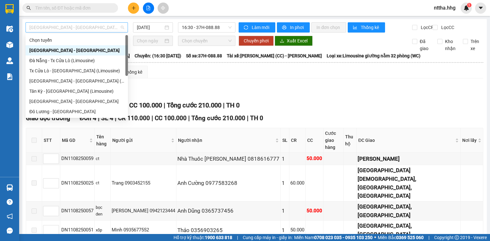
click at [116, 27] on span "[GEOGRAPHIC_DATA] - [GEOGRAPHIC_DATA]" at bounding box center [76, 28] width 95 height 10
click at [268, 92] on div "Lọc VP Gửi TỔNG Đơn 4 | SL 4 | CR 110.000 | CC 100.000 | Tổng cước 210.000 | T…" at bounding box center [255, 174] width 458 height 180
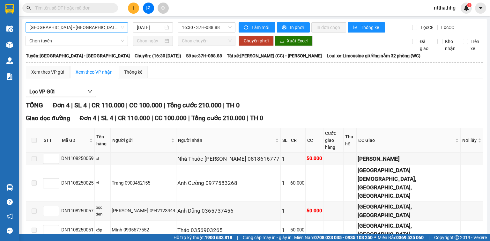
click at [98, 28] on span "[GEOGRAPHIC_DATA] - [GEOGRAPHIC_DATA]" at bounding box center [76, 28] width 95 height 10
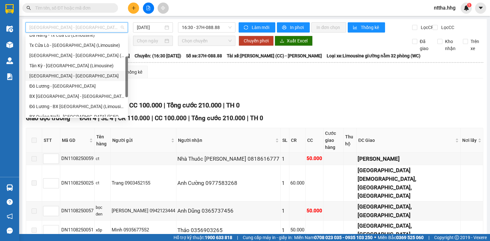
scroll to position [49, 0]
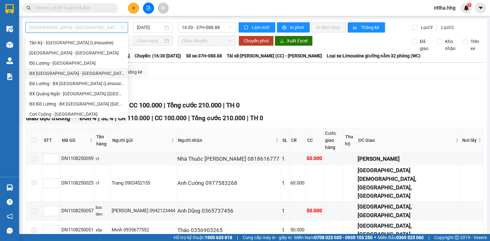
click at [92, 76] on div "BX [GEOGRAPHIC_DATA] - [GEOGRAPHIC_DATA] (Limosine 32 phòng)" at bounding box center [76, 73] width 95 height 7
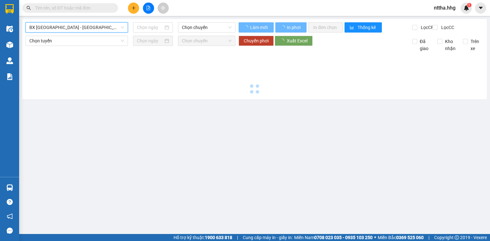
type input "[DATE]"
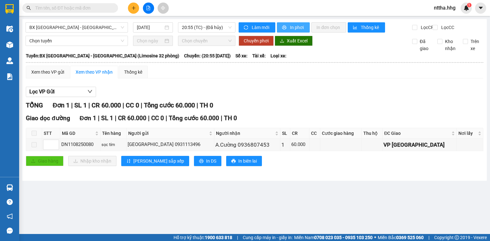
click at [291, 27] on span "In phơi" at bounding box center [297, 27] width 15 height 7
click at [76, 28] on span "BX [GEOGRAPHIC_DATA] - [GEOGRAPHIC_DATA] (Limosine 32 phòng)" at bounding box center [76, 28] width 95 height 10
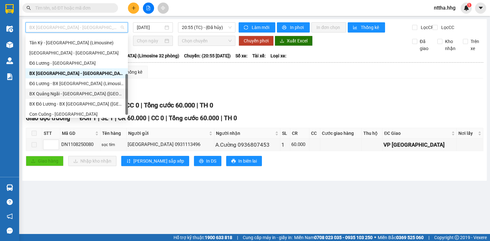
scroll to position [51, 0]
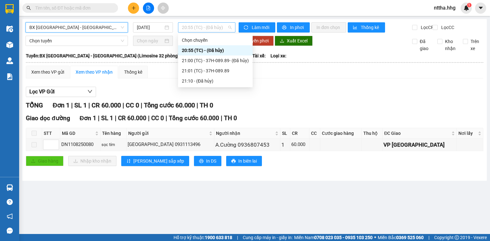
click at [221, 28] on span "20:55 (TC) - (Đã hủy)" at bounding box center [207, 28] width 50 height 10
click at [208, 72] on div "21:01 (TC) - 37H-089.89" at bounding box center [215, 70] width 67 height 7
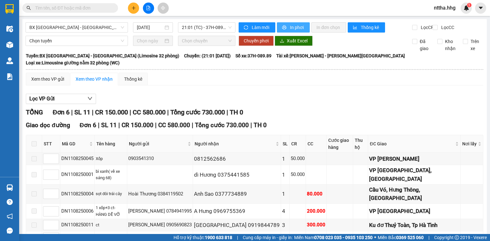
click at [291, 26] on span "In phơi" at bounding box center [297, 27] width 15 height 7
click at [101, 27] on span "BX [GEOGRAPHIC_DATA] - [GEOGRAPHIC_DATA] (Limosine 32 phòng)" at bounding box center [76, 28] width 95 height 10
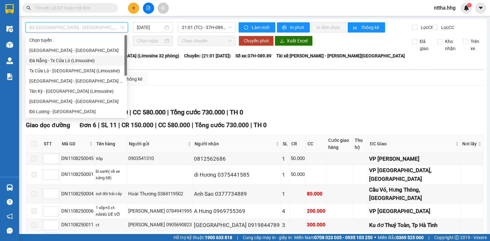
click at [73, 63] on div "Đà Nẵng - Tx Cửa Lò (Limousine)" at bounding box center [76, 60] width 94 height 7
type input "[DATE]"
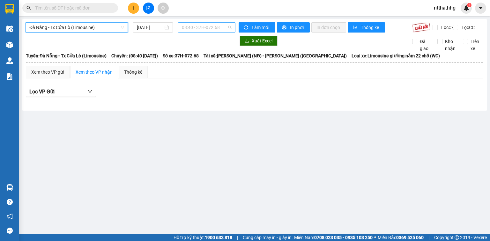
click at [208, 28] on span "08:40 - 37H-072.68" at bounding box center [207, 28] width 50 height 10
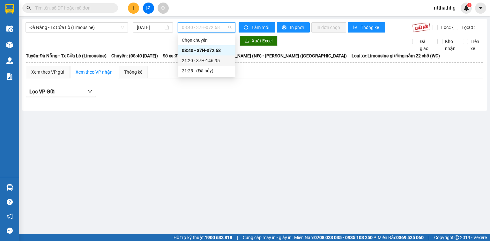
click at [201, 63] on div "21:20 - 37H-146.95" at bounding box center [207, 60] width 50 height 7
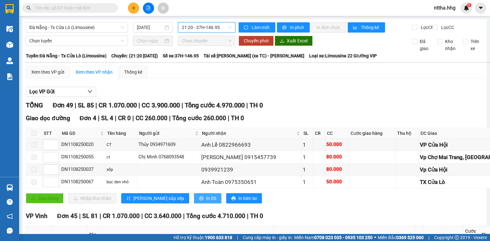
click at [206, 202] on span "In DS" at bounding box center [211, 198] width 10 height 7
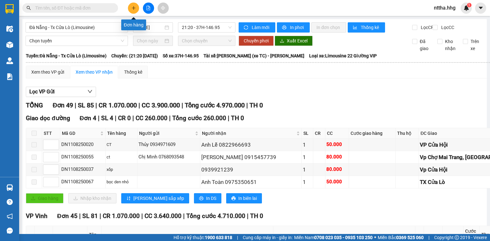
click at [132, 9] on icon "plus" at bounding box center [134, 8] width 4 height 4
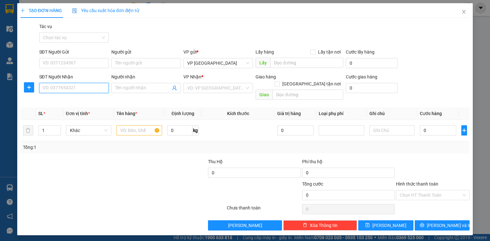
click at [80, 86] on input "SĐT Người Nhận" at bounding box center [74, 88] width 70 height 10
click at [58, 99] on div "0978805188" at bounding box center [74, 100] width 62 height 7
click at [208, 88] on span "VP [GEOGRAPHIC_DATA]" at bounding box center [218, 88] width 62 height 10
type input "0978805188"
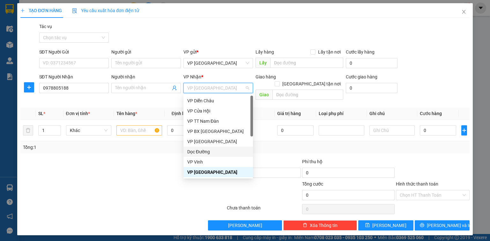
click at [201, 149] on div "Dọc Đường" at bounding box center [218, 151] width 62 height 7
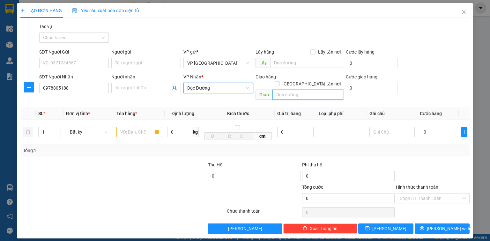
click at [288, 90] on input "text" at bounding box center [308, 95] width 71 height 10
type input "D"
type input "Đê 42- [PERSON_NAME]"
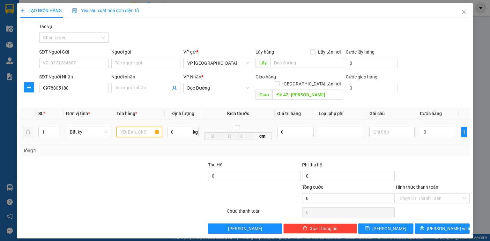
click at [130, 127] on input "text" at bounding box center [140, 132] width 46 height 10
type input "xốp"
click at [430, 127] on input "0" at bounding box center [438, 132] width 36 height 10
type input "5"
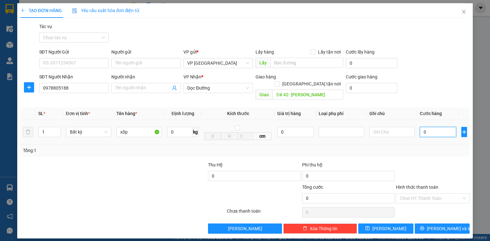
type input "5"
type input "50"
type input "500"
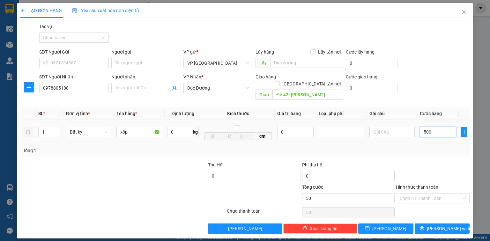
type input "500"
type input "5.000"
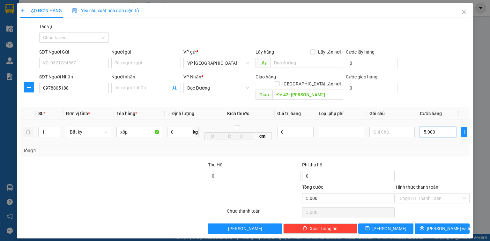
type input "50.000"
drag, startPoint x: 419, startPoint y: 189, endPoint x: 420, endPoint y: 200, distance: 10.3
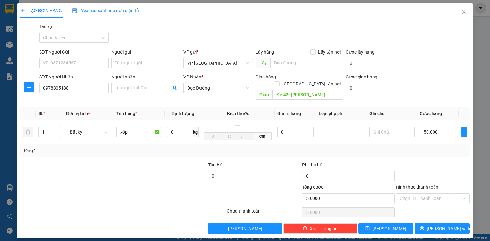
click at [419, 194] on input "Hình thức thanh toán" at bounding box center [431, 199] width 62 height 10
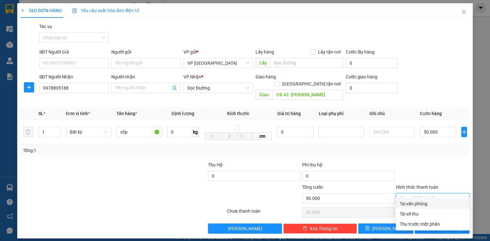
click at [420, 203] on div "Tại văn phòng" at bounding box center [433, 204] width 66 height 7
type input "0"
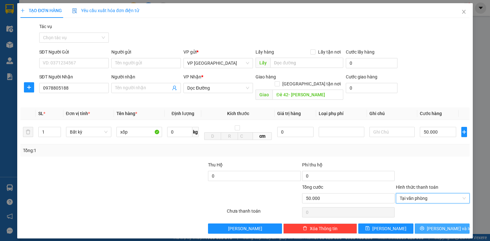
click at [424, 227] on icon "printer" at bounding box center [422, 229] width 4 height 4
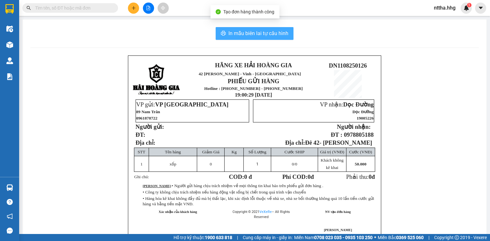
click at [279, 34] on span "In mẫu biên lai tự cấu hình" at bounding box center [259, 33] width 60 height 8
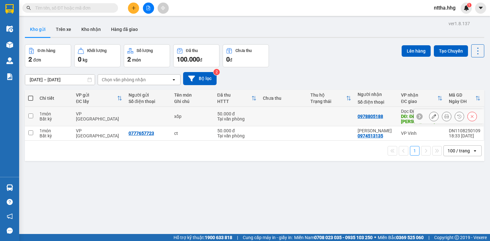
drag, startPoint x: 30, startPoint y: 114, endPoint x: 196, endPoint y: 101, distance: 166.6
click at [31, 114] on input "checkbox" at bounding box center [30, 116] width 5 height 5
checkbox input "true"
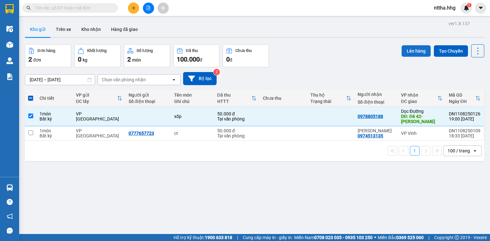
click at [405, 48] on button "Lên hàng" at bounding box center [416, 50] width 29 height 11
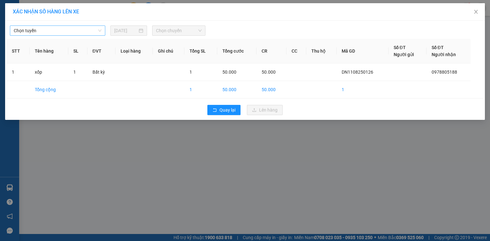
click at [92, 26] on span "Chọn tuyến" at bounding box center [58, 31] width 88 height 10
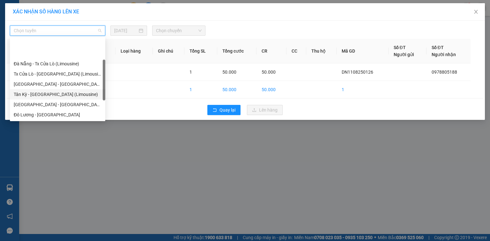
scroll to position [26, 0]
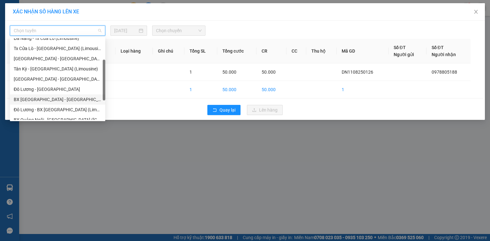
click at [45, 101] on div "BX [GEOGRAPHIC_DATA] - [GEOGRAPHIC_DATA] (Limosine 32 phòng)" at bounding box center [58, 99] width 88 height 7
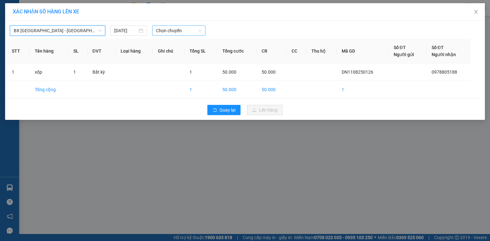
click at [172, 31] on span "Chọn chuyến" at bounding box center [179, 31] width 46 height 10
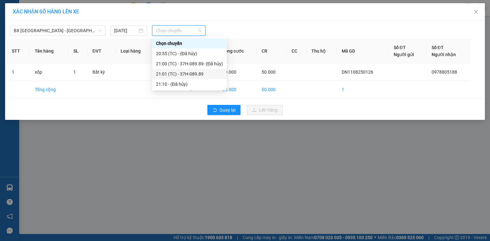
click at [180, 75] on div "21:01 (TC) - 37H-089.89" at bounding box center [189, 74] width 67 height 7
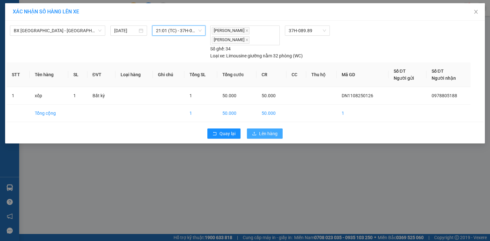
click at [271, 134] on span "Lên hàng" at bounding box center [268, 133] width 19 height 7
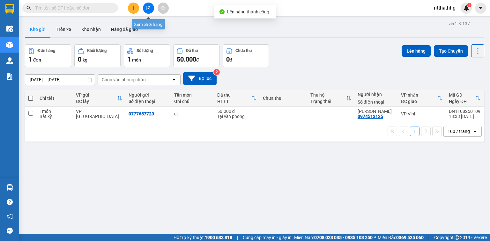
click at [151, 7] on button at bounding box center [148, 8] width 11 height 11
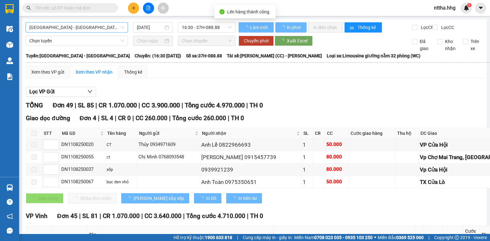
click at [102, 25] on span "[GEOGRAPHIC_DATA] - [GEOGRAPHIC_DATA]" at bounding box center [76, 28] width 95 height 10
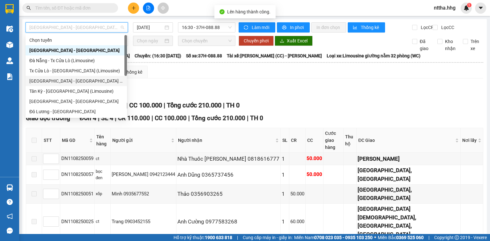
scroll to position [49, 0]
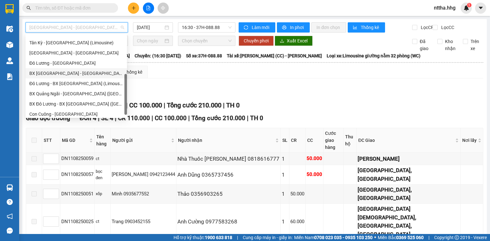
click at [71, 74] on div "BX [GEOGRAPHIC_DATA] - [GEOGRAPHIC_DATA] (Limosine 32 phòng)" at bounding box center [76, 73] width 94 height 7
type input "[DATE]"
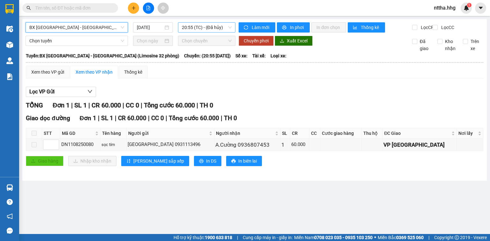
click at [219, 26] on span "20:55 (TC) - (Đã hủy)" at bounding box center [207, 28] width 50 height 10
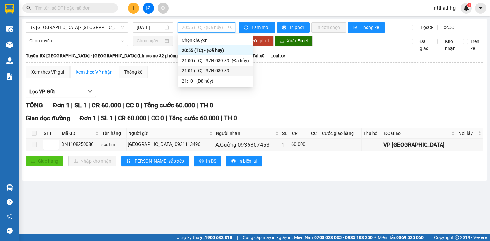
click at [201, 69] on div "21:01 (TC) - 37H-089.89" at bounding box center [215, 70] width 67 height 7
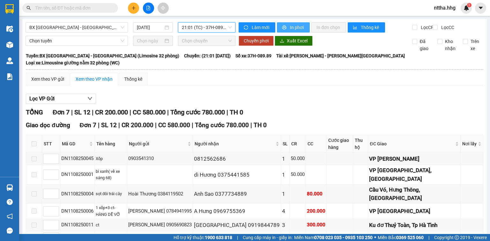
click at [291, 28] on span "In phơi" at bounding box center [297, 27] width 15 height 7
click at [78, 9] on input "text" at bounding box center [72, 7] width 75 height 7
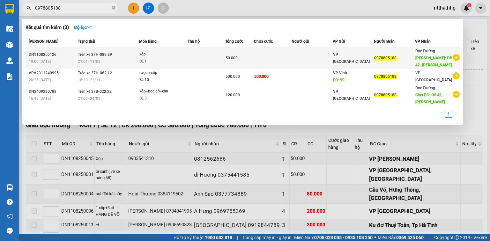
type input "0978805188"
click at [147, 52] on div "xốp" at bounding box center [164, 54] width 48 height 7
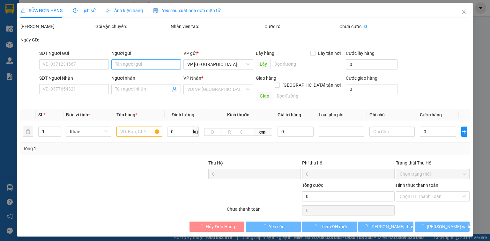
type input "0978805188"
type input "Đê 42- [PERSON_NAME]"
type input "50.000"
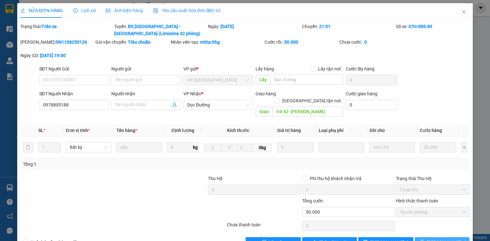
click at [425, 240] on icon "printer" at bounding box center [422, 242] width 4 height 4
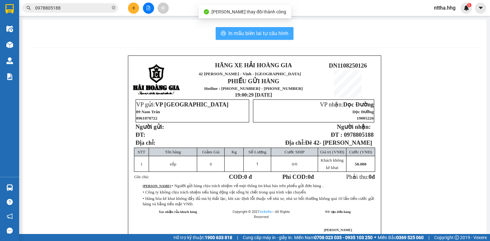
click at [266, 35] on span "In mẫu biên lai tự cấu hình" at bounding box center [259, 33] width 60 height 8
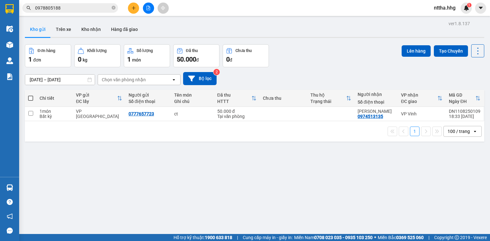
click at [133, 4] on button at bounding box center [133, 8] width 11 height 11
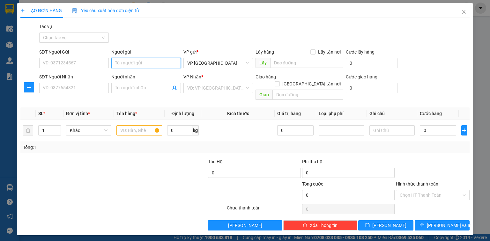
click at [130, 65] on input "Người gửi" at bounding box center [146, 63] width 70 height 10
click at [92, 64] on input "SĐT Người Gửi" at bounding box center [74, 63] width 70 height 10
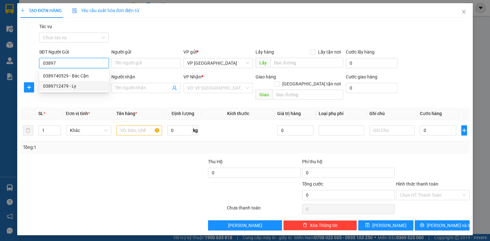
click at [70, 84] on div "0389712479 - Ly" at bounding box center [74, 86] width 62 height 7
type input "0389712479"
type input "Ly"
type input "0389712479"
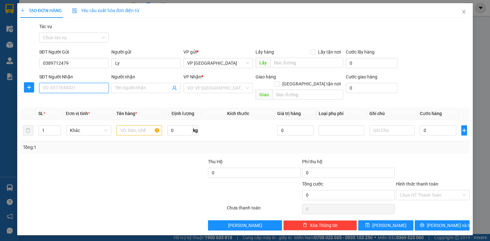
click at [66, 87] on input "SĐT Người Nhận" at bounding box center [74, 88] width 70 height 10
click at [66, 111] on div "0363914431 - [GEOGRAPHIC_DATA]" at bounding box center [79, 111] width 72 height 7
type input "0363914431"
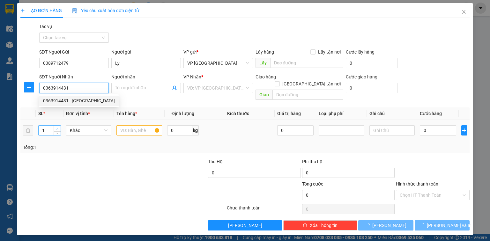
type input "Chị Hải"
type input "N4 Chợ Vinh"
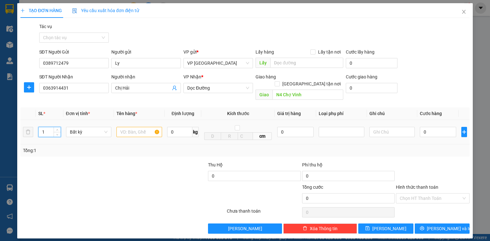
drag, startPoint x: 37, startPoint y: 126, endPoint x: 22, endPoint y: 132, distance: 16.2
click at [22, 132] on tr "1 Bất kỳ 0 kg cm 0 0" at bounding box center [245, 132] width 450 height 25
type input "2"
click at [150, 127] on input "text" at bounding box center [140, 132] width 46 height 10
click at [437, 127] on input "0" at bounding box center [438, 132] width 36 height 10
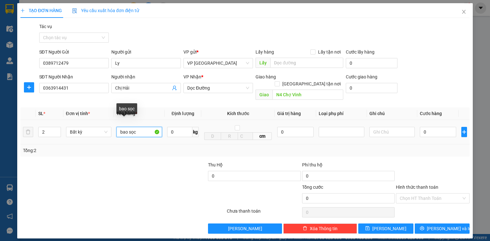
click at [141, 128] on input "bao sọc" at bounding box center [140, 132] width 46 height 10
type input "b"
type input "sọc ớt"
click at [436, 127] on input "0" at bounding box center [438, 132] width 36 height 10
type input "8"
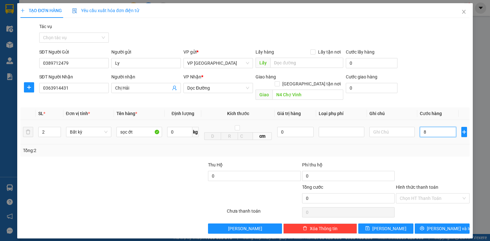
type input "8"
type input "80"
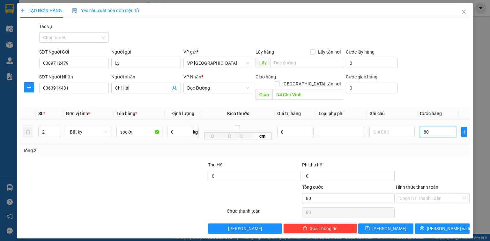
type input "800"
type input "8.000"
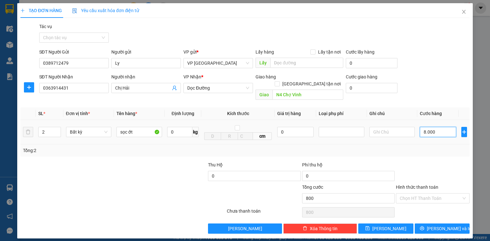
type input "8.000"
type input "80.000"
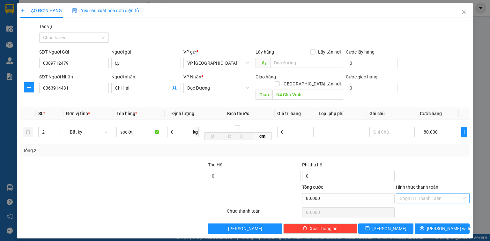
click at [414, 194] on input "Hình thức thanh toán" at bounding box center [431, 199] width 62 height 10
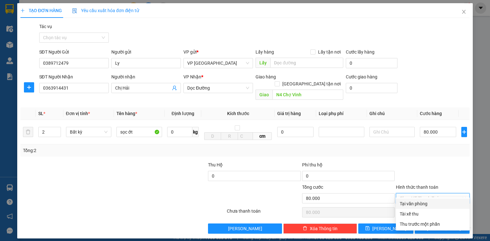
click at [411, 204] on div "Tại văn phòng" at bounding box center [433, 204] width 66 height 7
type input "0"
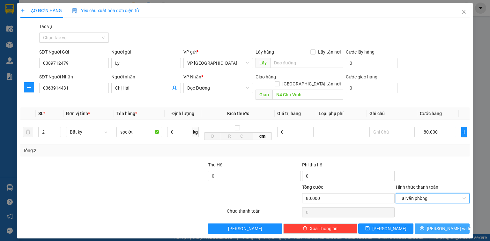
click at [420, 224] on button "[PERSON_NAME] và In" at bounding box center [442, 229] width 55 height 10
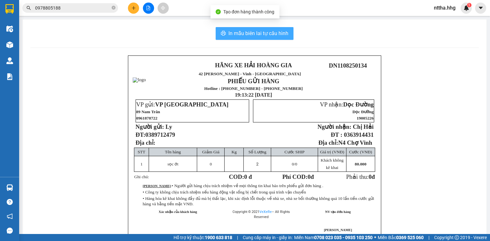
click at [265, 31] on span "In mẫu biên lai tự cấu hình" at bounding box center [259, 33] width 60 height 8
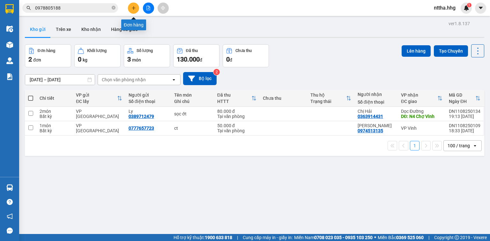
click at [137, 7] on button at bounding box center [133, 8] width 11 height 11
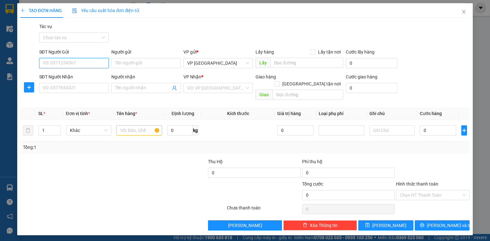
click at [74, 64] on input "SĐT Người Gửi" at bounding box center [74, 63] width 70 height 10
click at [49, 74] on div "0963282567" at bounding box center [74, 75] width 62 height 7
type input "0963282567"
click at [56, 88] on input "SĐT Người Nhận" at bounding box center [74, 88] width 70 height 10
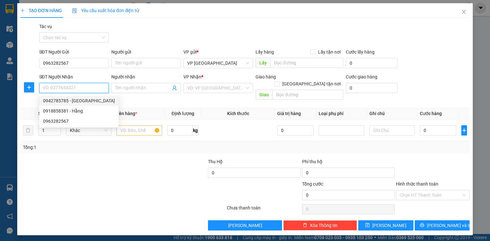
click at [65, 100] on div "0942785785 - [GEOGRAPHIC_DATA]" at bounding box center [79, 100] width 72 height 7
type input "0942785785"
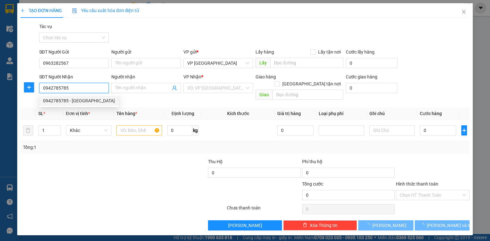
type input "Chị Hạnh"
checkbox input "true"
type input "148 [PERSON_NAME]-CHƯA TÍNH SHIP"
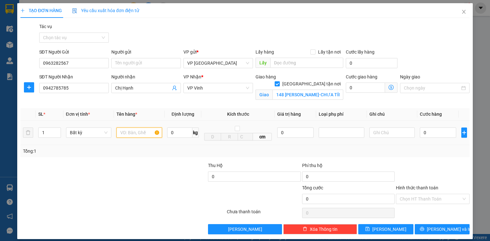
click at [137, 133] on input "text" at bounding box center [140, 133] width 46 height 10
type input "xốp"
click at [431, 131] on input "0" at bounding box center [438, 133] width 36 height 10
type input "6"
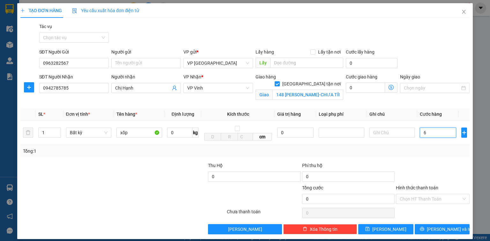
type input "6"
type input "60"
type input "600"
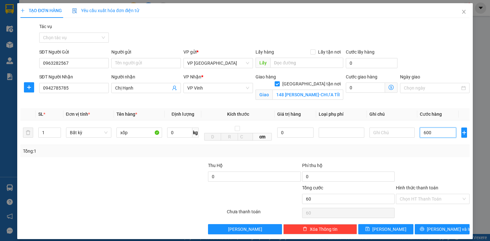
type input "600"
type input "6.000"
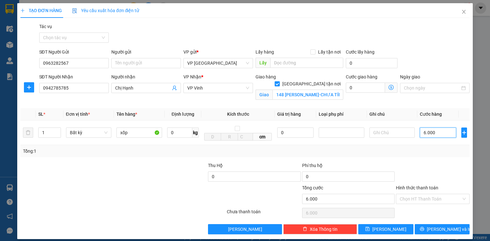
type input "60.000"
click at [436, 228] on span "[PERSON_NAME] và In" at bounding box center [449, 229] width 45 height 7
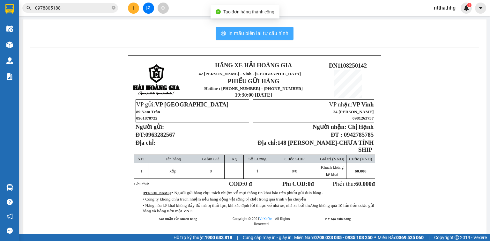
click at [225, 31] on button "In mẫu biên lai tự cấu hình" at bounding box center [255, 33] width 78 height 13
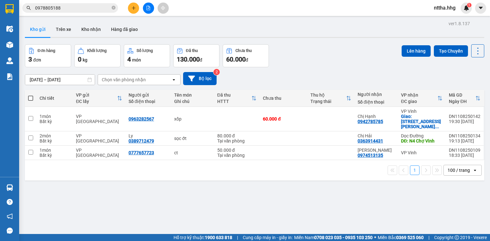
click at [200, 208] on div "ver 1.8.137 Kho gửi Trên xe Kho nhận Hàng đã giao Đơn hàng 3 đơn Khối lượng 0 k…" at bounding box center [254, 139] width 465 height 241
click at [94, 133] on div "VP [GEOGRAPHIC_DATA]" at bounding box center [99, 138] width 46 height 10
checkbox input "true"
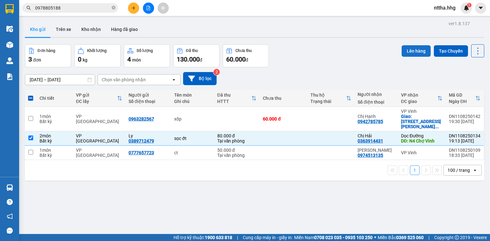
click at [412, 50] on button "Lên hàng" at bounding box center [416, 50] width 29 height 11
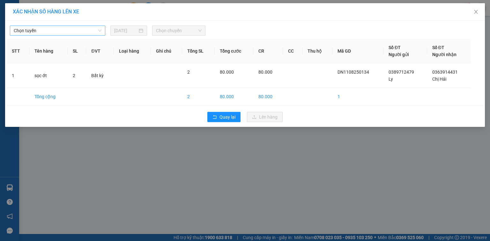
click at [75, 33] on span "Chọn tuyến" at bounding box center [58, 31] width 88 height 10
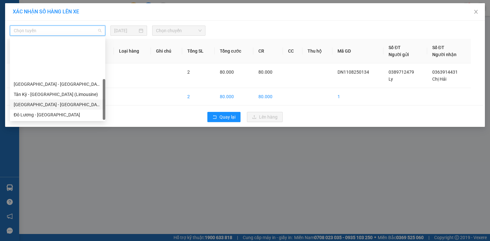
scroll to position [49, 0]
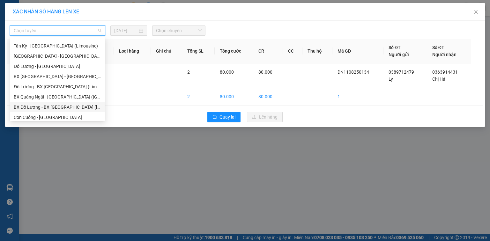
click at [147, 117] on div "Quay lại Lên hàng" at bounding box center [245, 117] width 477 height 17
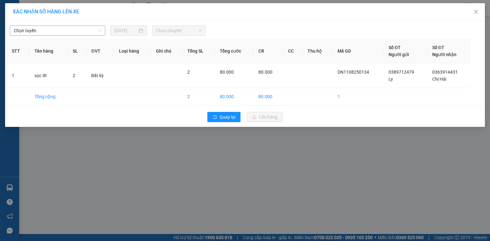
click at [100, 27] on span "Chọn tuyến" at bounding box center [58, 31] width 88 height 10
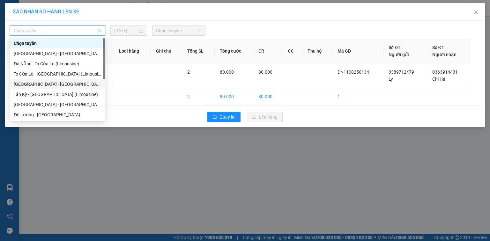
scroll to position [51, 0]
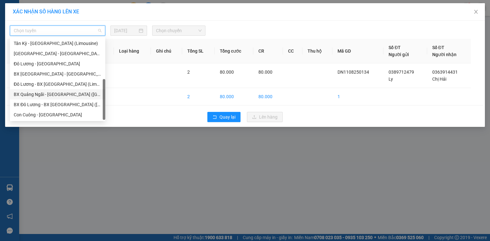
click at [60, 92] on div "BX Quảng Ngãi - [GEOGRAPHIC_DATA] ([GEOGRAPHIC_DATA])" at bounding box center [58, 94] width 88 height 7
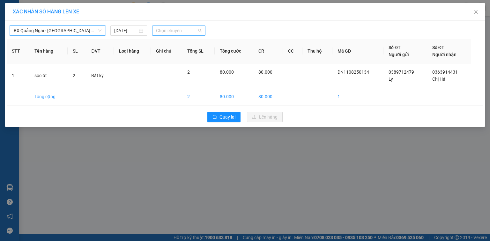
click at [163, 31] on span "Chọn chuyến" at bounding box center [179, 31] width 46 height 10
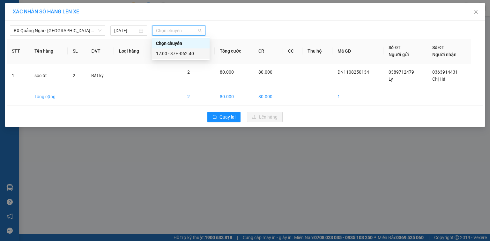
click at [170, 52] on div "17:00 - 37H-062.40" at bounding box center [181, 53] width 50 height 7
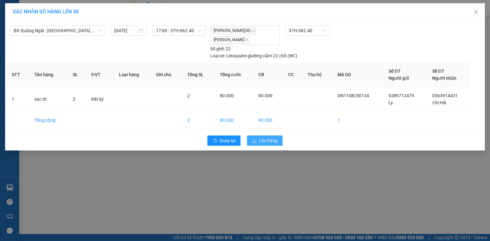
click at [263, 139] on span "Lên hàng" at bounding box center [268, 140] width 19 height 7
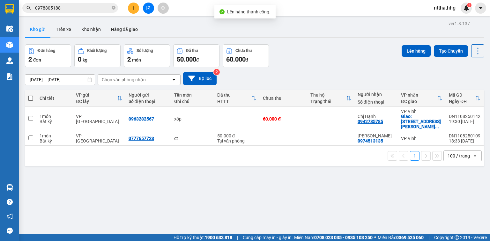
click at [28, 97] on span at bounding box center [30, 98] width 5 height 5
click at [31, 95] on input "checkbox" at bounding box center [31, 95] width 0 height 0
checkbox input "true"
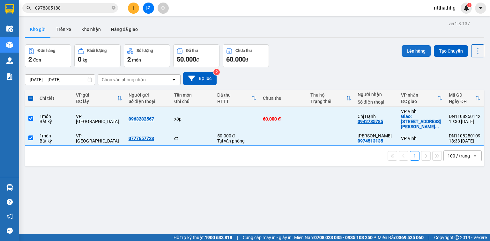
click at [409, 50] on button "Lên hàng" at bounding box center [416, 50] width 29 height 11
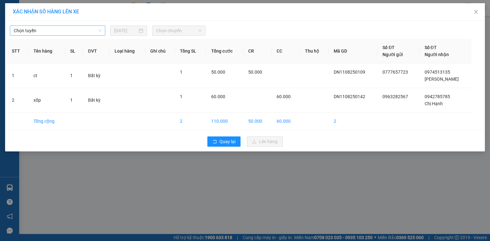
click at [84, 31] on span "Chọn tuyến" at bounding box center [58, 31] width 88 height 10
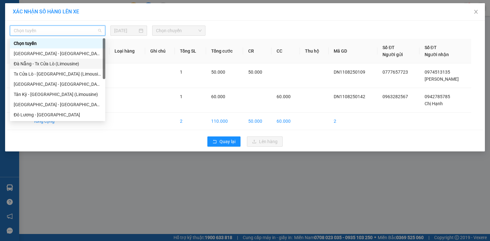
click at [54, 62] on div "Đà Nẵng - Tx Cửa Lò (Limousine)" at bounding box center [58, 63] width 88 height 7
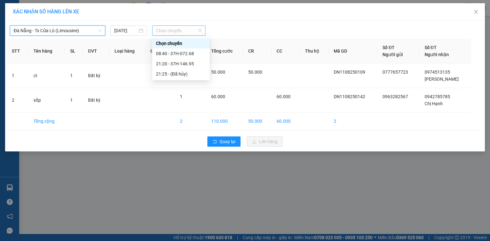
click at [159, 30] on span "Chọn chuyến" at bounding box center [179, 31] width 46 height 10
click at [177, 64] on div "21:20 - 37H-146.95" at bounding box center [181, 63] width 50 height 7
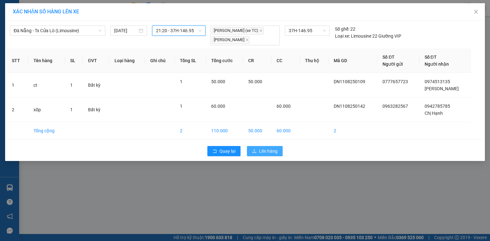
click at [263, 154] on span "Lên hàng" at bounding box center [268, 151] width 19 height 7
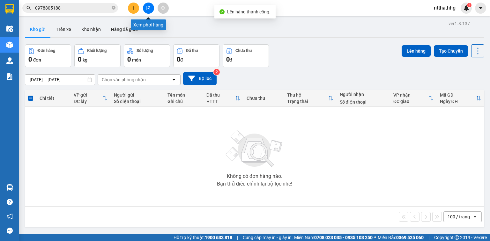
click at [146, 11] on button at bounding box center [148, 8] width 11 height 11
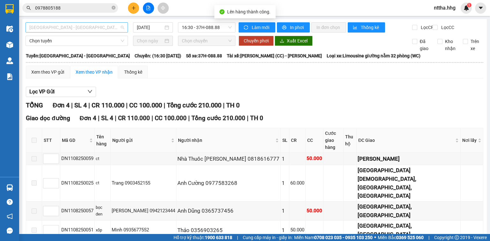
click at [114, 29] on span "[GEOGRAPHIC_DATA] - [GEOGRAPHIC_DATA]" at bounding box center [76, 28] width 95 height 10
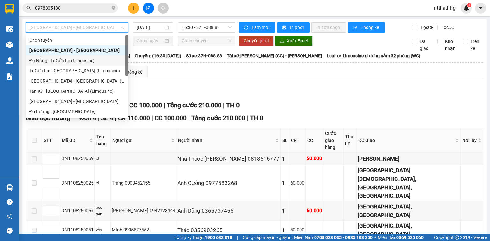
click at [66, 65] on div "Đà Nẵng - Tx Cửa Lò (Limousine)" at bounding box center [77, 61] width 102 height 10
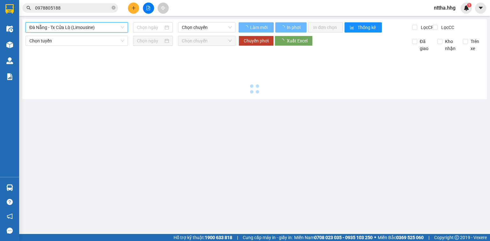
type input "[DATE]"
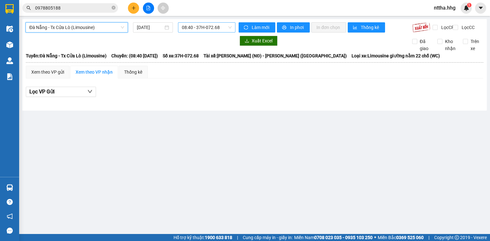
click at [199, 28] on span "08:40 - 37H-072.68" at bounding box center [207, 28] width 50 height 10
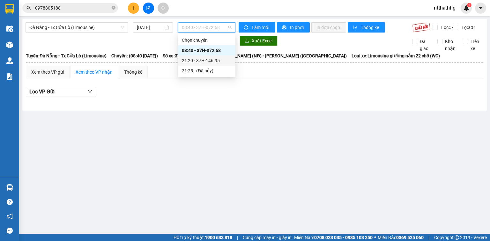
click at [203, 63] on div "21:20 - 37H-146.95" at bounding box center [207, 60] width 50 height 7
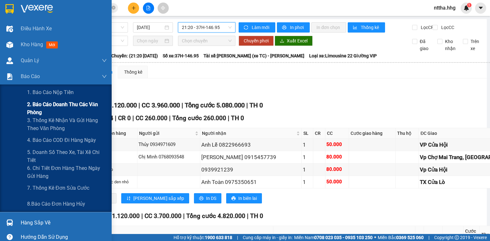
click at [39, 110] on span "2. Báo cáo doanh thu các văn phòng" at bounding box center [67, 109] width 80 height 16
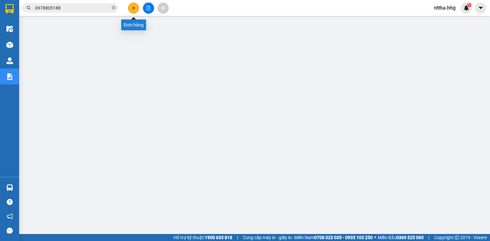
click at [133, 7] on icon "plus" at bounding box center [134, 8] width 4 height 4
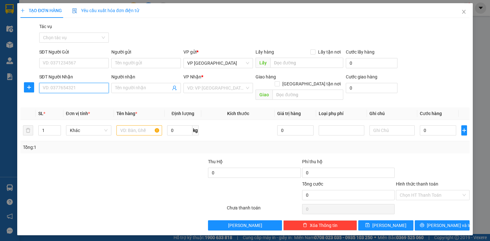
click at [80, 88] on input "SĐT Người Nhận" at bounding box center [74, 88] width 70 height 10
click at [465, 12] on icon "close" at bounding box center [464, 11] width 5 height 5
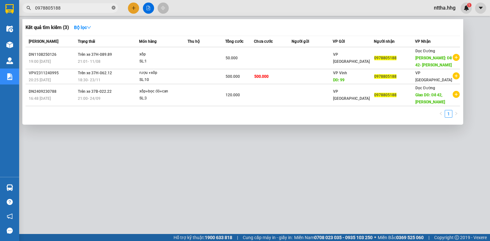
click at [115, 8] on icon "close-circle" at bounding box center [114, 8] width 4 height 4
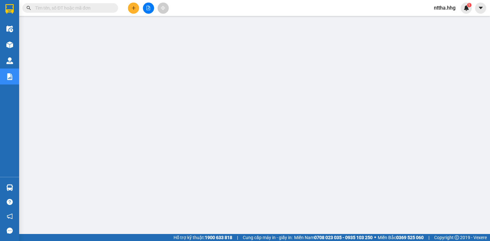
click at [111, 8] on span at bounding box center [70, 8] width 96 height 10
click at [95, 9] on input "text" at bounding box center [72, 7] width 75 height 7
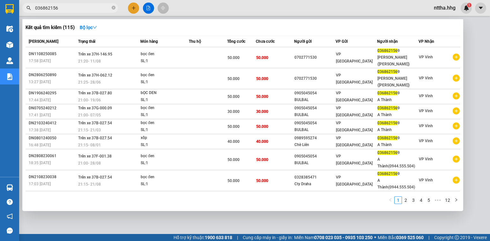
type input "0368621569"
click at [115, 8] on icon "close-circle" at bounding box center [114, 8] width 4 height 4
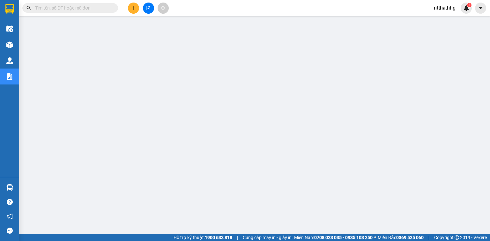
click at [99, 11] on input "text" at bounding box center [72, 7] width 75 height 7
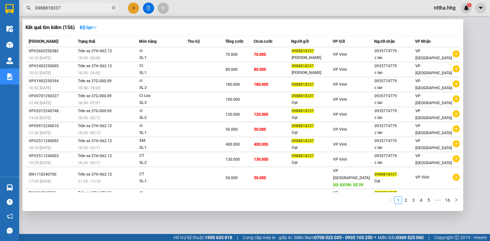
drag, startPoint x: 75, startPoint y: 7, endPoint x: 30, endPoint y: 7, distance: 45.7
click at [30, 7] on div "0988818337" at bounding box center [62, 8] width 125 height 10
type input "0988818337"
click at [135, 6] on div at bounding box center [245, 120] width 490 height 241
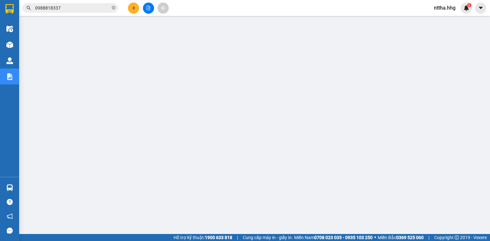
click at [132, 8] on icon "plus" at bounding box center [134, 8] width 4 height 4
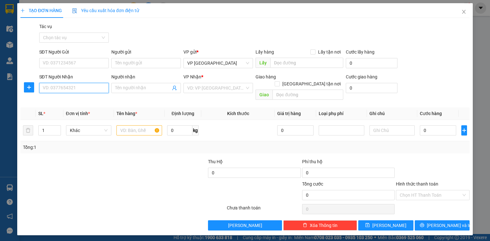
click at [78, 90] on input "SĐT Người Nhận" at bounding box center [74, 88] width 70 height 10
paste input "0988818337"
type input "0988818337"
click at [75, 99] on div "0988818337 - [PERSON_NAME]" at bounding box center [74, 100] width 63 height 7
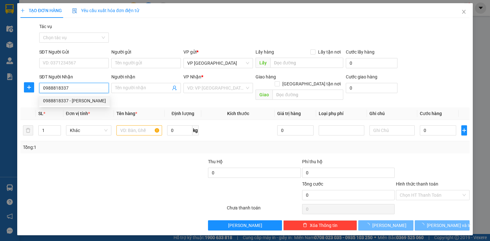
type input "[PERSON_NAME]"
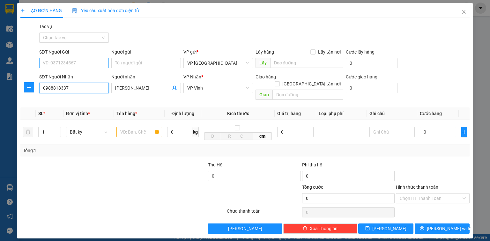
type input "0988818337"
click at [88, 63] on input "SĐT Người Gửi" at bounding box center [74, 63] width 70 height 10
click at [57, 63] on input "070244290" at bounding box center [74, 63] width 70 height 10
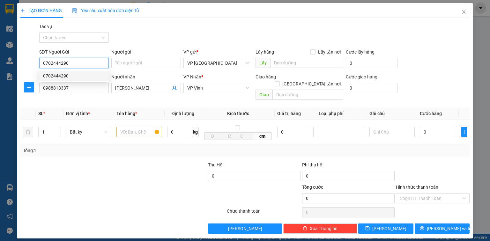
click at [59, 76] on div "0702444290" at bounding box center [74, 75] width 62 height 7
type input "0702444290"
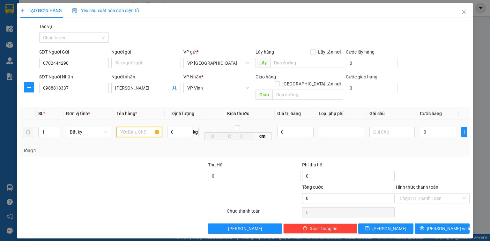
click at [144, 127] on input "text" at bounding box center [140, 132] width 46 height 10
type input "ct"
click at [29, 121] on tr "1 Bất kỳ ct 0 kg cm 0 0" at bounding box center [245, 132] width 450 height 25
type input "4"
click at [435, 127] on input "0" at bounding box center [438, 132] width 36 height 10
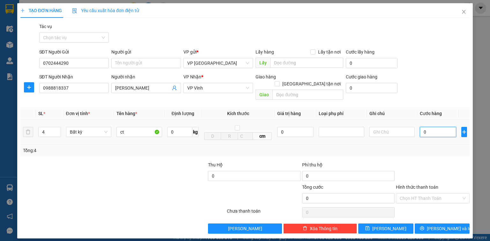
type input "2"
type input "20"
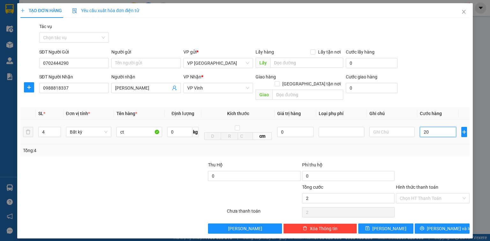
type input "20"
type input "200"
type input "2.000"
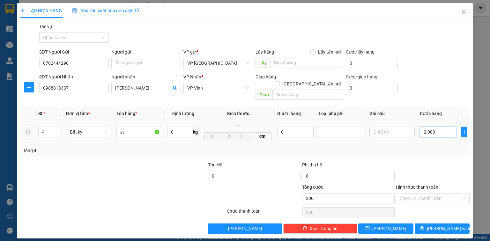
type input "2.000"
type input "20.000"
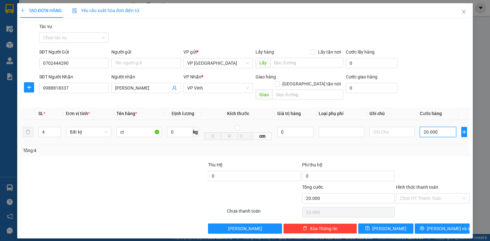
type input "200.000"
click at [433, 194] on input "Hình thức thanh toán" at bounding box center [431, 199] width 62 height 10
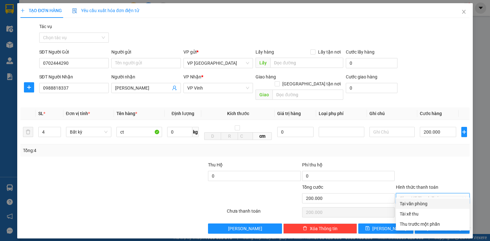
click at [424, 202] on div "Tại văn phòng" at bounding box center [433, 204] width 66 height 7
type input "0"
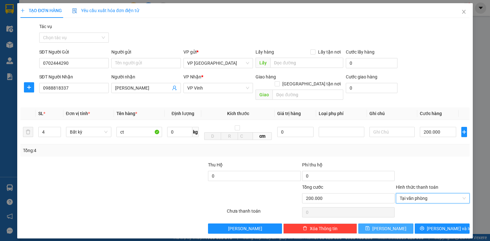
click at [390, 225] on span "[PERSON_NAME]" at bounding box center [390, 228] width 34 height 7
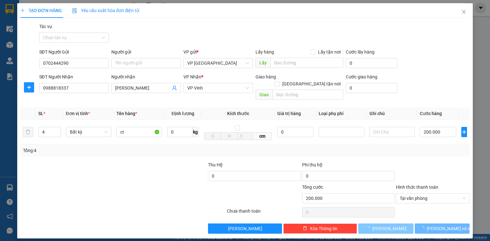
type input "1"
type input "0"
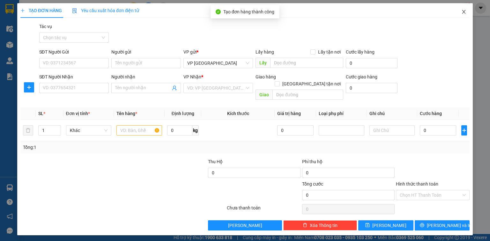
click at [465, 13] on icon "close" at bounding box center [465, 12] width 4 height 4
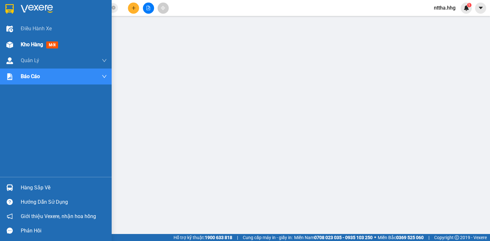
click at [24, 45] on span "Kho hàng" at bounding box center [32, 45] width 22 height 6
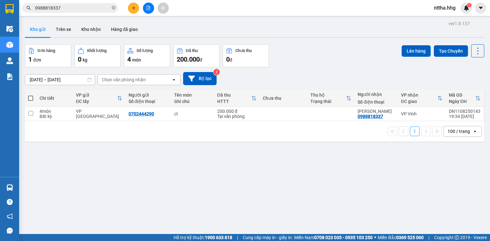
drag, startPoint x: 31, startPoint y: 96, endPoint x: 197, endPoint y: 93, distance: 166.1
click at [31, 96] on span at bounding box center [30, 98] width 5 height 5
click at [31, 95] on input "checkbox" at bounding box center [31, 95] width 0 height 0
checkbox input "true"
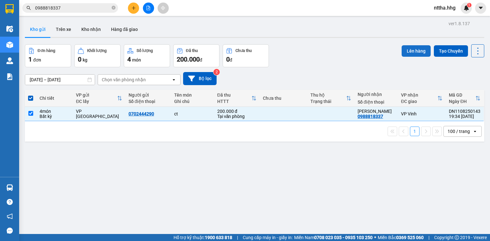
click at [415, 50] on button "Lên hàng" at bounding box center [416, 50] width 29 height 11
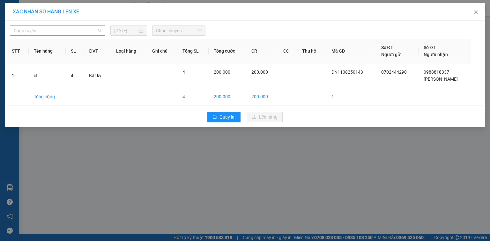
click at [36, 29] on span "Chọn tuyến" at bounding box center [58, 31] width 88 height 10
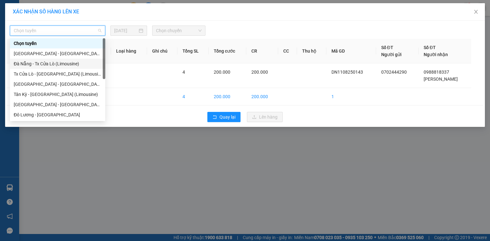
click at [45, 64] on div "Đà Nẵng - Tx Cửa Lò (Limousine)" at bounding box center [58, 63] width 88 height 7
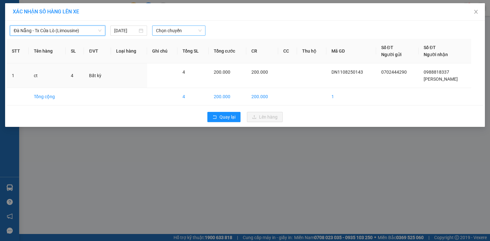
click at [169, 27] on span "Chọn chuyến" at bounding box center [179, 31] width 46 height 10
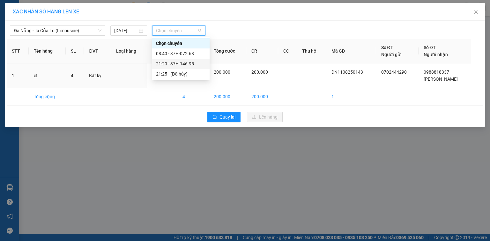
click at [172, 65] on div "21:20 - 37H-146.95" at bounding box center [181, 63] width 50 height 7
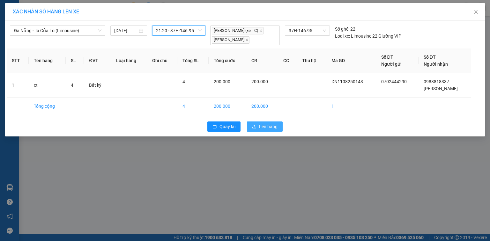
click at [266, 127] on span "Lên hàng" at bounding box center [268, 126] width 19 height 7
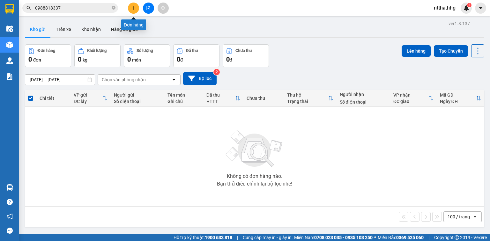
click at [135, 9] on icon "plus" at bounding box center [134, 8] width 4 height 4
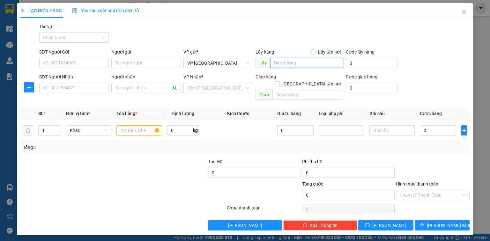
click at [320, 65] on input "text" at bounding box center [306, 63] width 73 height 10
drag, startPoint x: 320, startPoint y: 65, endPoint x: 265, endPoint y: 59, distance: 55.3
click at [265, 59] on span "Lấy Xe 88" at bounding box center [300, 63] width 88 height 10
type input "Xe 88"
click at [88, 91] on input "SĐT Người Nhận" at bounding box center [74, 88] width 70 height 10
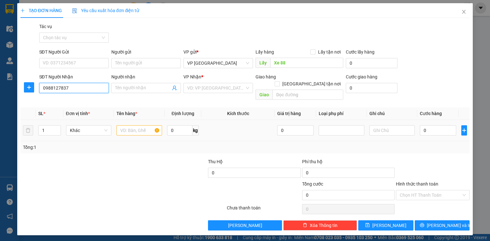
type input "0988127837"
click at [132, 125] on input "text" at bounding box center [140, 130] width 46 height 10
type input "x"
type input "xe máy+hành lý"
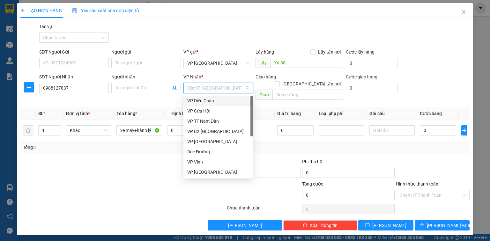
click at [207, 87] on input "search" at bounding box center [215, 88] width 57 height 10
click at [217, 155] on div "Dọc Đường" at bounding box center [218, 151] width 62 height 7
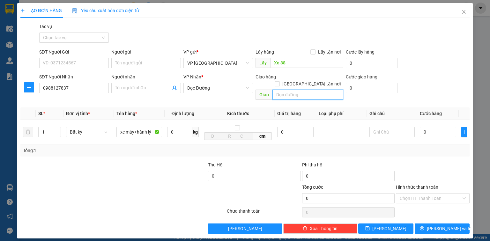
click at [290, 90] on input "text" at bounding box center [308, 95] width 71 height 10
type input "Con Cuông"
click at [428, 127] on input "0" at bounding box center [438, 132] width 36 height 10
type input "5"
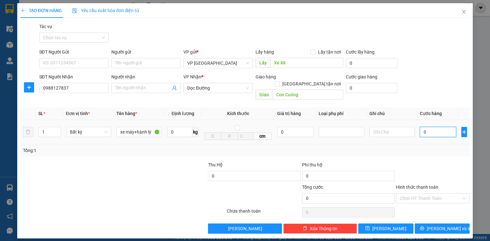
type input "5"
type input "55"
type input "555"
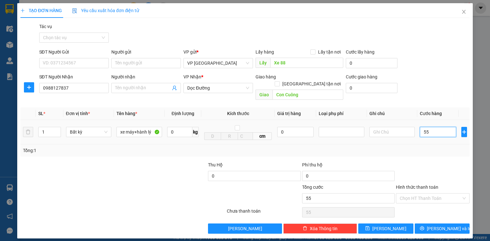
type input "555"
type input "55"
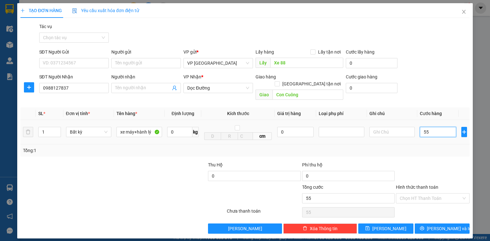
type input "550"
type input "5.500"
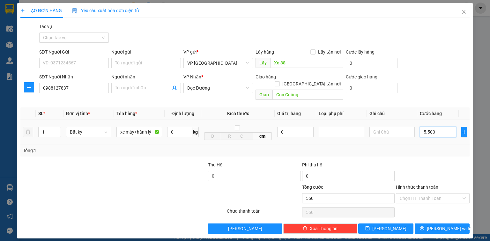
type input "5.500"
type input "55.000"
type input "550.000"
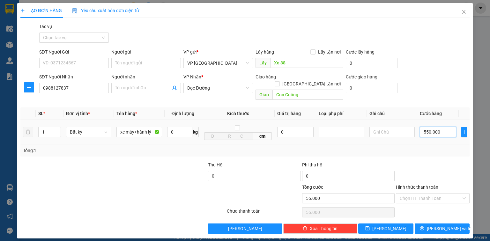
type input "550.000"
click at [389, 225] on span "[PERSON_NAME]" at bounding box center [390, 228] width 34 height 7
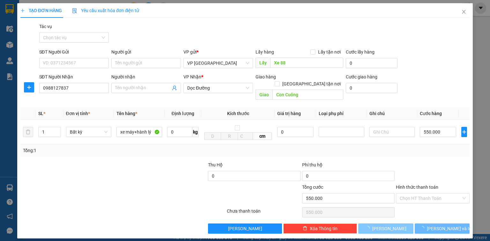
type input "0"
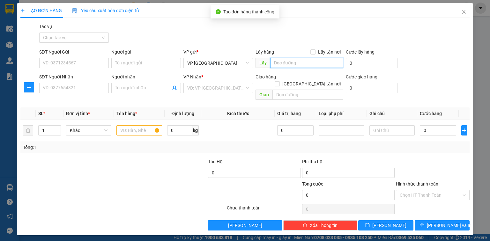
click at [286, 63] on input "text" at bounding box center [306, 63] width 73 height 10
paste input "Xe 88"
type input "Xe 88"
click at [88, 88] on input "SĐT Người Nhận" at bounding box center [74, 88] width 70 height 10
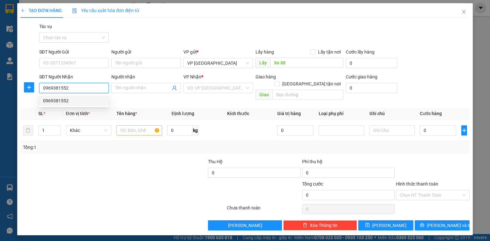
click at [74, 103] on div "0969381552" at bounding box center [74, 100] width 62 height 7
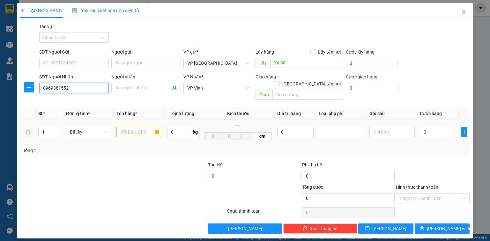
type input "0969381552"
click at [136, 127] on input "text" at bounding box center [140, 132] width 46 height 10
type input "bọc"
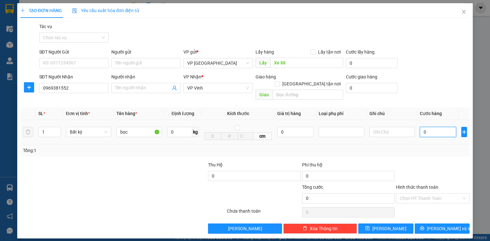
click at [427, 127] on input "0" at bounding box center [438, 132] width 36 height 10
type input "5"
type input "50"
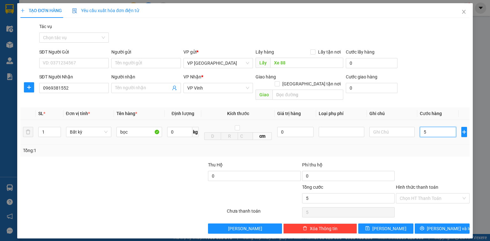
type input "50"
type input "500"
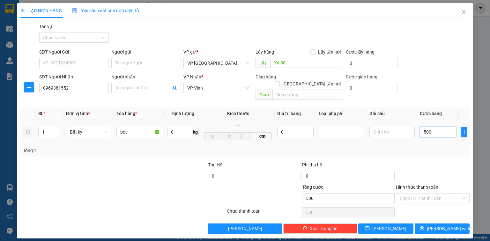
type input "5.000"
type input "50.000"
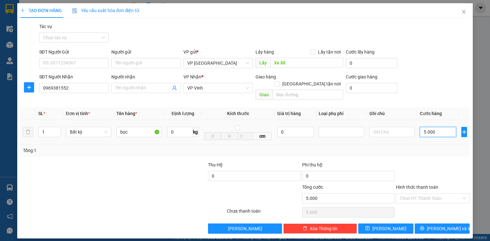
type input "50.000"
click at [399, 224] on button "[PERSON_NAME]" at bounding box center [386, 229] width 55 height 10
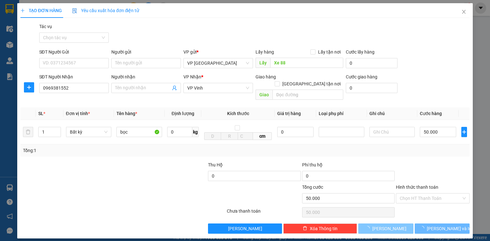
type input "0"
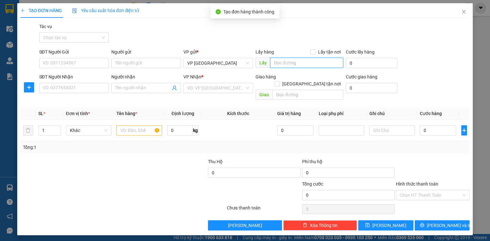
click at [312, 64] on input "text" at bounding box center [306, 63] width 73 height 10
paste input "Xe 88"
type input "Xe 88"
click at [82, 86] on input "SĐT Người Nhận" at bounding box center [74, 88] width 70 height 10
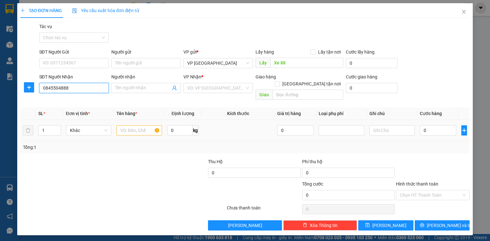
type input "0845504888"
click at [145, 125] on input "text" at bounding box center [140, 130] width 46 height 10
type input "a"
type input "f"
type input "gà"
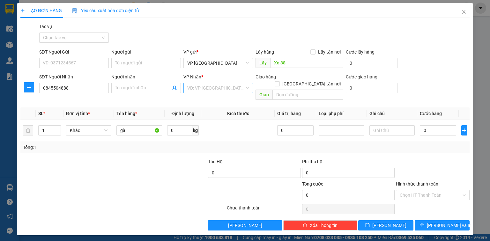
click at [222, 86] on input "search" at bounding box center [215, 88] width 57 height 10
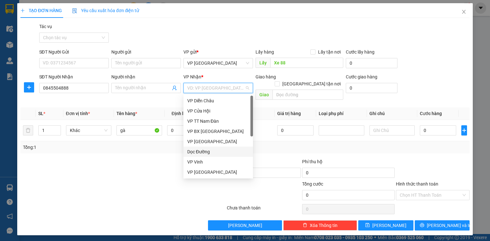
drag, startPoint x: 202, startPoint y: 151, endPoint x: 267, endPoint y: 92, distance: 87.7
click at [206, 149] on div "Dọc Đường" at bounding box center [218, 151] width 62 height 7
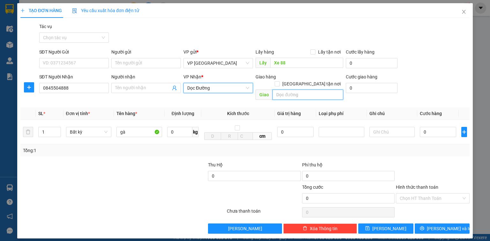
click at [285, 90] on input "text" at bounding box center [308, 95] width 71 height 10
type input "D"
type input "Đô Lương"
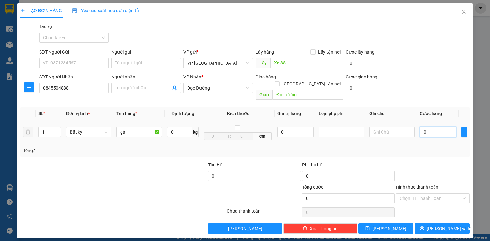
click at [434, 127] on input "0" at bounding box center [438, 132] width 36 height 10
type input "1"
click at [370, 226] on icon "save" at bounding box center [368, 228] width 4 height 4
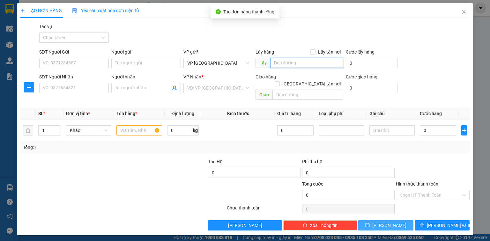
click at [299, 65] on input "text" at bounding box center [306, 63] width 73 height 10
paste input "Xe 88"
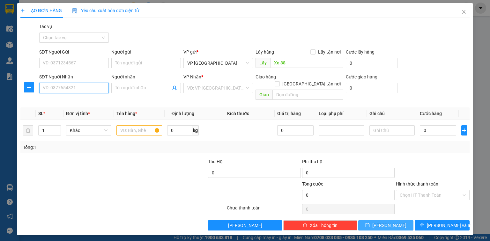
click at [78, 87] on input "SĐT Người Nhận" at bounding box center [74, 88] width 70 height 10
click at [66, 100] on div "0981230567" at bounding box center [74, 100] width 62 height 7
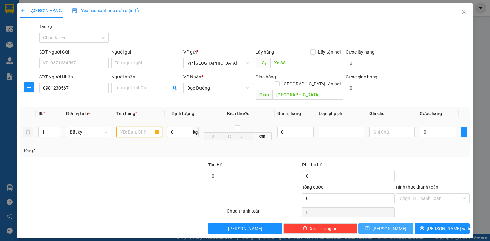
click at [126, 127] on input "text" at bounding box center [140, 132] width 46 height 10
click at [428, 127] on input "0" at bounding box center [438, 132] width 36 height 10
click at [429, 194] on input "Hình thức thanh toán" at bounding box center [431, 199] width 62 height 10
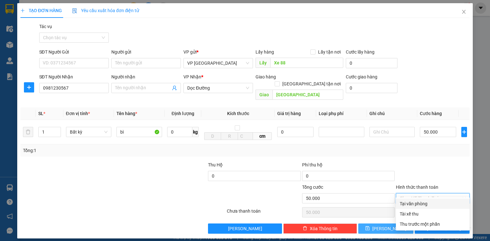
click at [423, 205] on div "Tại văn phòng" at bounding box center [433, 204] width 66 height 7
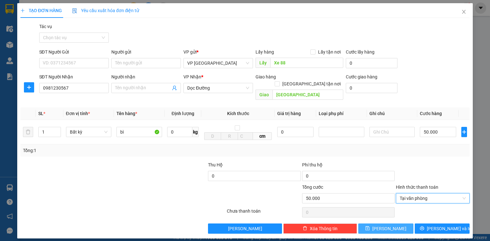
click at [396, 224] on button "[PERSON_NAME]" at bounding box center [386, 229] width 55 height 10
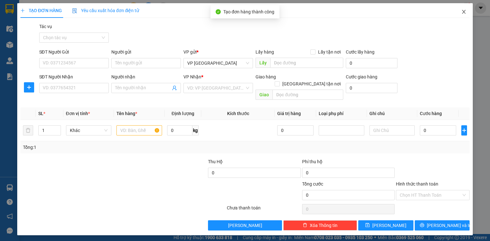
click at [462, 10] on icon "close" at bounding box center [464, 11] width 5 height 5
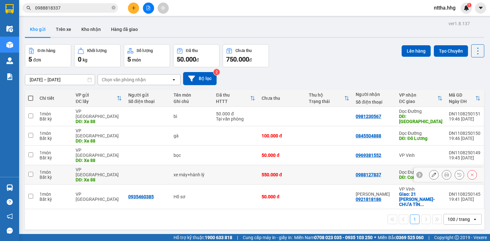
click at [231, 165] on td at bounding box center [236, 174] width 46 height 19
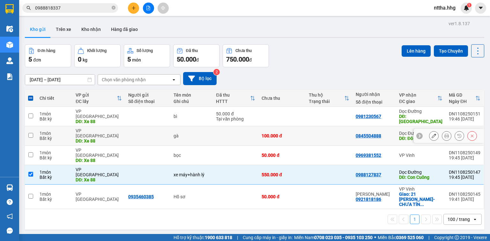
click at [222, 130] on td at bounding box center [236, 135] width 46 height 19
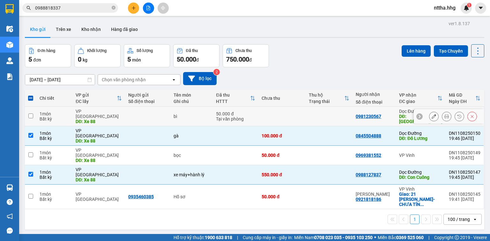
click at [221, 117] on div "Tại văn phòng" at bounding box center [235, 119] width 39 height 5
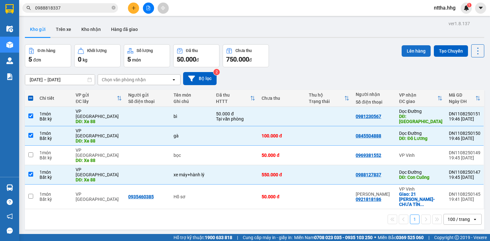
click at [410, 49] on button "Lên hàng" at bounding box center [416, 50] width 29 height 11
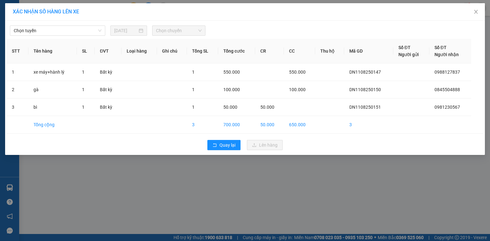
click at [76, 23] on div "Chọn tuyến [DATE] Chọn chuyến" at bounding box center [245, 28] width 477 height 13
click at [73, 29] on span "Chọn tuyến" at bounding box center [58, 31] width 88 height 10
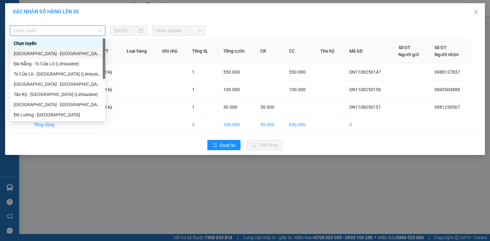
drag, startPoint x: 45, startPoint y: 50, endPoint x: 57, endPoint y: 47, distance: 12.3
click at [45, 51] on div "[GEOGRAPHIC_DATA] - [GEOGRAPHIC_DATA]" at bounding box center [58, 53] width 88 height 7
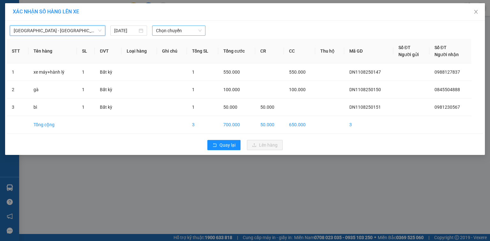
click at [165, 31] on span "Chọn chuyến" at bounding box center [179, 31] width 46 height 10
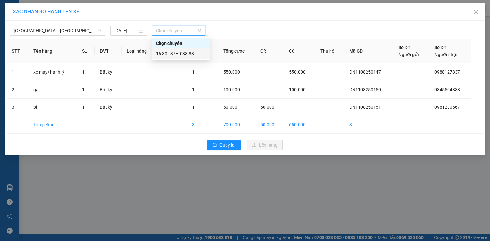
drag, startPoint x: 173, startPoint y: 53, endPoint x: 198, endPoint y: 68, distance: 29.4
click at [174, 53] on div "16:30 - 37H-088.88" at bounding box center [181, 53] width 50 height 7
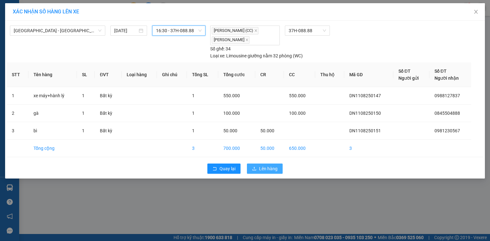
click at [266, 172] on button "Lên hàng" at bounding box center [265, 169] width 36 height 10
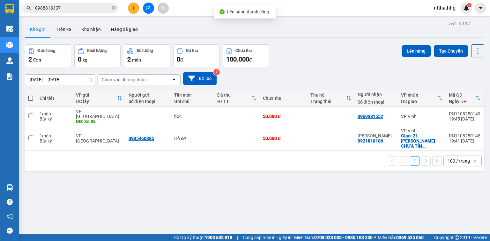
drag, startPoint x: 31, startPoint y: 99, endPoint x: 316, endPoint y: 93, distance: 285.2
click at [32, 98] on span at bounding box center [30, 98] width 5 height 5
click at [31, 95] on input "checkbox" at bounding box center [31, 95] width 0 height 0
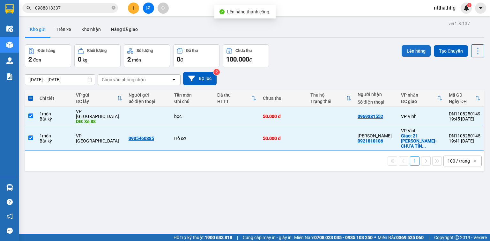
click at [416, 53] on button "Lên hàng" at bounding box center [416, 50] width 29 height 11
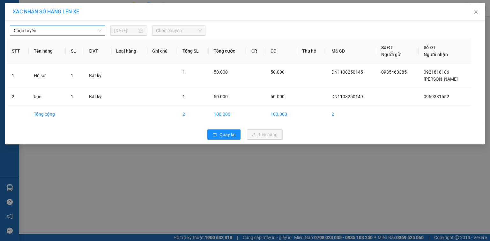
click at [85, 27] on span "Chọn tuyến" at bounding box center [58, 31] width 88 height 10
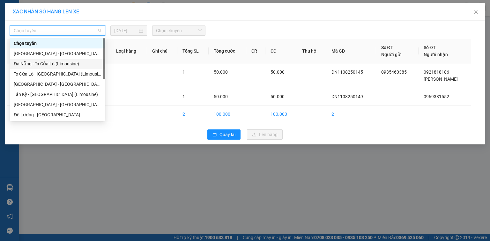
drag, startPoint x: 46, startPoint y: 62, endPoint x: 64, endPoint y: 60, distance: 18.3
click at [49, 62] on div "Đà Nẵng - Tx Cửa Lò (Limousine)" at bounding box center [58, 63] width 88 height 7
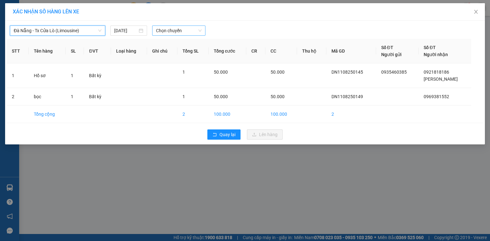
click at [178, 31] on span "Chọn chuyến" at bounding box center [179, 31] width 46 height 10
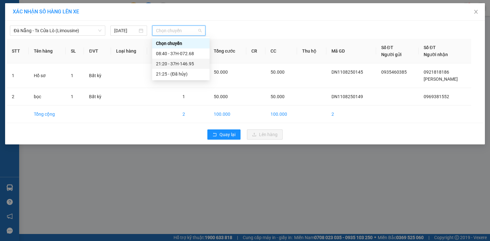
click at [175, 65] on div "21:20 - 37H-146.95" at bounding box center [181, 63] width 50 height 7
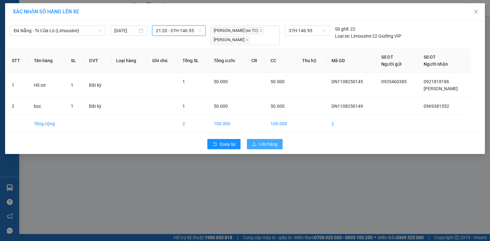
click at [248, 144] on button "Lên hàng" at bounding box center [265, 144] width 36 height 10
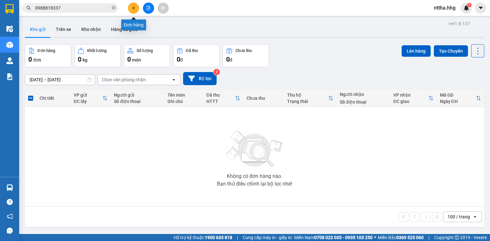
click at [133, 9] on icon "plus" at bounding box center [134, 8] width 4 height 4
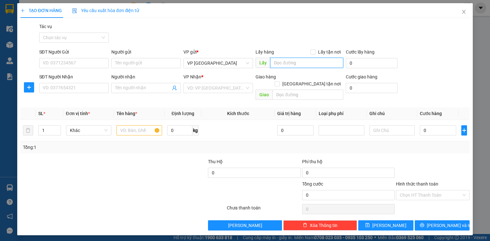
click at [282, 58] on input "text" at bounding box center [306, 63] width 73 height 10
click at [281, 62] on input "Xe 40" at bounding box center [306, 63] width 73 height 10
click at [95, 88] on input "SĐT Người Nhận" at bounding box center [74, 88] width 70 height 10
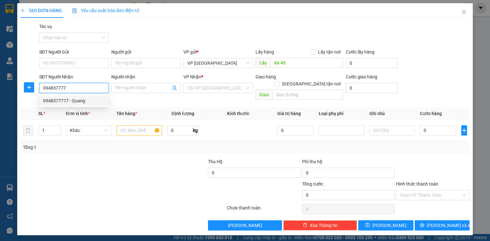
click at [81, 98] on div "0948377777 - Quang" at bounding box center [74, 100] width 62 height 7
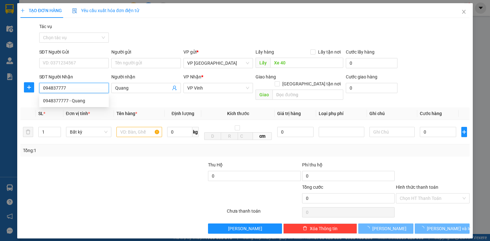
click at [80, 98] on div "0948377777 - Quang" at bounding box center [74, 100] width 62 height 7
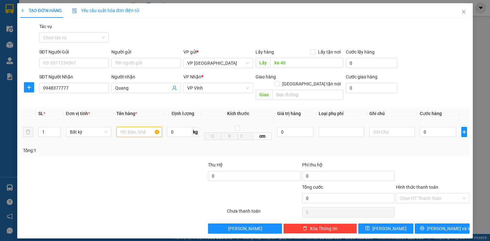
click at [135, 127] on input "text" at bounding box center [140, 132] width 46 height 10
click at [429, 127] on input "0" at bounding box center [438, 132] width 36 height 10
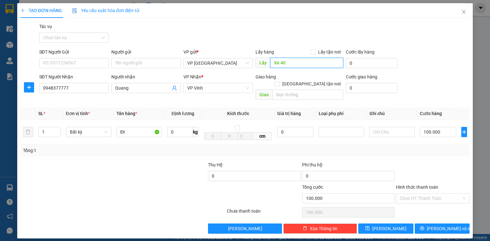
click at [301, 61] on input "Xe 40" at bounding box center [306, 63] width 73 height 10
click at [385, 224] on button "[PERSON_NAME]" at bounding box center [386, 229] width 55 height 10
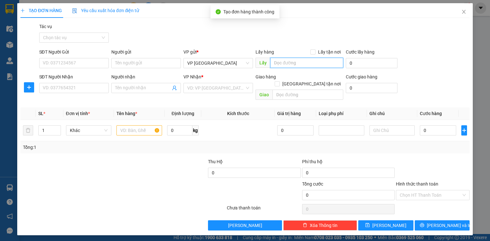
click at [298, 65] on input "text" at bounding box center [306, 63] width 73 height 10
paste input "Xe 40"
click at [90, 86] on input "SĐT Người Nhận" at bounding box center [74, 88] width 70 height 10
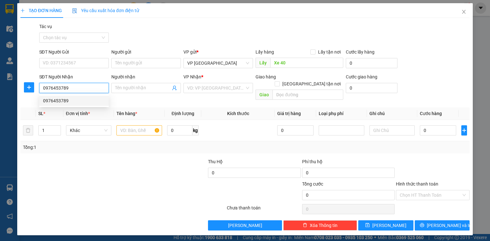
click at [79, 99] on div "0976453789" at bounding box center [74, 100] width 62 height 7
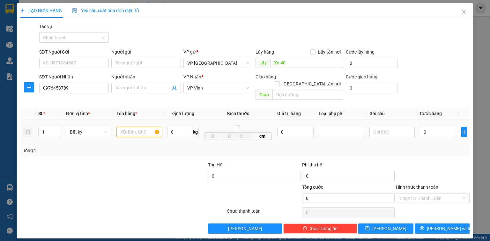
click at [137, 127] on input "text" at bounding box center [140, 132] width 46 height 10
click at [427, 127] on input "0" at bounding box center [438, 132] width 36 height 10
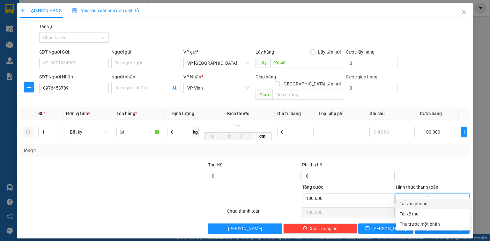
click at [427, 194] on input "Hình thức thanh toán" at bounding box center [431, 199] width 62 height 10
click at [423, 201] on div "Tại văn phòng" at bounding box center [433, 204] width 66 height 7
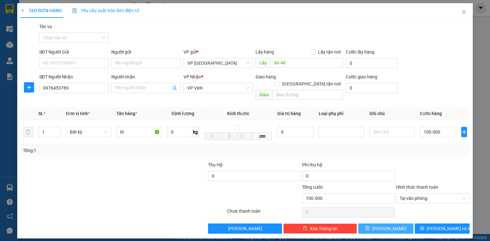
click at [400, 224] on button "[PERSON_NAME]" at bounding box center [386, 229] width 55 height 10
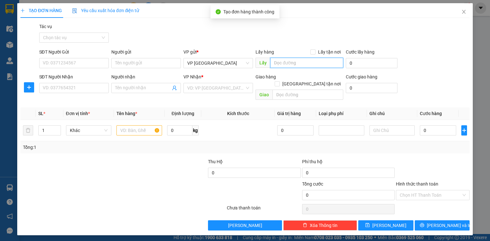
click at [294, 64] on input "text" at bounding box center [306, 63] width 73 height 10
paste input "Xe 40"
click at [87, 87] on input "SĐT Người Nhận" at bounding box center [74, 88] width 70 height 10
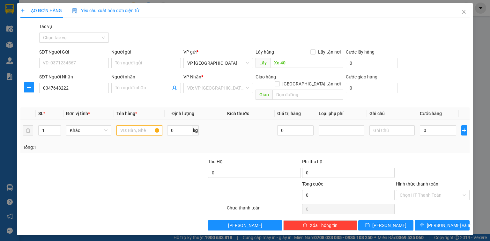
click at [138, 125] on input "text" at bounding box center [140, 130] width 46 height 10
click at [212, 87] on input "search" at bounding box center [215, 88] width 57 height 10
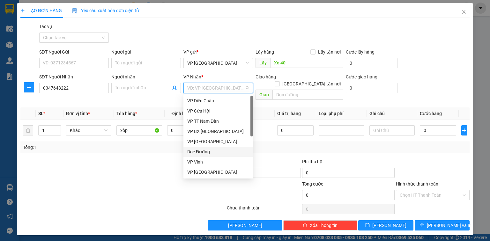
drag, startPoint x: 202, startPoint y: 151, endPoint x: 255, endPoint y: 101, distance: 73.0
click at [203, 149] on div "Dọc Đường" at bounding box center [218, 151] width 62 height 7
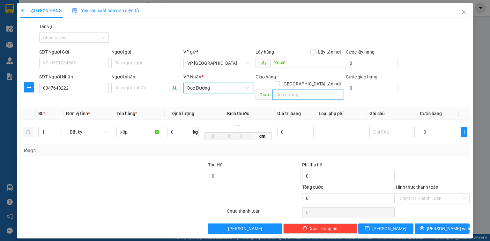
click at [289, 90] on input "text" at bounding box center [308, 95] width 71 height 10
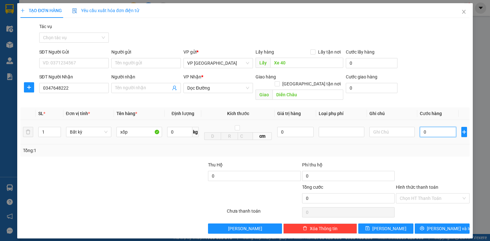
click at [437, 127] on input "0" at bounding box center [438, 132] width 36 height 10
click at [400, 224] on button "[PERSON_NAME]" at bounding box center [386, 229] width 55 height 10
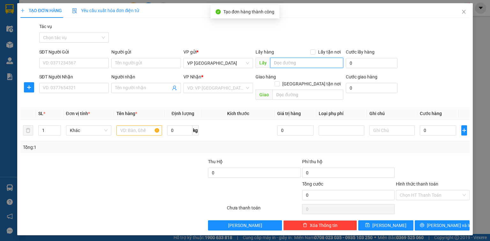
click at [286, 63] on input "text" at bounding box center [306, 63] width 73 height 10
paste input "Xe 40"
click at [75, 86] on input "SĐT Người Nhận" at bounding box center [74, 88] width 70 height 10
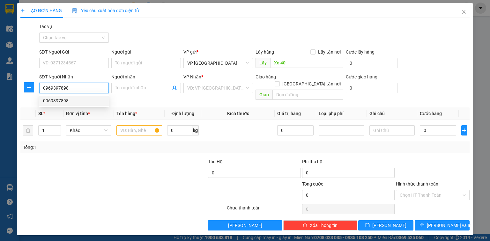
click at [64, 100] on div "0969397898" at bounding box center [74, 100] width 62 height 7
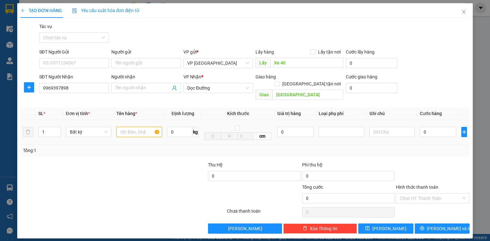
click at [140, 127] on input "text" at bounding box center [140, 132] width 46 height 10
click at [434, 127] on input "0" at bounding box center [438, 132] width 36 height 10
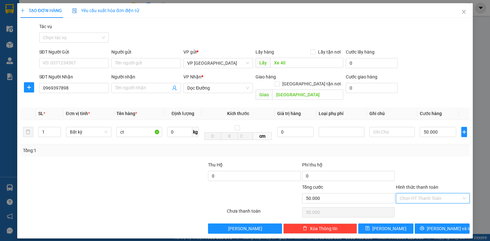
click at [441, 194] on input "Hình thức thanh toán" at bounding box center [431, 199] width 62 height 10
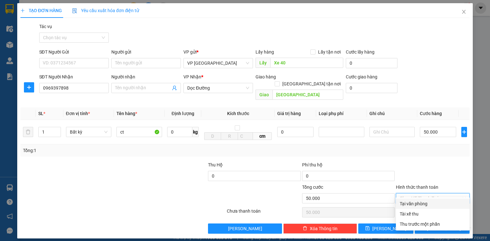
click at [424, 205] on div "Tại văn phòng" at bounding box center [433, 204] width 66 height 7
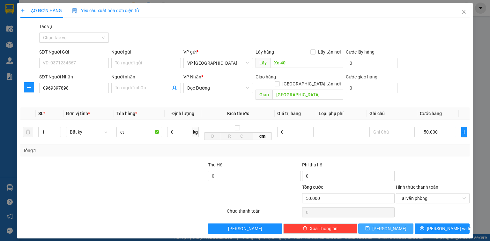
click at [401, 224] on button "[PERSON_NAME]" at bounding box center [386, 229] width 55 height 10
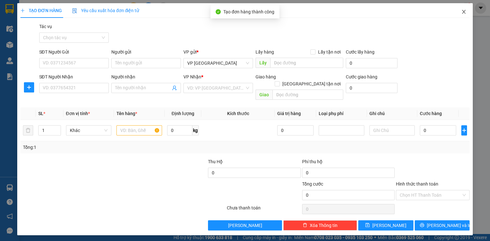
click at [464, 14] on icon "close" at bounding box center [464, 11] width 5 height 5
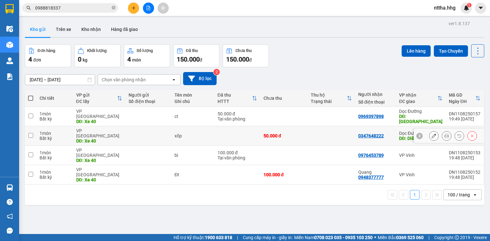
click at [261, 129] on td "50.000 đ" at bounding box center [285, 135] width 48 height 19
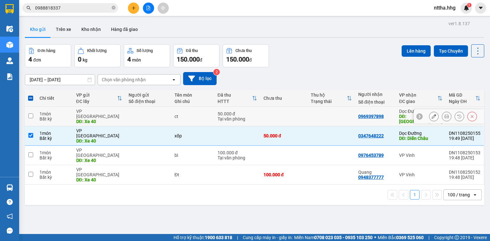
click at [247, 112] on div "50.000 đ" at bounding box center [238, 113] width 40 height 5
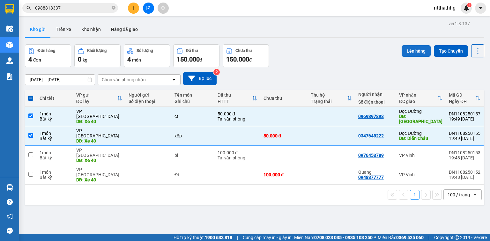
click at [411, 51] on button "Lên hàng" at bounding box center [416, 50] width 29 height 11
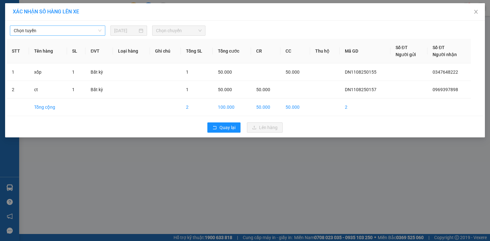
click at [89, 29] on span "Chọn tuyến" at bounding box center [58, 31] width 88 height 10
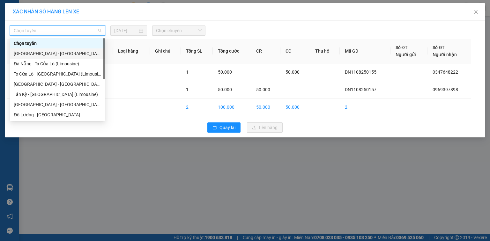
scroll to position [49, 0]
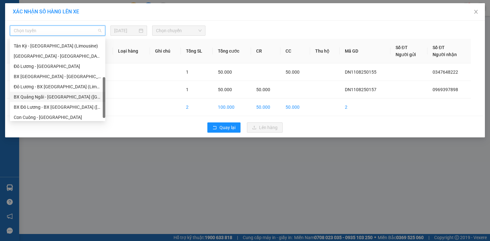
click at [69, 95] on div "BX Quảng Ngãi - [GEOGRAPHIC_DATA] ([GEOGRAPHIC_DATA])" at bounding box center [58, 97] width 88 height 7
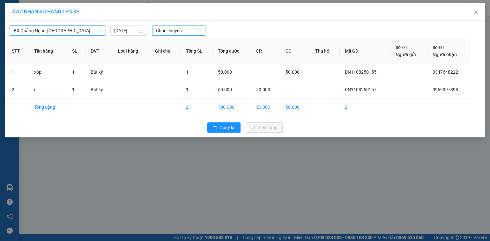
click at [179, 26] on span "Chọn chuyến" at bounding box center [179, 31] width 46 height 10
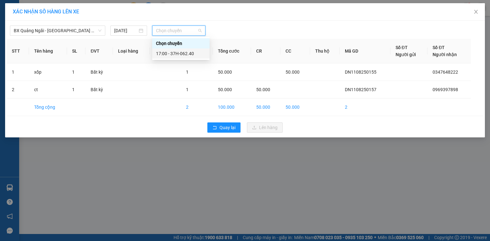
click at [179, 54] on div "17:00 - 37H-062.40" at bounding box center [181, 53] width 50 height 7
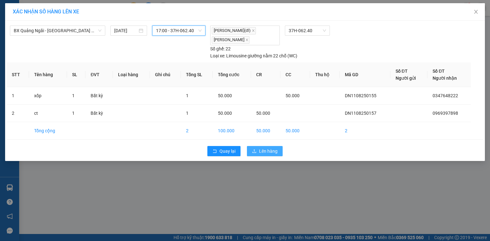
click at [256, 153] on span "upload" at bounding box center [254, 151] width 4 height 5
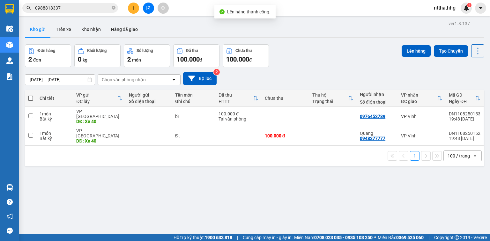
click at [29, 100] on span at bounding box center [30, 98] width 5 height 5
click at [31, 95] on input "checkbox" at bounding box center [31, 95] width 0 height 0
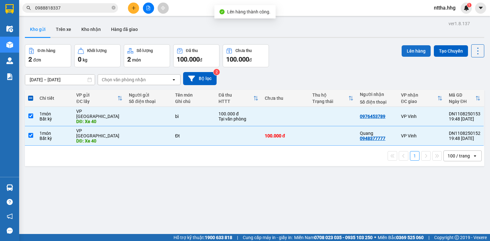
click at [418, 54] on button "Lên hàng" at bounding box center [416, 50] width 29 height 11
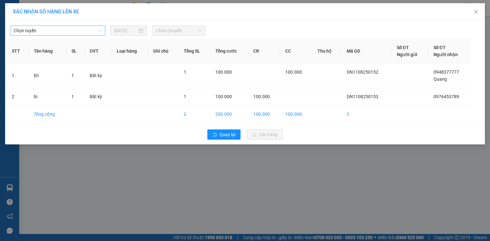
click at [56, 29] on span "Chọn tuyến" at bounding box center [58, 31] width 88 height 10
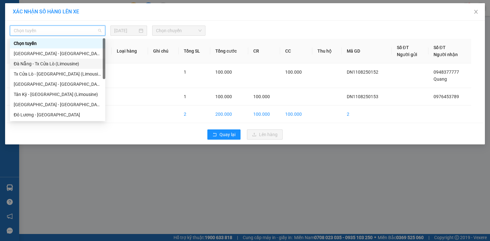
click at [47, 63] on div "Đà Nẵng - Tx Cửa Lò (Limousine)" at bounding box center [58, 63] width 88 height 7
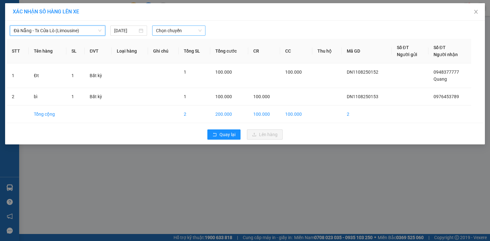
click at [166, 32] on span "Chọn chuyến" at bounding box center [179, 31] width 46 height 10
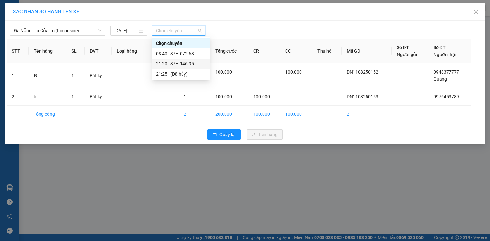
drag, startPoint x: 164, startPoint y: 59, endPoint x: 168, endPoint y: 64, distance: 5.9
click at [164, 60] on div "21:20 - 37H-146.95" at bounding box center [180, 64] width 57 height 10
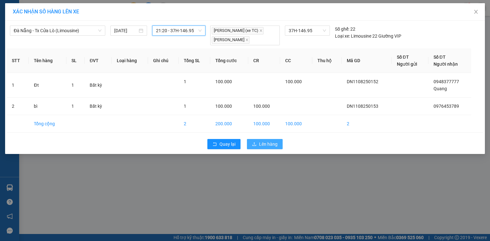
click at [268, 143] on span "Lên hàng" at bounding box center [268, 144] width 19 height 7
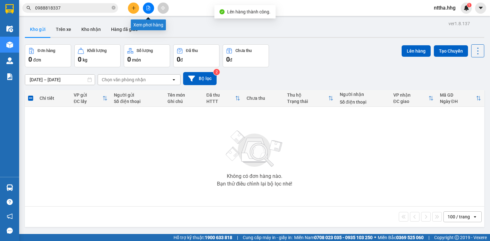
click at [148, 9] on icon "file-add" at bounding box center [148, 8] width 4 height 4
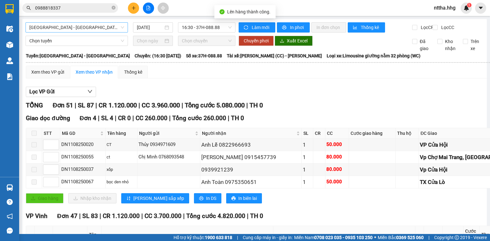
click at [100, 26] on span "[GEOGRAPHIC_DATA] - [GEOGRAPHIC_DATA]" at bounding box center [76, 28] width 95 height 10
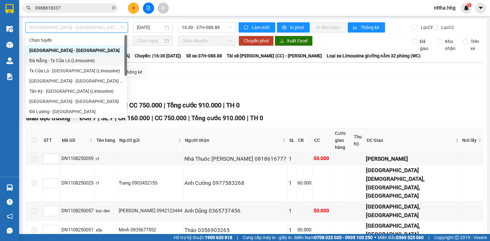
click at [87, 60] on div "Đà Nẵng - Tx Cửa Lò (Limousine)" at bounding box center [76, 60] width 94 height 7
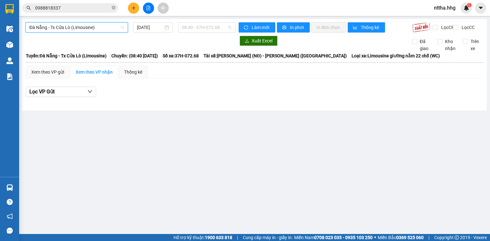
drag, startPoint x: 196, startPoint y: 27, endPoint x: 202, endPoint y: 34, distance: 8.8
click at [196, 27] on span "08:40 - 37H-072.68" at bounding box center [207, 28] width 50 height 10
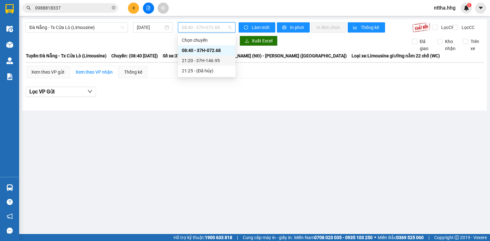
click at [202, 59] on div "21:20 - 37H-146.95" at bounding box center [207, 60] width 50 height 7
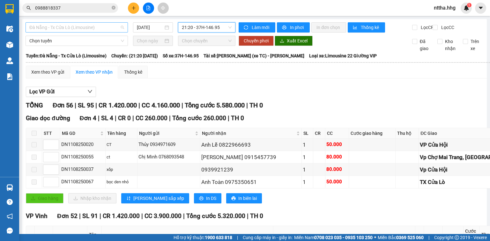
click at [75, 26] on span "Đà Nẵng - Tx Cửa Lò (Limousine)" at bounding box center [76, 28] width 95 height 10
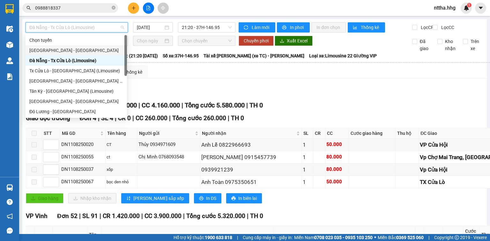
click at [52, 49] on div "[GEOGRAPHIC_DATA] - [GEOGRAPHIC_DATA]" at bounding box center [76, 50] width 94 height 7
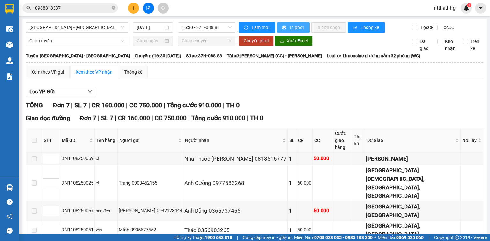
click at [287, 28] on button "In phơi" at bounding box center [293, 27] width 33 height 10
click at [88, 25] on span "[GEOGRAPHIC_DATA] - [GEOGRAPHIC_DATA]" at bounding box center [76, 28] width 95 height 10
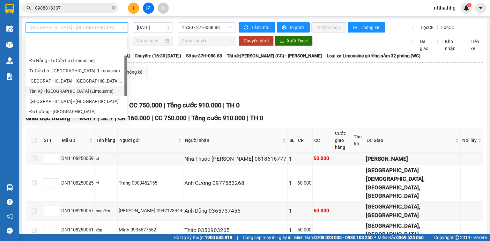
scroll to position [51, 0]
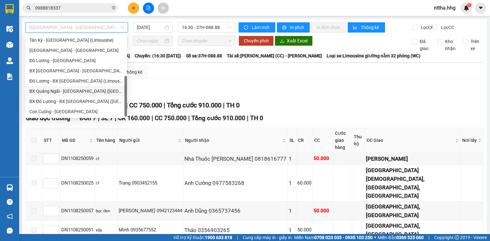
click at [64, 93] on div "BX Quảng Ngãi - [GEOGRAPHIC_DATA] ([GEOGRAPHIC_DATA])" at bounding box center [76, 91] width 94 height 7
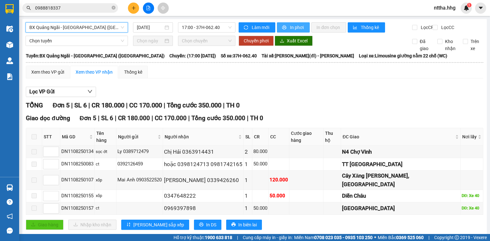
click at [286, 27] on button "In phơi" at bounding box center [293, 27] width 33 height 10
click at [285, 27] on button "In phơi" at bounding box center [293, 27] width 33 height 10
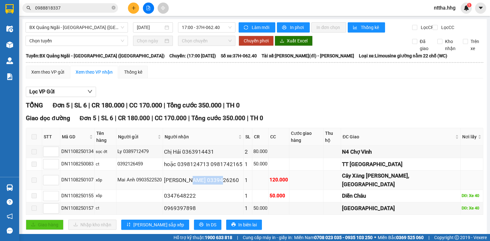
drag, startPoint x: 236, startPoint y: 173, endPoint x: 204, endPoint y: 174, distance: 31.9
click at [204, 176] on div "[PERSON_NAME] 0339426260" at bounding box center [203, 180] width 79 height 9
click at [293, 108] on div "TỔNG Đơn 5 | SL 6 | CR 180.000 | CC 170.000 | Tổng cước 350.000 | TH 0" at bounding box center [255, 106] width 458 height 10
click at [296, 28] on span "In phơi" at bounding box center [297, 27] width 15 height 7
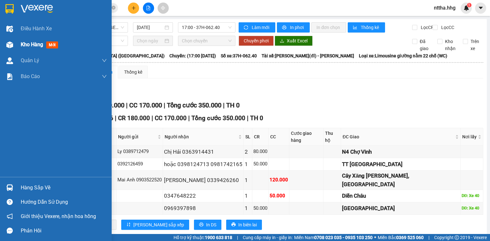
click at [12, 43] on img at bounding box center [9, 45] width 7 height 7
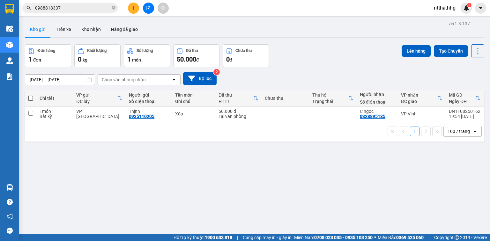
click at [135, 133] on div "1 100 / trang open" at bounding box center [254, 131] width 455 height 11
drag, startPoint x: 32, startPoint y: 99, endPoint x: 50, endPoint y: 93, distance: 19.2
click at [32, 99] on span at bounding box center [30, 98] width 5 height 5
click at [31, 95] on input "checkbox" at bounding box center [31, 95] width 0 height 0
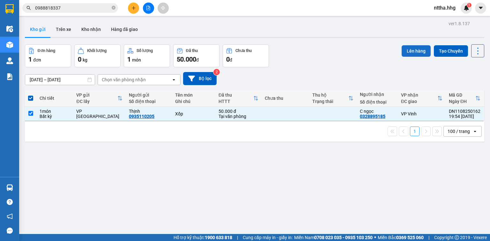
click at [419, 54] on button "Lên hàng" at bounding box center [416, 50] width 29 height 11
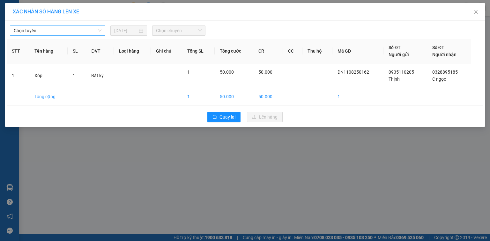
click at [89, 29] on span "Chọn tuyến" at bounding box center [58, 31] width 88 height 10
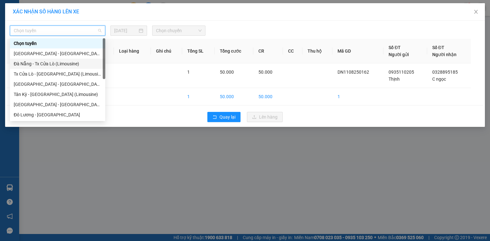
drag, startPoint x: 56, startPoint y: 65, endPoint x: 60, endPoint y: 63, distance: 4.9
click at [55, 65] on div "Đà Nẵng - Tx Cửa Lò (Limousine)" at bounding box center [58, 63] width 88 height 7
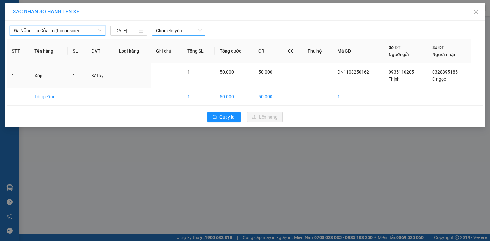
click at [180, 32] on span "Chọn chuyến" at bounding box center [179, 31] width 46 height 10
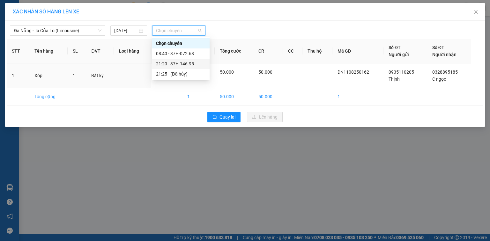
click at [174, 66] on div "21:20 - 37H-146.95" at bounding box center [181, 63] width 50 height 7
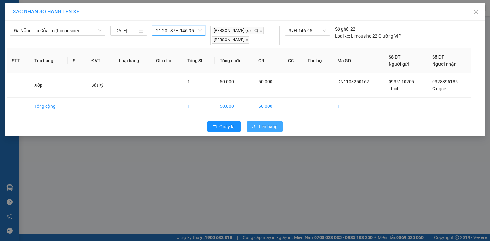
click at [270, 129] on span "Lên hàng" at bounding box center [268, 126] width 19 height 7
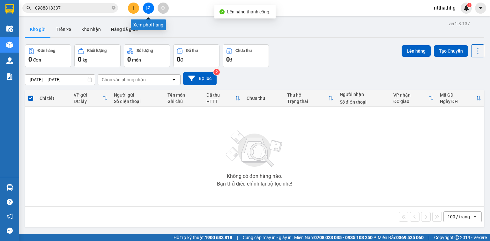
click at [148, 11] on button at bounding box center [148, 8] width 11 height 11
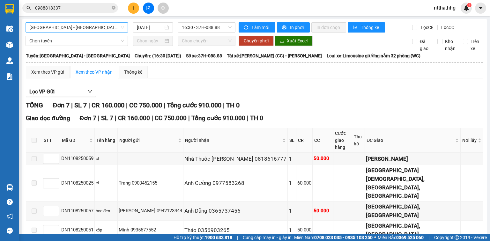
click at [108, 27] on span "Quảng Ngãi - Con Cuông" at bounding box center [76, 28] width 95 height 10
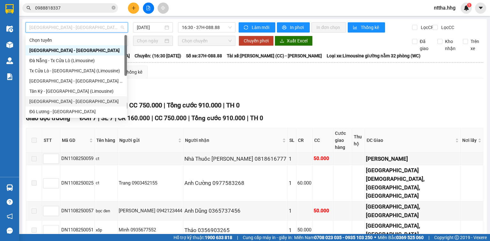
click at [64, 102] on div "Đà Nẵng - Đô Lương" at bounding box center [76, 101] width 94 height 7
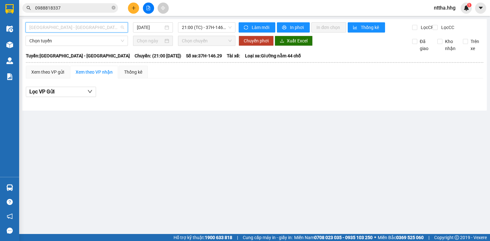
click at [93, 28] on span "Đà Nẵng - Đô Lương" at bounding box center [76, 28] width 95 height 10
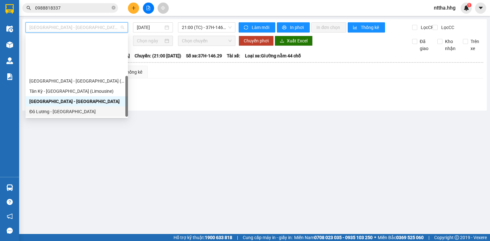
scroll to position [49, 0]
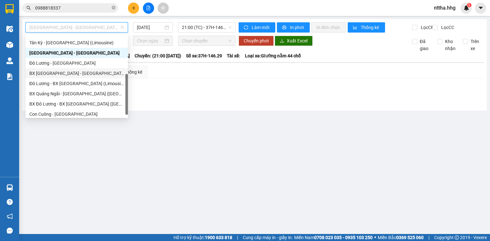
click at [73, 75] on div "BX Đà Nẵng - Đô Lương (Limosine 32 phòng)" at bounding box center [76, 73] width 95 height 7
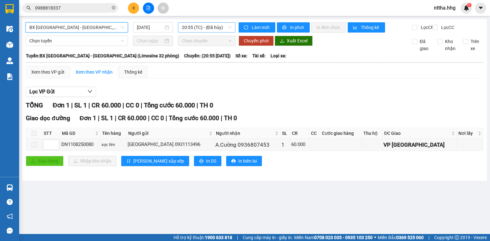
click at [185, 28] on span "20:55 (TC) - (Đã hủy)" at bounding box center [207, 28] width 50 height 10
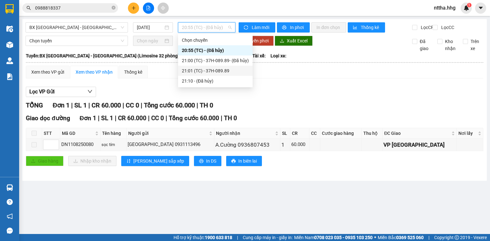
click at [192, 71] on div "21:01 (TC) - 37H-089.89" at bounding box center [215, 70] width 67 height 7
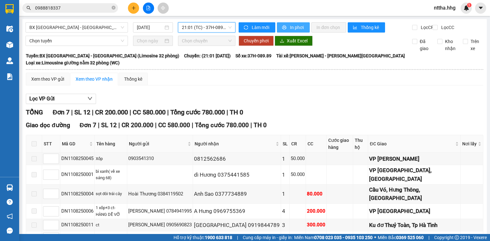
click at [300, 25] on span "In phơi" at bounding box center [297, 27] width 15 height 7
click at [109, 27] on span "BX Đà Nẵng - Đô Lương (Limosine 32 phòng)" at bounding box center [76, 28] width 95 height 10
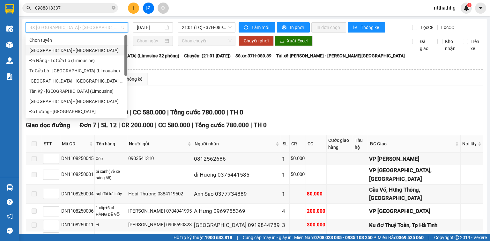
click at [56, 49] on div "Quảng Ngãi - Con Cuông" at bounding box center [76, 50] width 94 height 7
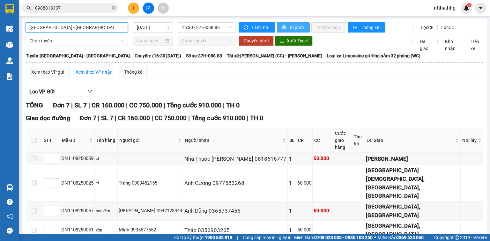
click at [290, 27] on span "In phơi" at bounding box center [297, 27] width 15 height 7
click at [118, 28] on span "Quảng Ngãi - Con Cuông" at bounding box center [76, 28] width 95 height 10
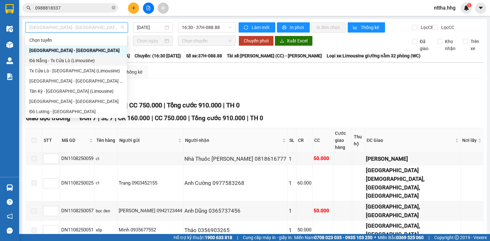
click at [68, 62] on div "Đà Nẵng - Tx Cửa Lò (Limousine)" at bounding box center [76, 60] width 94 height 7
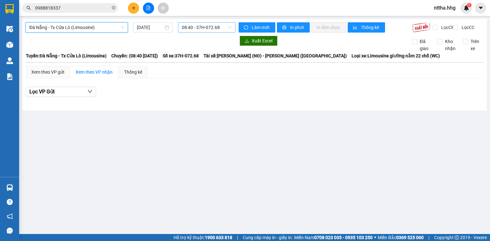
click at [203, 27] on span "08:40 - 37H-072.68" at bounding box center [207, 28] width 50 height 10
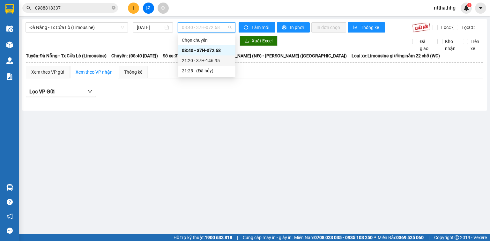
click at [204, 59] on div "21:20 - 37H-146.95" at bounding box center [207, 60] width 50 height 7
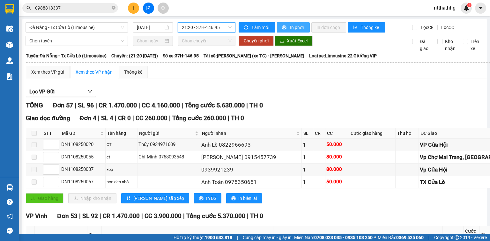
click at [290, 28] on span "In phơi" at bounding box center [297, 27] width 15 height 7
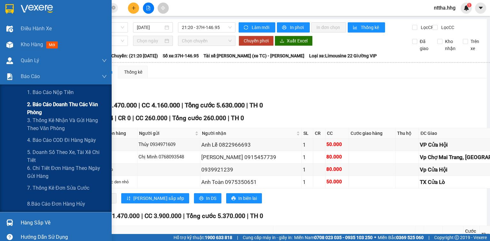
click at [36, 110] on span "2. Báo cáo doanh thu các văn phòng" at bounding box center [67, 109] width 80 height 16
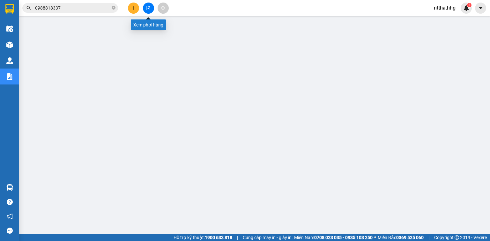
click at [148, 9] on icon "file-add" at bounding box center [148, 8] width 4 height 4
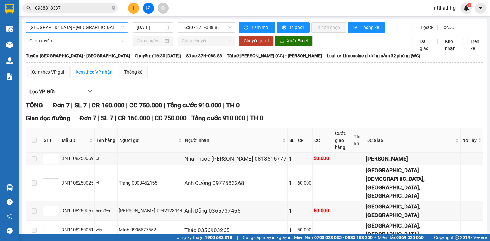
click at [64, 27] on span "Quảng Ngãi - Con Cuông" at bounding box center [76, 28] width 95 height 10
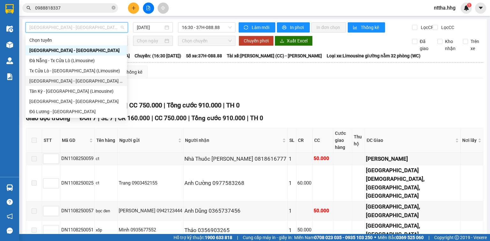
scroll to position [49, 0]
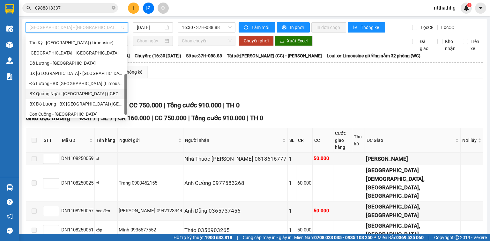
click at [62, 92] on div "BX Quảng Ngãi - BX Đô Lương (Limousine)" at bounding box center [76, 93] width 94 height 7
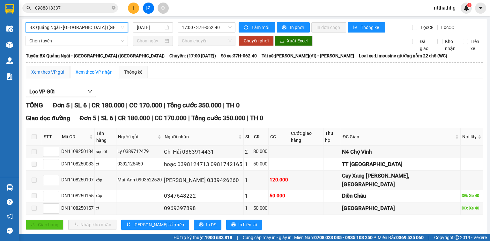
click at [55, 76] on div "Xem theo VP gửi" at bounding box center [47, 72] width 33 height 7
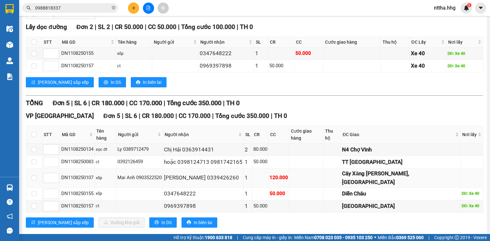
scroll to position [79, 0]
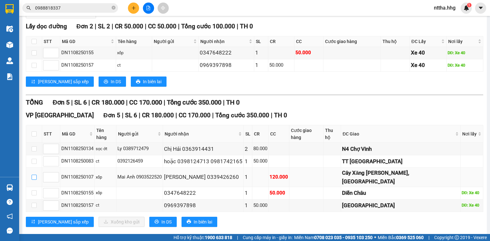
click at [33, 175] on input "checkbox" at bounding box center [34, 177] width 5 height 5
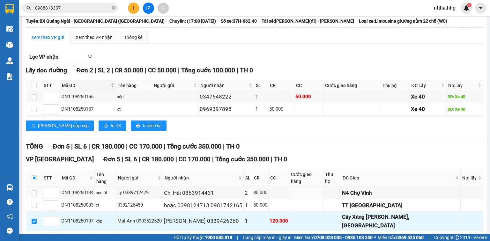
scroll to position [0, 0]
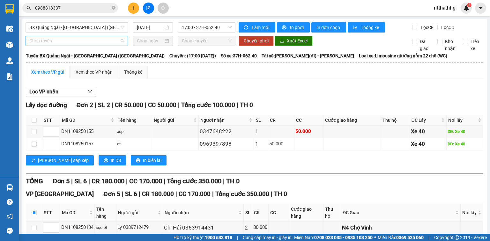
click at [93, 45] on span "Chọn tuyến" at bounding box center [76, 41] width 95 height 10
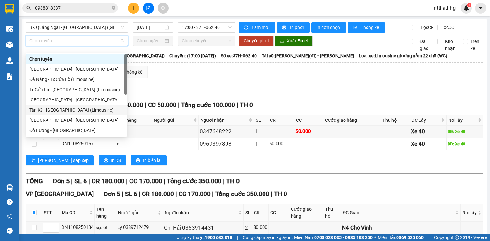
scroll to position [26, 0]
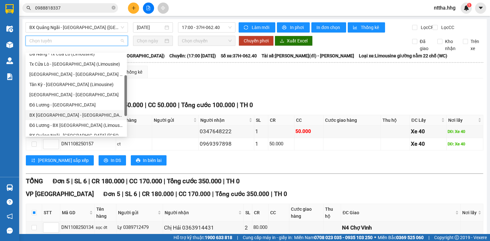
click at [70, 114] on div "BX Đà Nẵng - Đô Lương (Limosine 32 phòng)" at bounding box center [76, 115] width 94 height 7
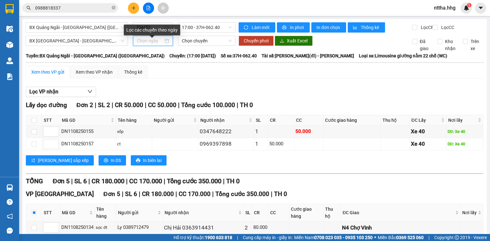
click at [147, 44] on input at bounding box center [150, 40] width 26 height 7
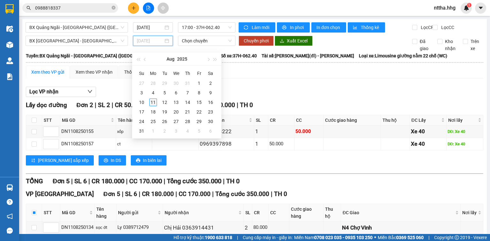
click at [153, 103] on div "11" at bounding box center [153, 103] width 8 height 8
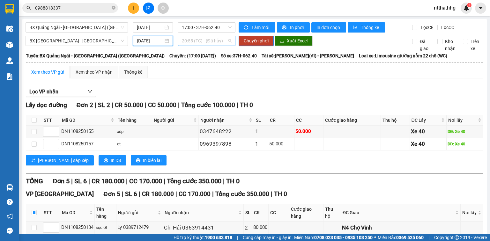
click at [198, 46] on span "20:55 (TC) - (Đã hủy)" at bounding box center [207, 41] width 50 height 10
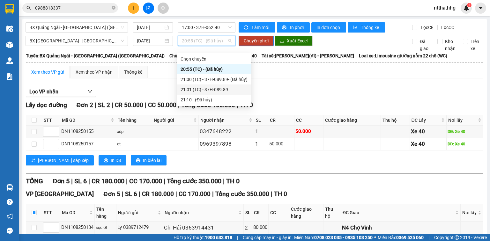
click at [197, 89] on div "21:01 (TC) - 37H-089.89" at bounding box center [214, 89] width 67 height 7
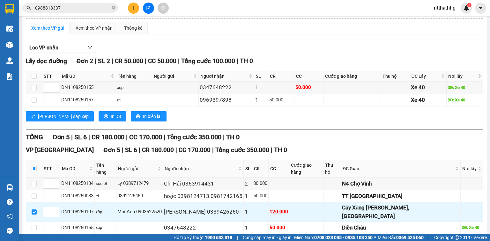
scroll to position [0, 0]
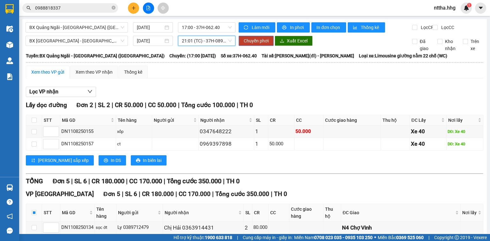
click at [259, 44] on span "Chuyển phơi" at bounding box center [256, 40] width 25 height 7
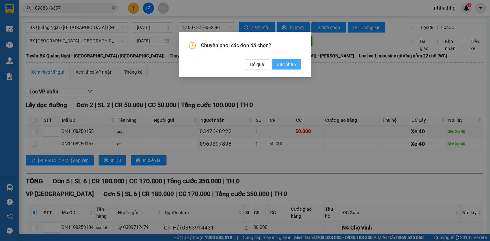
click at [295, 64] on span "Xác nhận" at bounding box center [286, 64] width 19 height 7
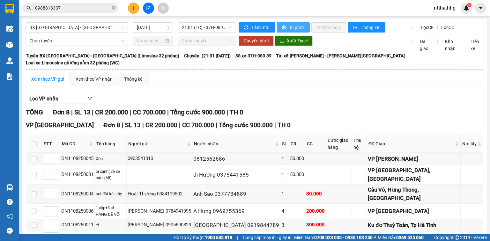
click at [294, 29] on span "In phơi" at bounding box center [297, 27] width 15 height 7
click at [203, 27] on span "21:01 (TC) - 37H-089.89" at bounding box center [207, 28] width 50 height 10
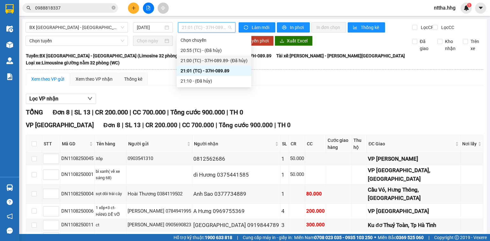
click at [206, 59] on div "21:00 (TC) - 37H-089.89 - (Đã hủy)" at bounding box center [214, 60] width 67 height 7
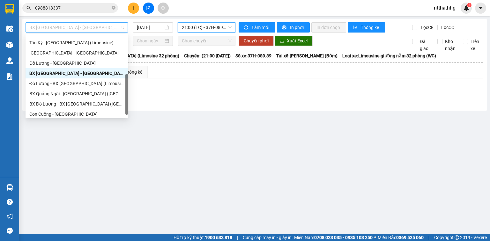
click at [114, 28] on span "BX Đà Nẵng - Đô Lương (Limosine 32 phòng)" at bounding box center [76, 28] width 95 height 10
drag, startPoint x: 90, startPoint y: 74, endPoint x: 100, endPoint y: 72, distance: 10.1
click at [90, 74] on div "BX Đà Nẵng - Đô Lương (Limosine 32 phòng)" at bounding box center [76, 73] width 95 height 7
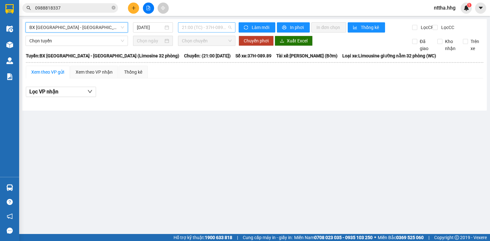
click at [216, 27] on span "21:00 (TC) - 37H-089.89 - (Đã hủy)" at bounding box center [207, 28] width 50 height 10
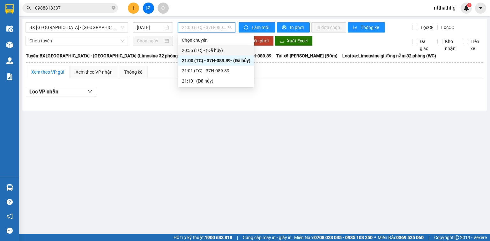
click at [209, 48] on div "20:55 (TC) - (Đã hủy)" at bounding box center [216, 50] width 69 height 7
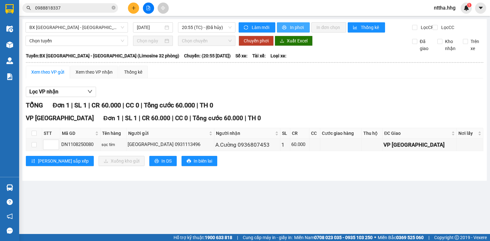
click at [293, 30] on span "In phơi" at bounding box center [297, 27] width 15 height 7
drag, startPoint x: 119, startPoint y: 28, endPoint x: 110, endPoint y: 32, distance: 10.0
click at [119, 28] on span "BX Đà Nẵng - Đô Lương (Limosine 32 phòng)" at bounding box center [76, 28] width 95 height 10
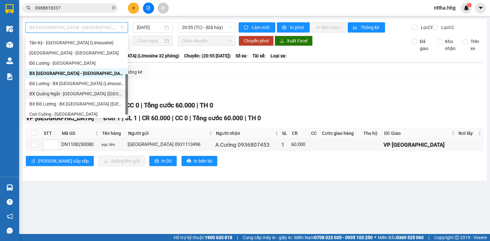
scroll to position [51, 0]
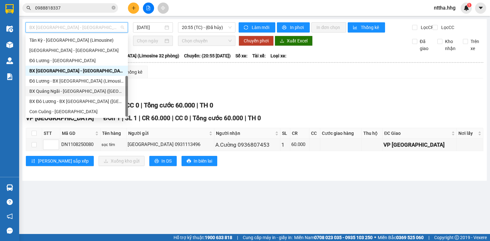
click at [73, 96] on div "BX Quảng Ngãi - BX Đô Lương (Limousine)" at bounding box center [77, 91] width 102 height 10
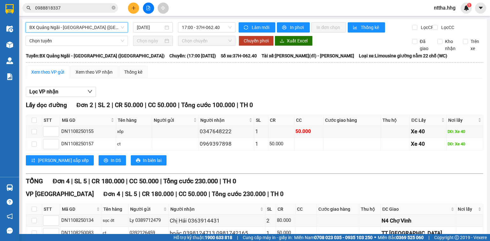
drag, startPoint x: 97, startPoint y: 81, endPoint x: 221, endPoint y: 46, distance: 128.7
click at [97, 79] on div "Xem theo VP nhận" at bounding box center [94, 72] width 48 height 13
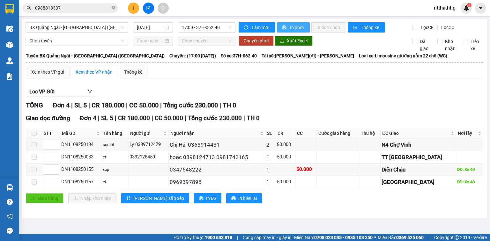
click at [281, 31] on button "In phơi" at bounding box center [293, 27] width 33 height 10
click at [452, 11] on span "nttha.hhg" at bounding box center [445, 8] width 32 height 8
click at [450, 18] on span "Đăng xuất" at bounding box center [451, 19] width 27 height 7
